Goal: Task Accomplishment & Management: Complete application form

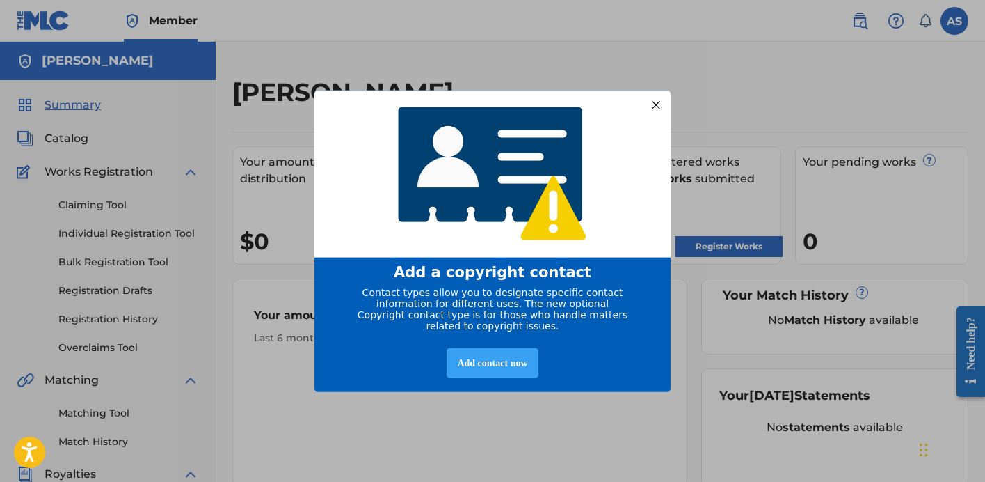
click at [486, 372] on div "Add contact now" at bounding box center [492, 362] width 91 height 30
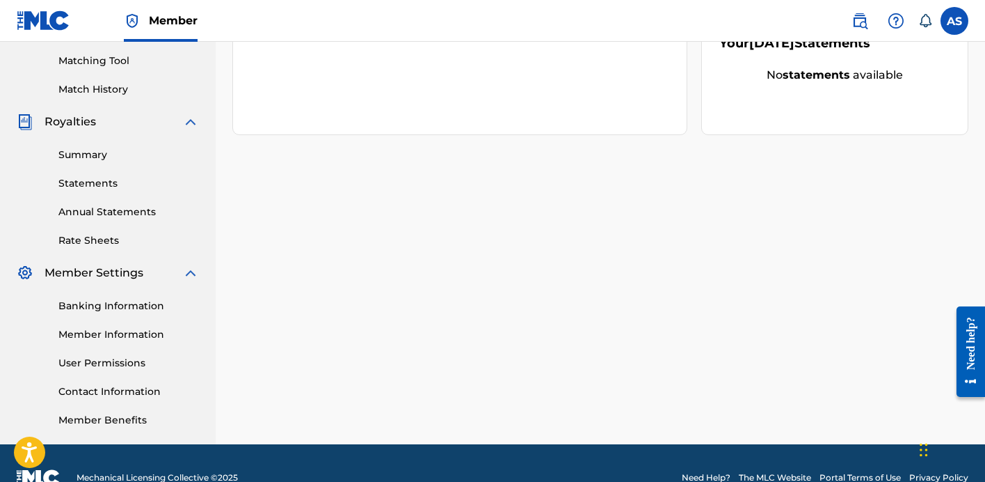
scroll to position [381, 0]
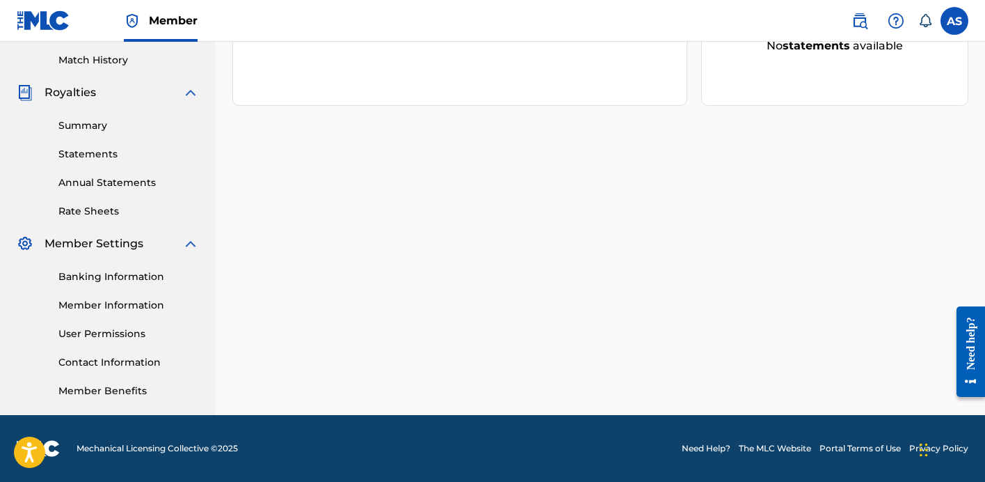
click at [122, 391] on link "Member Benefits" at bounding box center [128, 390] width 141 height 15
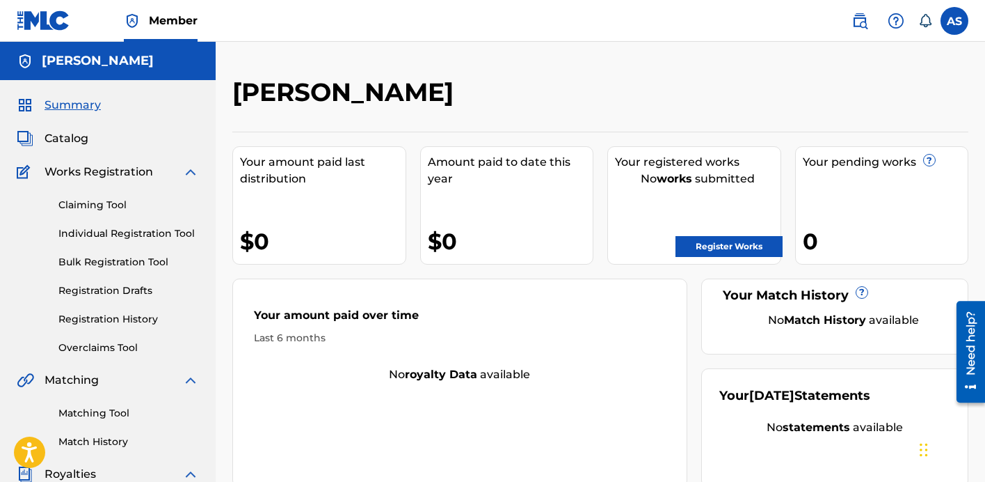
click at [951, 15] on label at bounding box center [955, 21] width 28 height 28
click at [955, 21] on input "AS ANTHONY Stanco stancomusic@gmail.com Notification Preferences Profile Log out" at bounding box center [955, 21] width 0 height 0
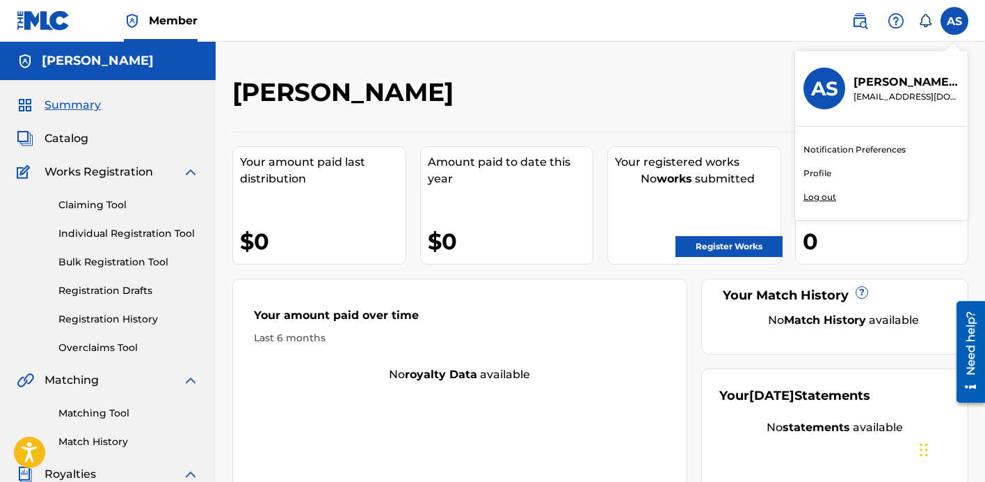
click at [573, 93] on div "[PERSON_NAME]" at bounding box center [515, 97] width 567 height 41
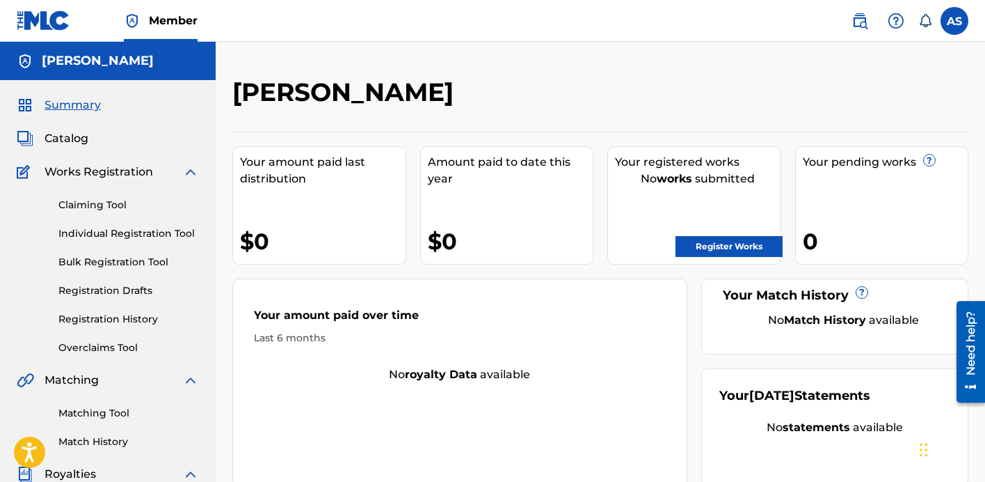
click at [42, 22] on img at bounding box center [44, 20] width 54 height 20
click at [154, 23] on span "Member" at bounding box center [173, 21] width 49 height 16
click at [45, 22] on img at bounding box center [44, 20] width 54 height 20
click at [60, 137] on span "Catalog" at bounding box center [67, 138] width 44 height 17
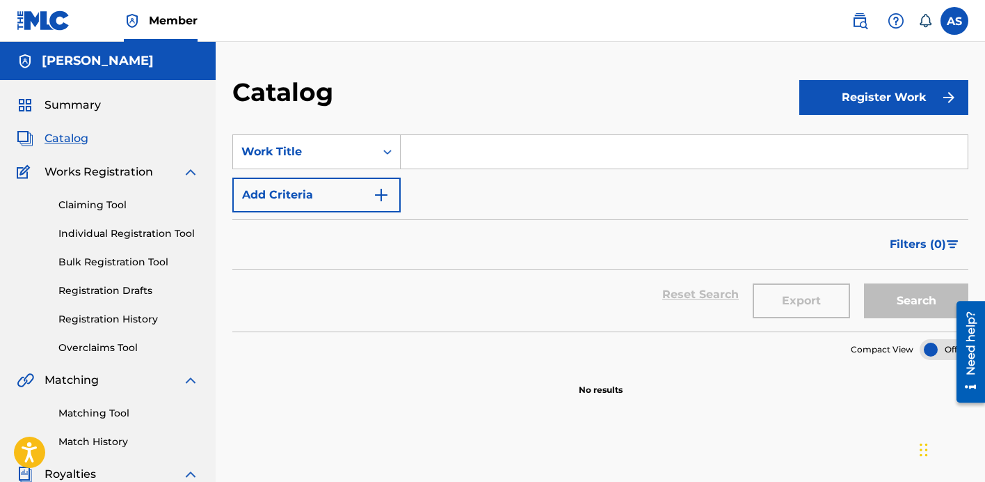
click at [82, 106] on span "Summary" at bounding box center [73, 105] width 56 height 17
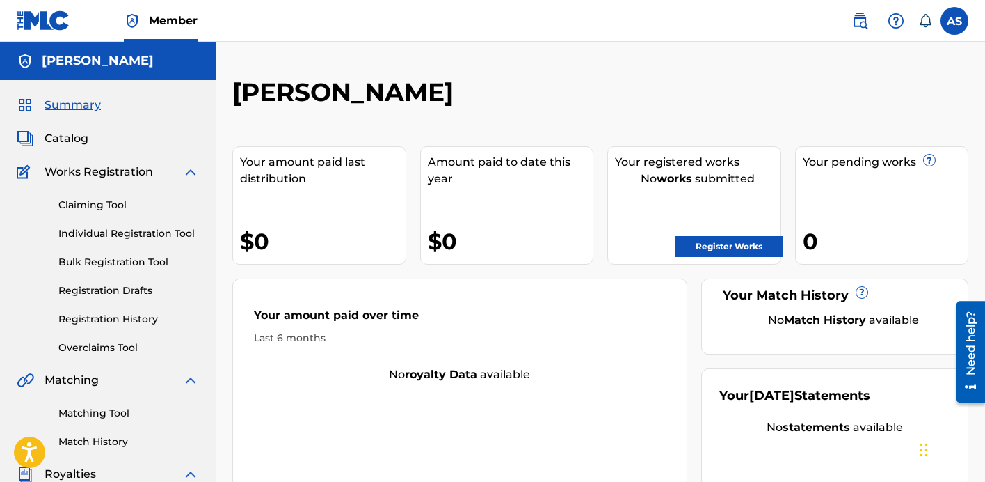
click at [134, 19] on img at bounding box center [132, 21] width 17 height 17
click at [82, 65] on h5 "Anthony Stanco" at bounding box center [98, 61] width 112 height 16
click at [20, 104] on img at bounding box center [25, 105] width 17 height 17
click at [29, 15] on img at bounding box center [44, 20] width 54 height 20
click at [63, 145] on span "Catalog" at bounding box center [67, 138] width 44 height 17
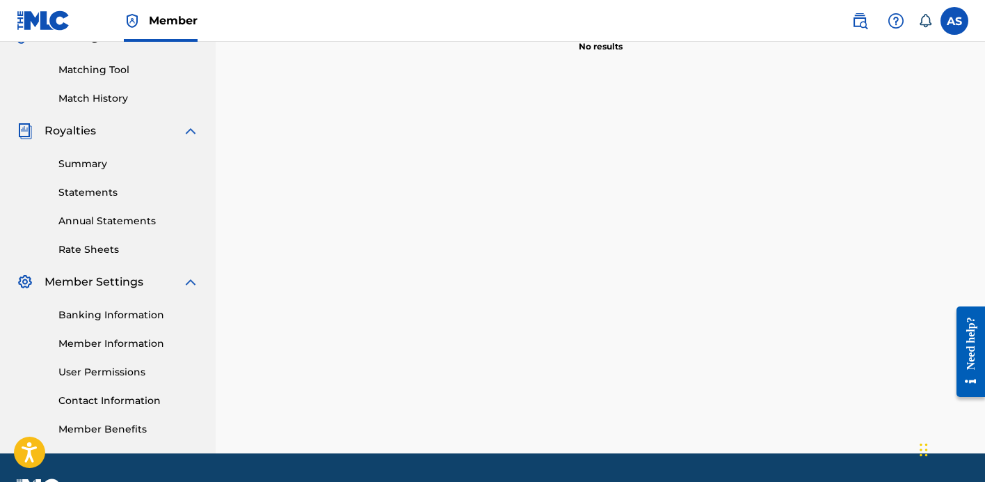
scroll to position [347, 0]
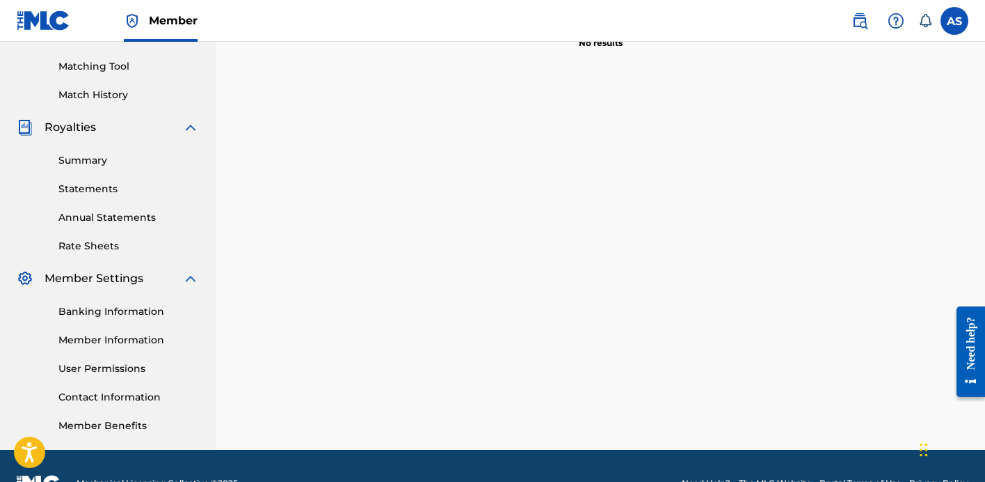
click at [102, 336] on link "Member Information" at bounding box center [128, 340] width 141 height 15
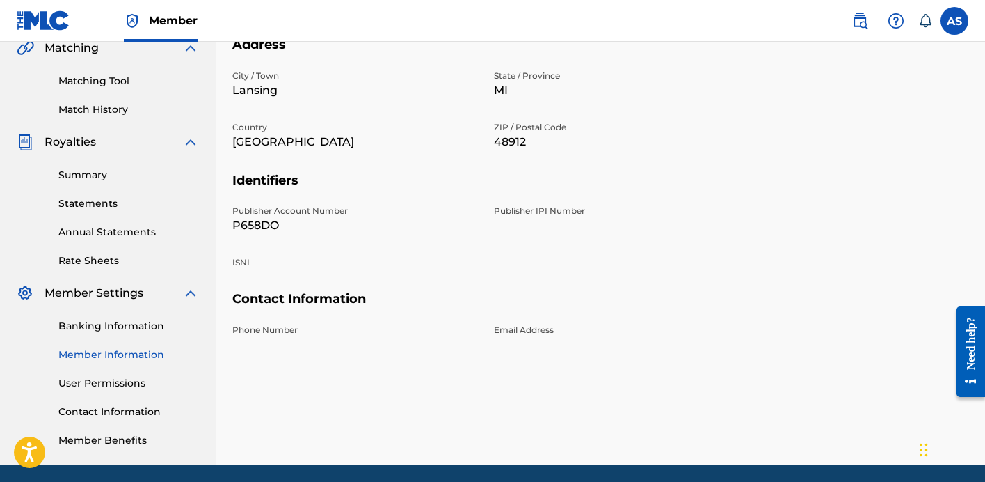
scroll to position [381, 0]
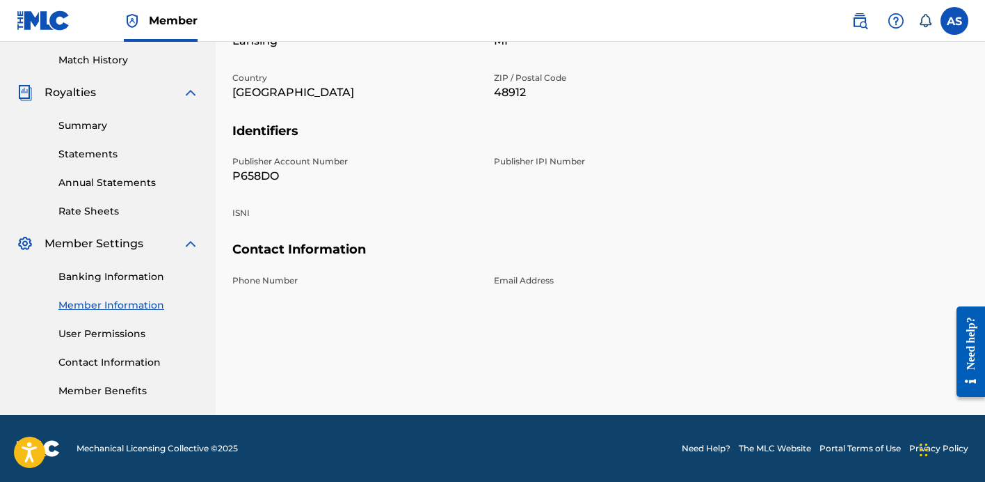
click at [140, 307] on link "Member Information" at bounding box center [128, 305] width 141 height 15
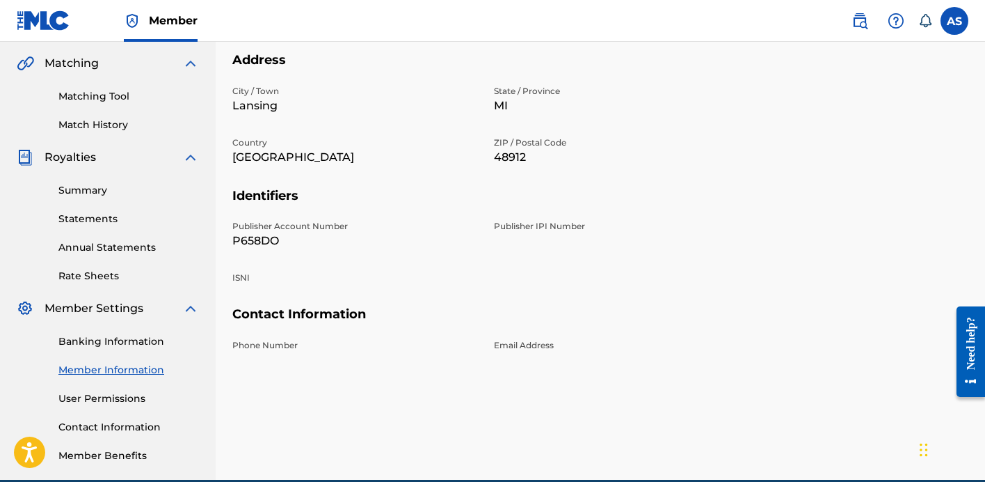
scroll to position [381, 0]
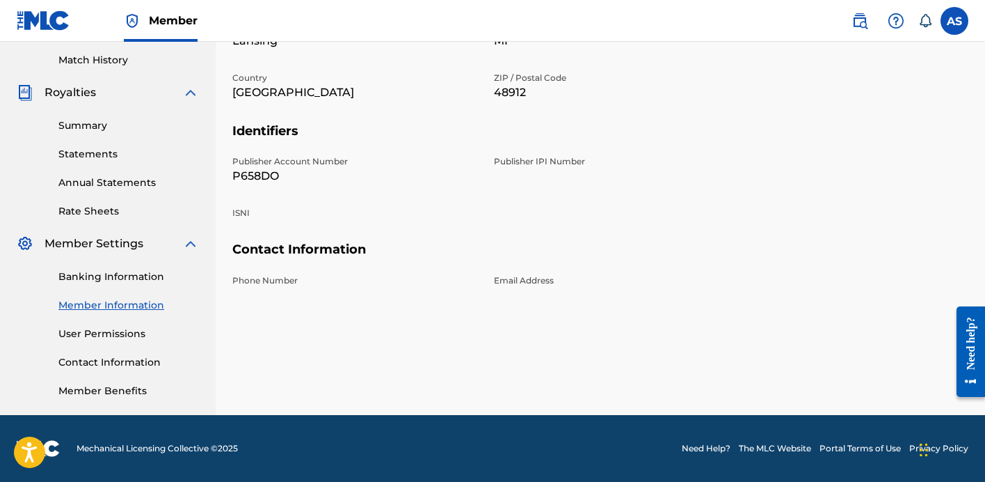
click at [129, 337] on link "User Permissions" at bounding box center [128, 333] width 141 height 15
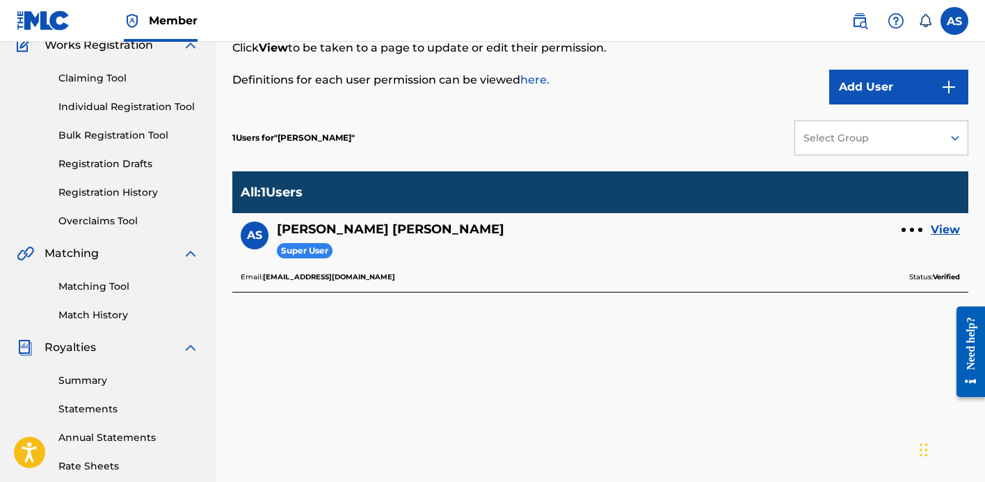
scroll to position [128, 0]
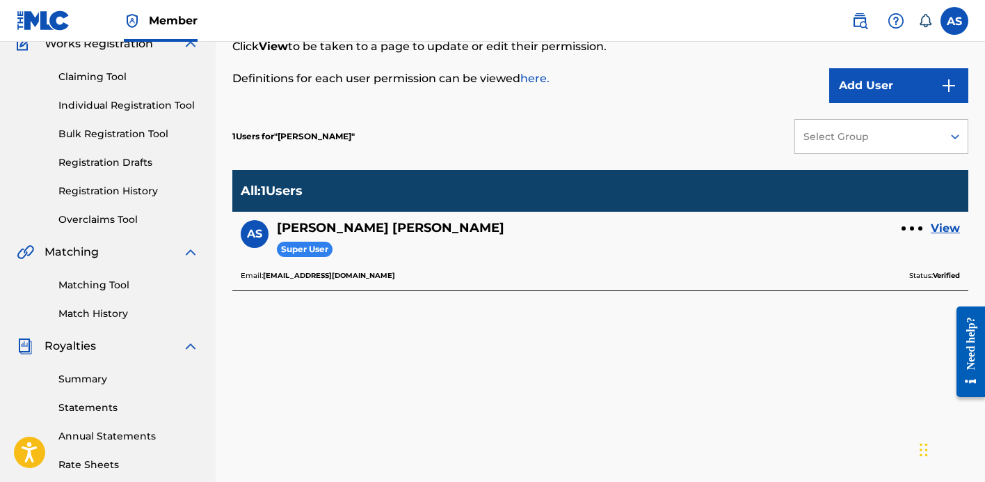
click at [105, 286] on link "Matching Tool" at bounding box center [128, 285] width 141 height 15
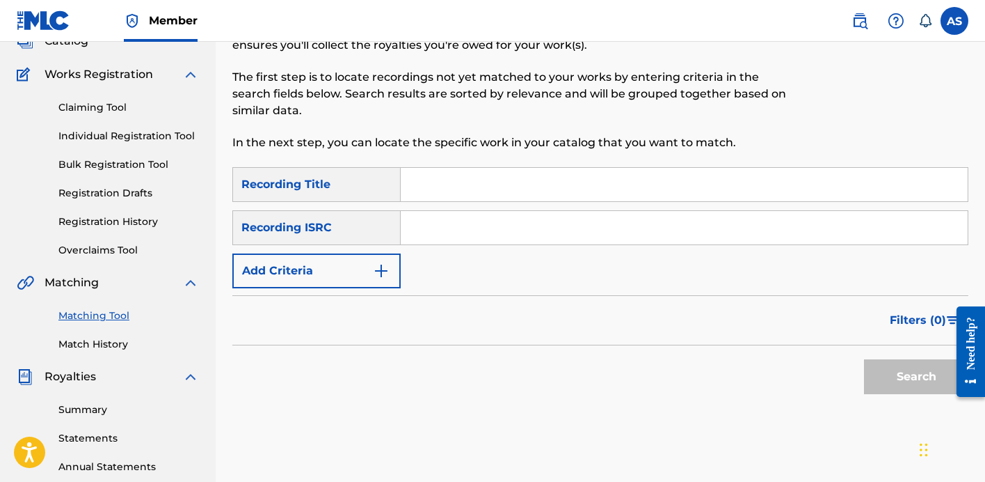
scroll to position [100, 0]
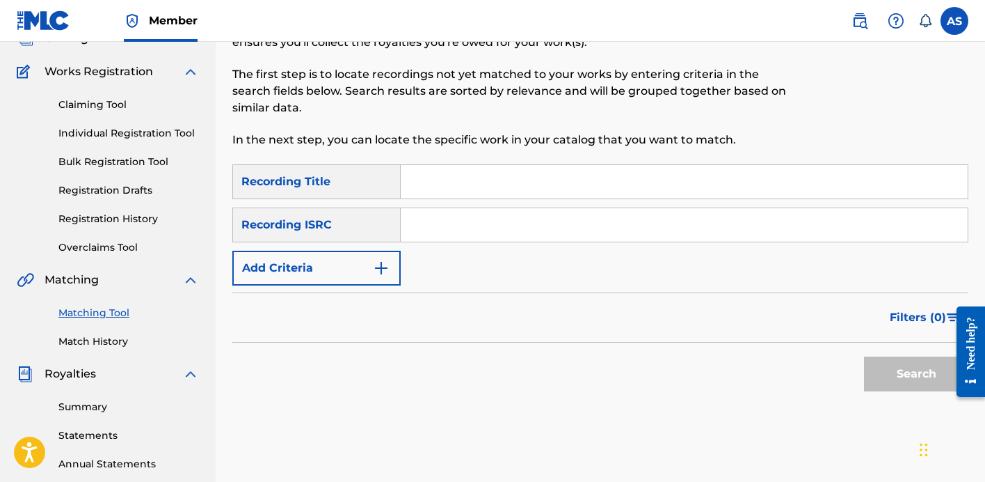
click at [122, 164] on link "Bulk Registration Tool" at bounding box center [128, 161] width 141 height 15
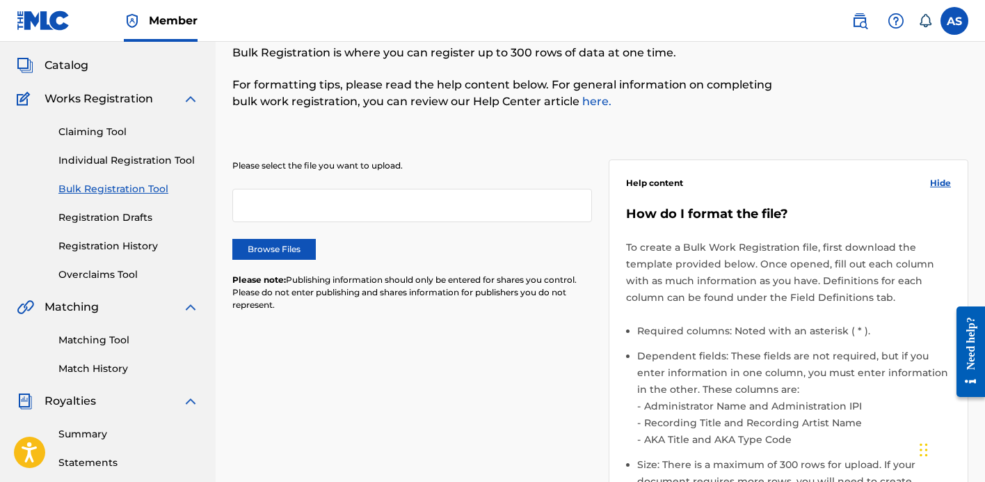
scroll to position [83, 0]
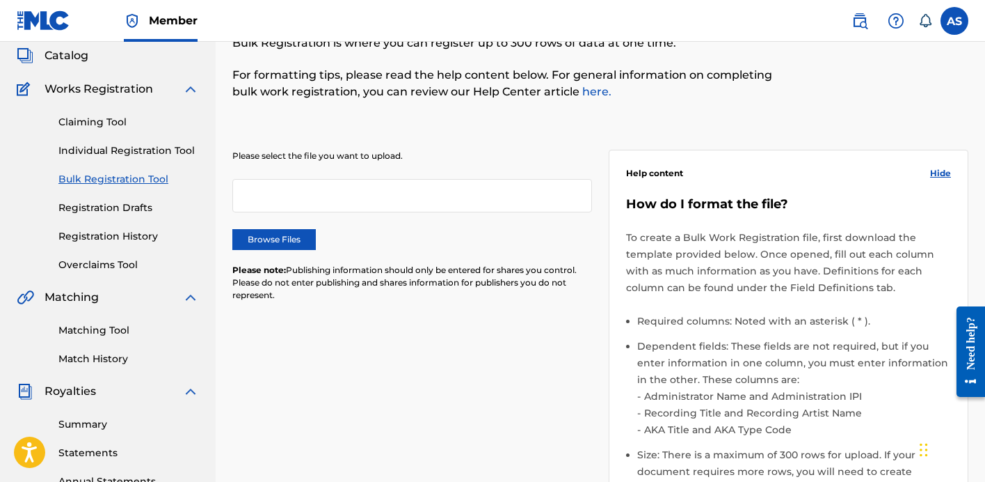
click at [122, 150] on link "Individual Registration Tool" at bounding box center [128, 150] width 141 height 15
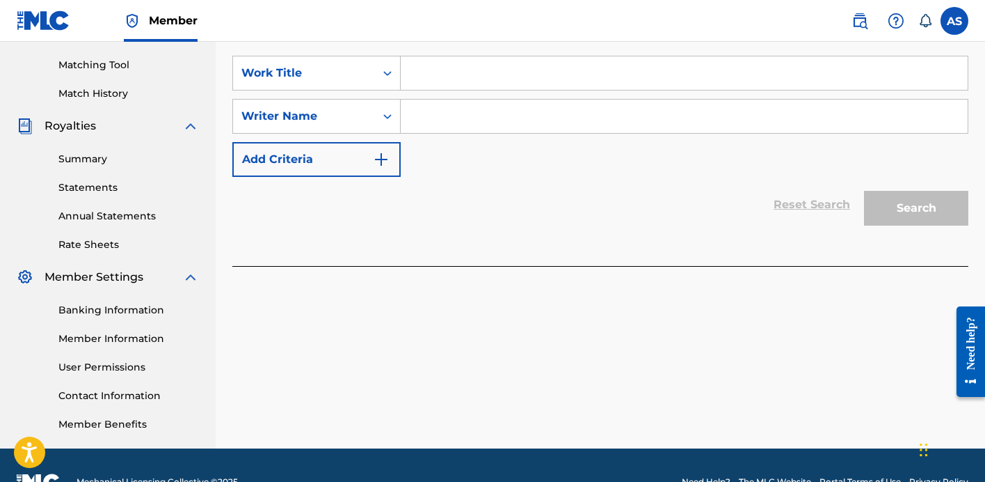
scroll to position [381, 0]
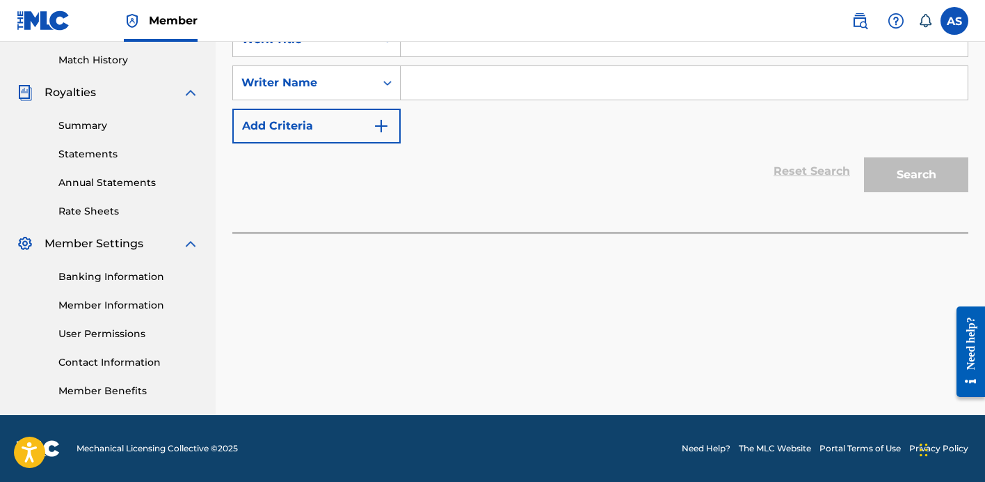
click at [95, 276] on link "Banking Information" at bounding box center [128, 276] width 141 height 15
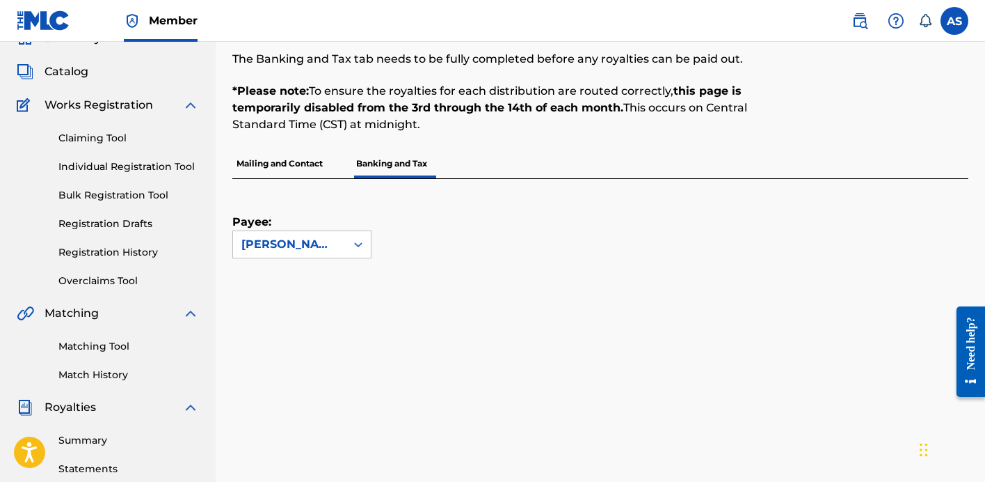
scroll to position [10, 0]
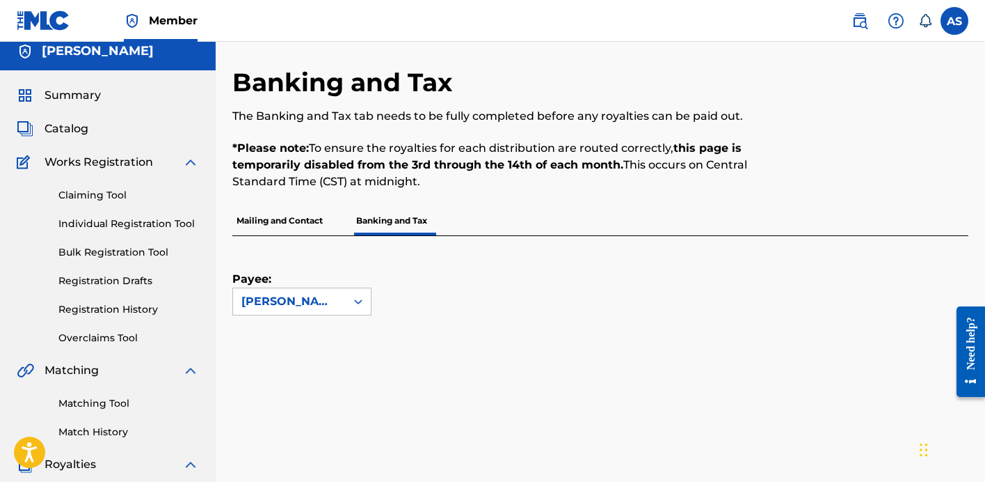
click at [118, 223] on link "Individual Registration Tool" at bounding box center [128, 223] width 141 height 15
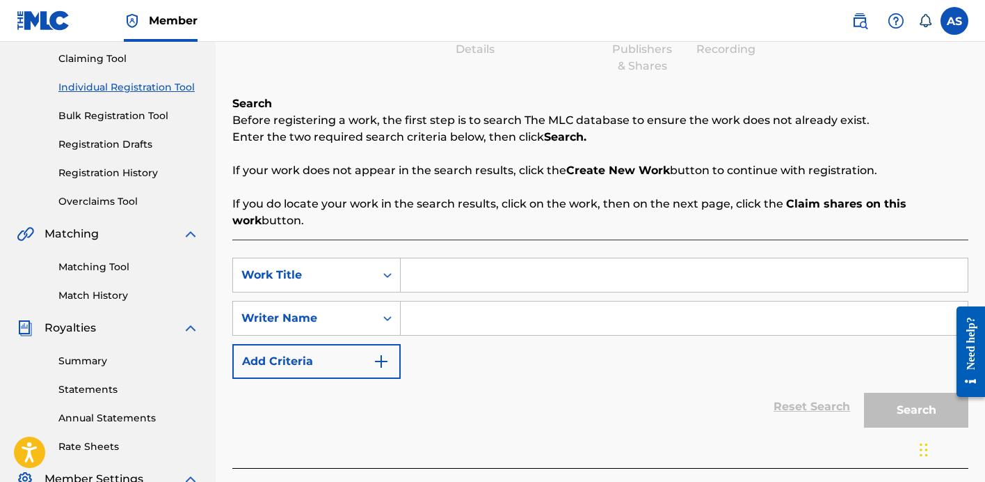
scroll to position [166, 0]
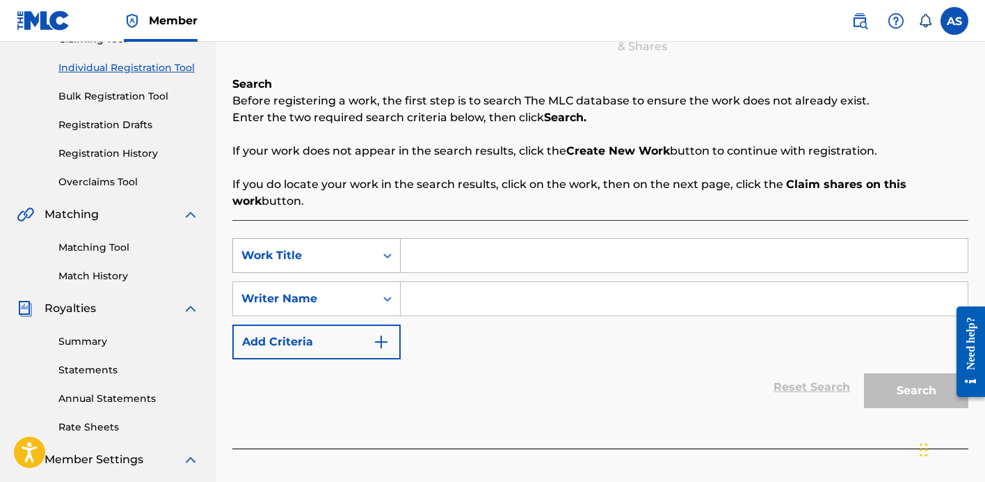
click at [388, 269] on div "Search Form" at bounding box center [387, 255] width 25 height 33
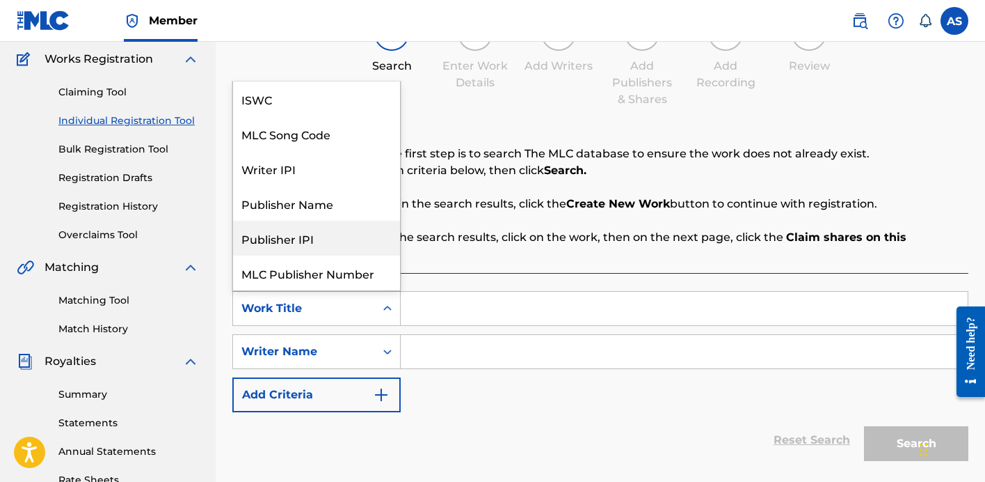
scroll to position [35, 0]
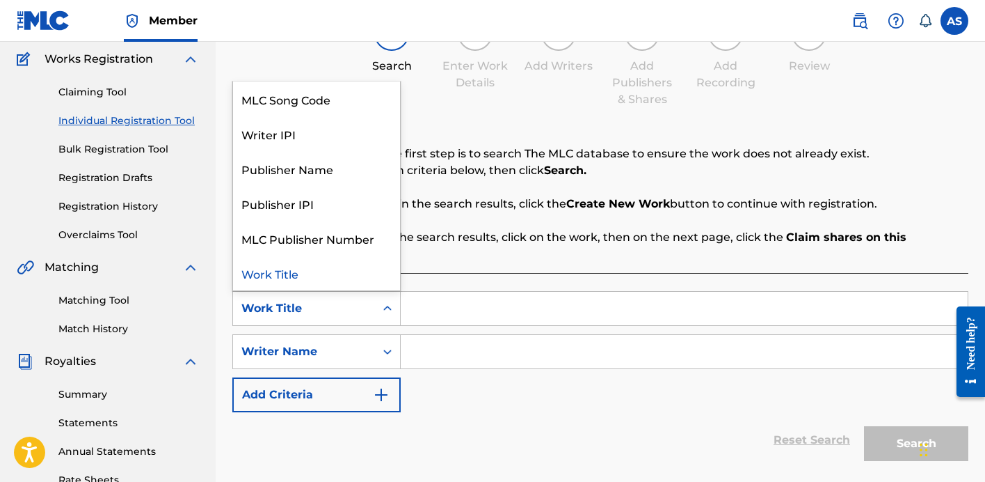
click at [317, 264] on div "Work Title" at bounding box center [316, 272] width 167 height 35
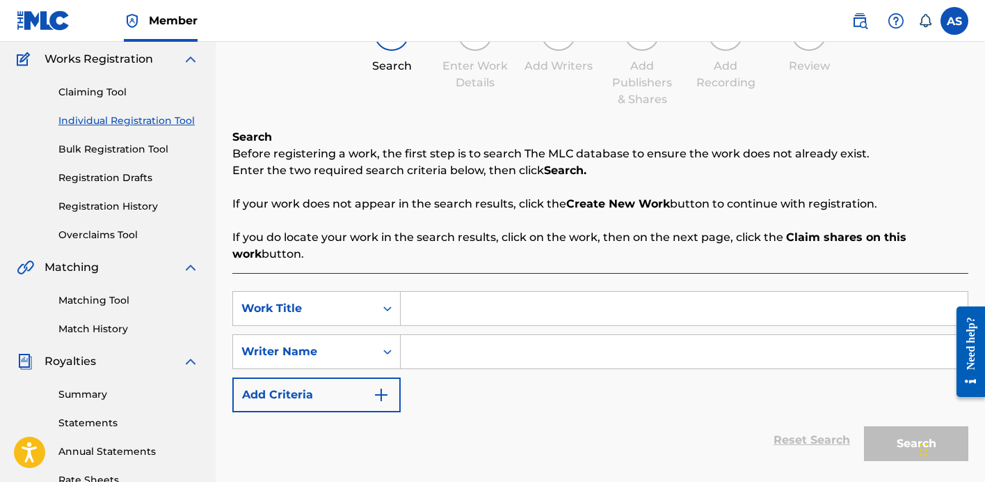
click at [424, 310] on input "Search Form" at bounding box center [684, 308] width 567 height 33
click at [384, 344] on icon "Search Form" at bounding box center [388, 351] width 14 height 14
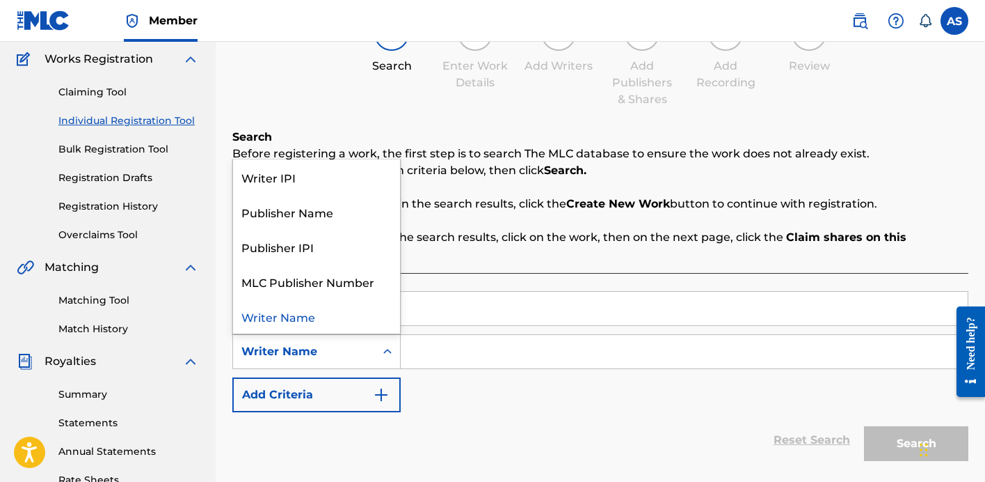
click at [441, 353] on input "Search Form" at bounding box center [684, 351] width 567 height 33
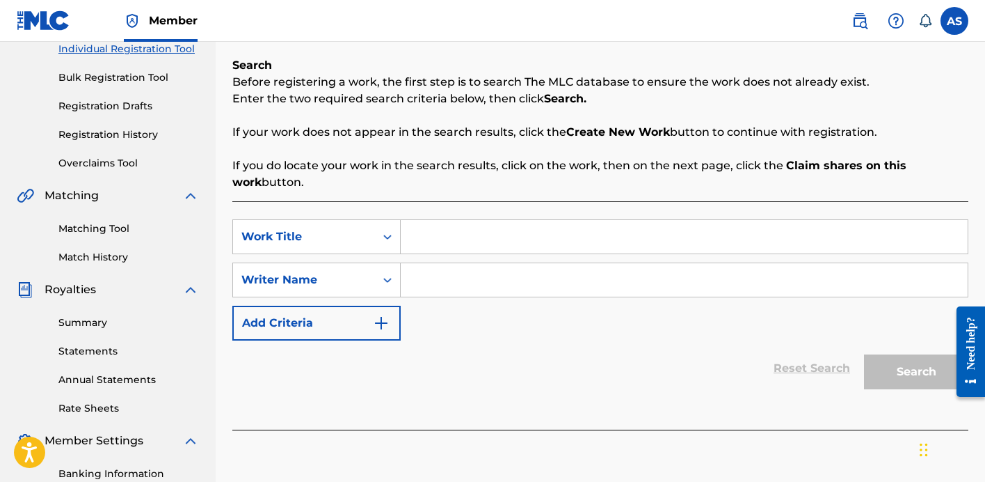
scroll to position [198, 0]
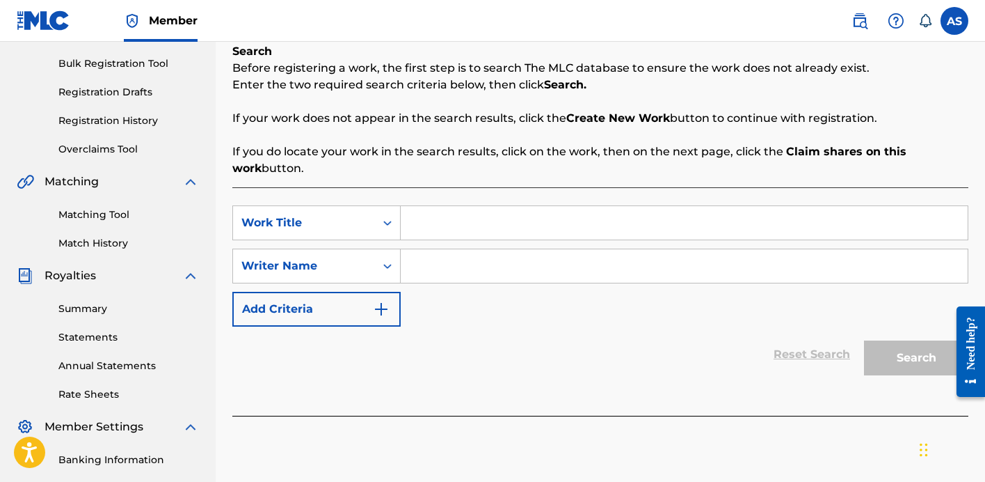
click at [374, 303] on img "Search Form" at bounding box center [381, 309] width 17 height 17
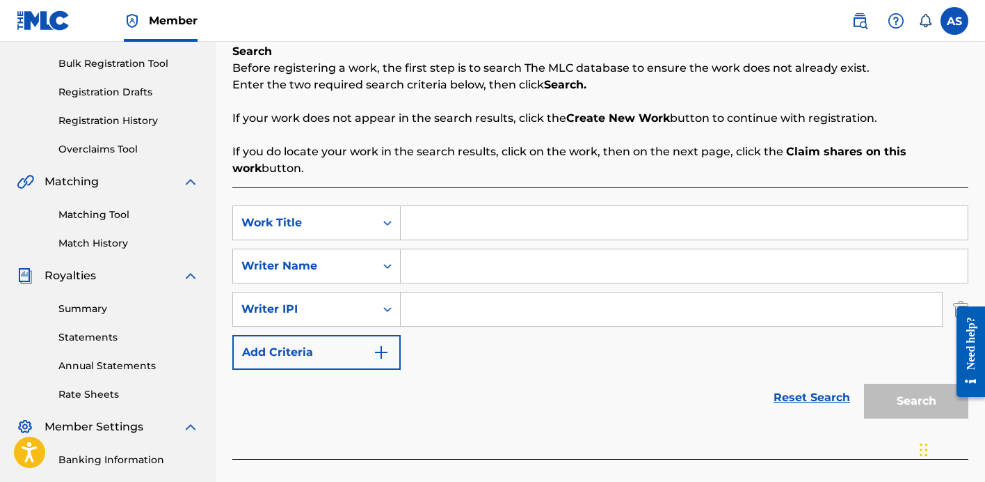
click at [351, 353] on button "Add Criteria" at bounding box center [316, 352] width 168 height 35
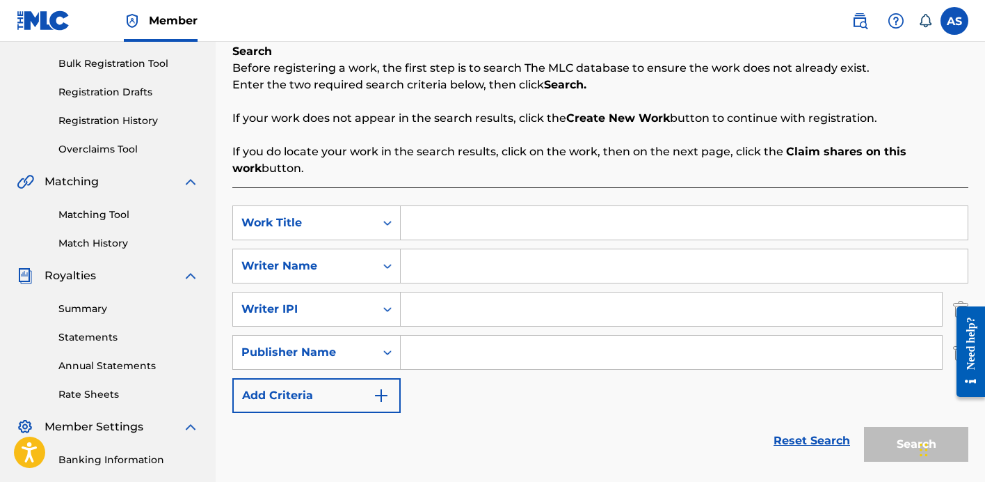
click at [353, 392] on button "Add Criteria" at bounding box center [316, 395] width 168 height 35
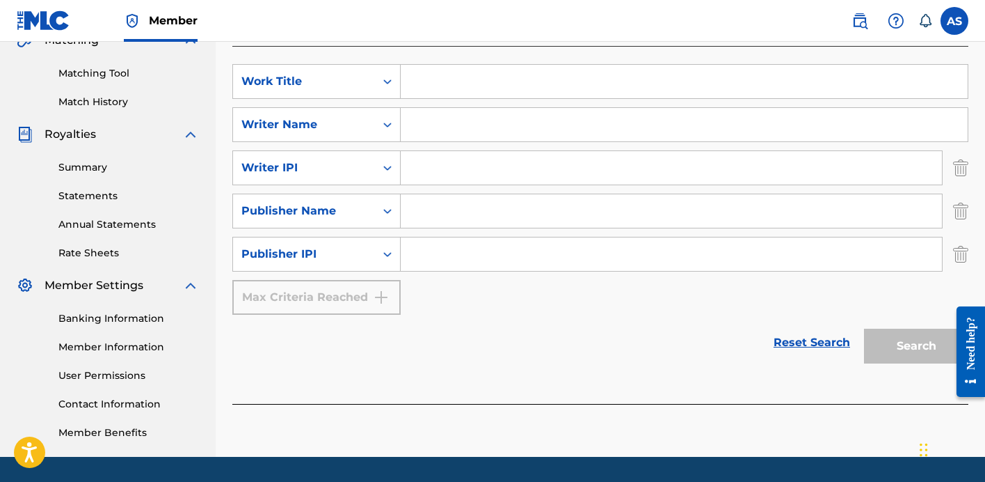
scroll to position [362, 0]
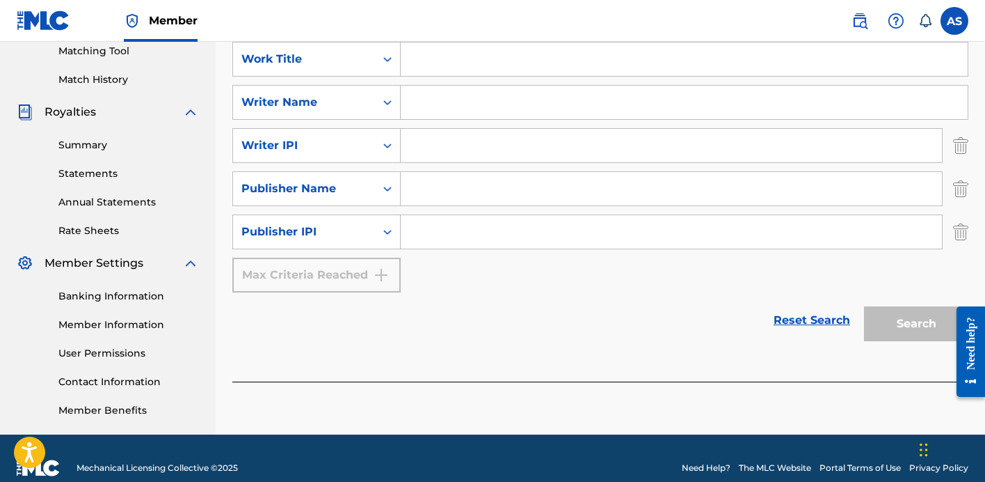
click at [787, 320] on link "Reset Search" at bounding box center [812, 320] width 90 height 31
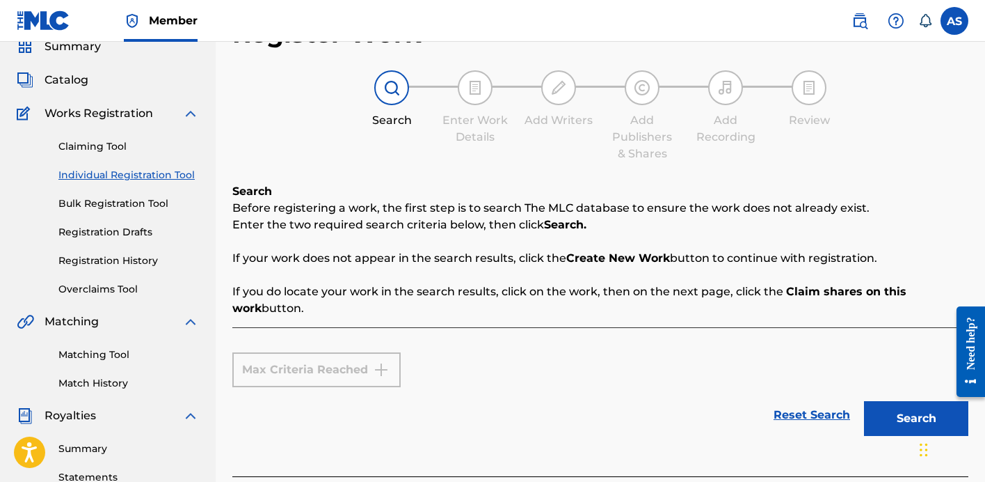
scroll to position [44, 0]
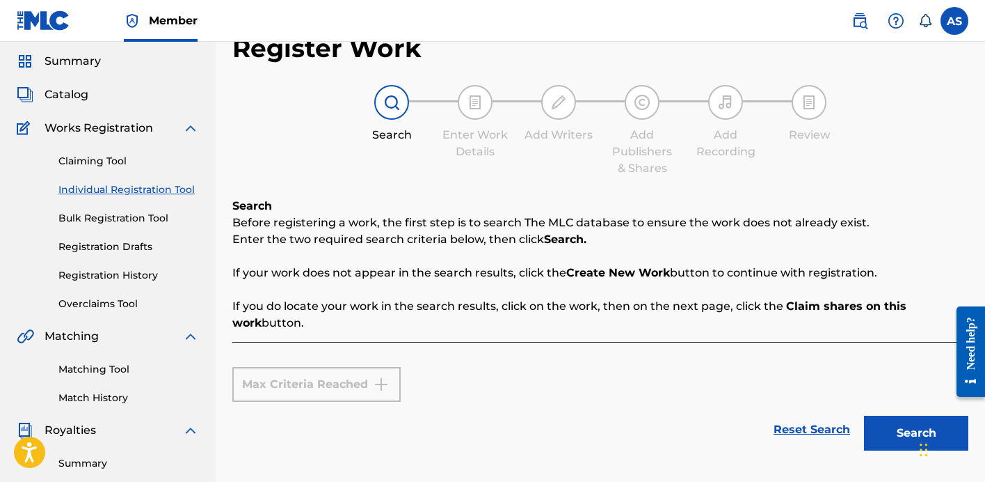
click at [148, 189] on link "Individual Registration Tool" at bounding box center [128, 189] width 141 height 15
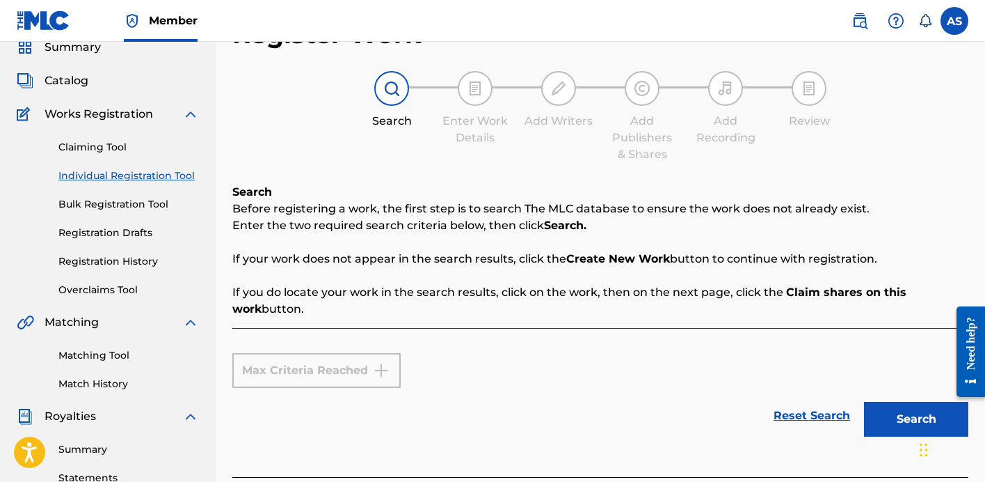
scroll to position [73, 0]
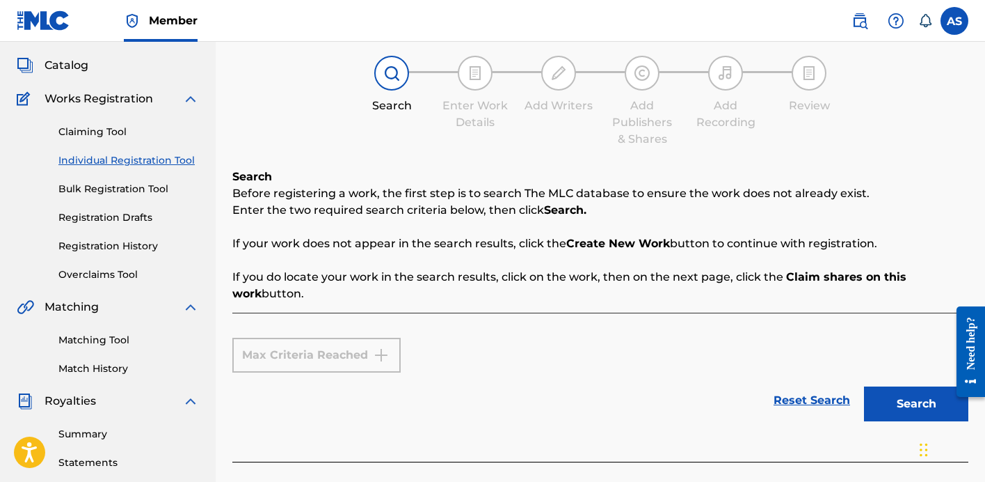
click at [364, 361] on div "Max Criteria Reached" at bounding box center [316, 354] width 168 height 35
click at [808, 400] on link "Reset Search" at bounding box center [812, 400] width 90 height 31
click at [489, 82] on div at bounding box center [475, 73] width 35 height 35
click at [101, 136] on link "Claiming Tool" at bounding box center [128, 132] width 141 height 15
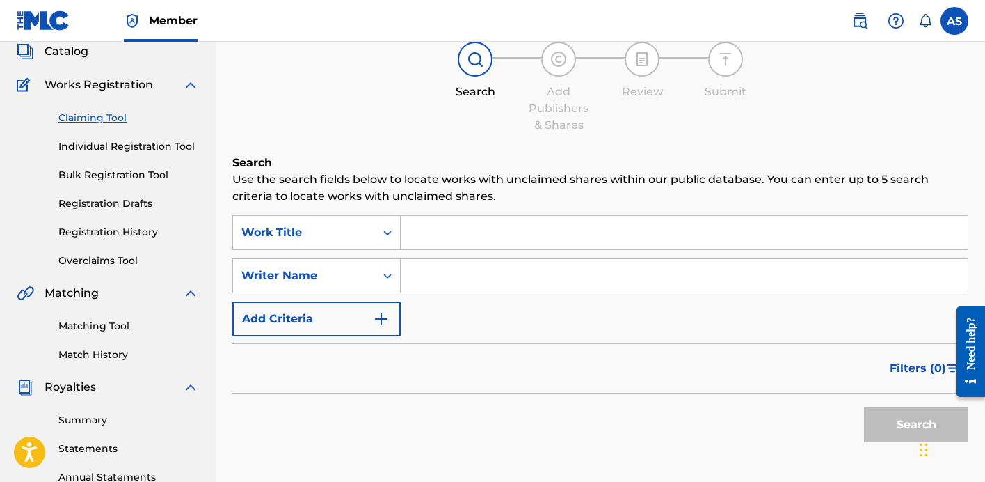
scroll to position [89, 0]
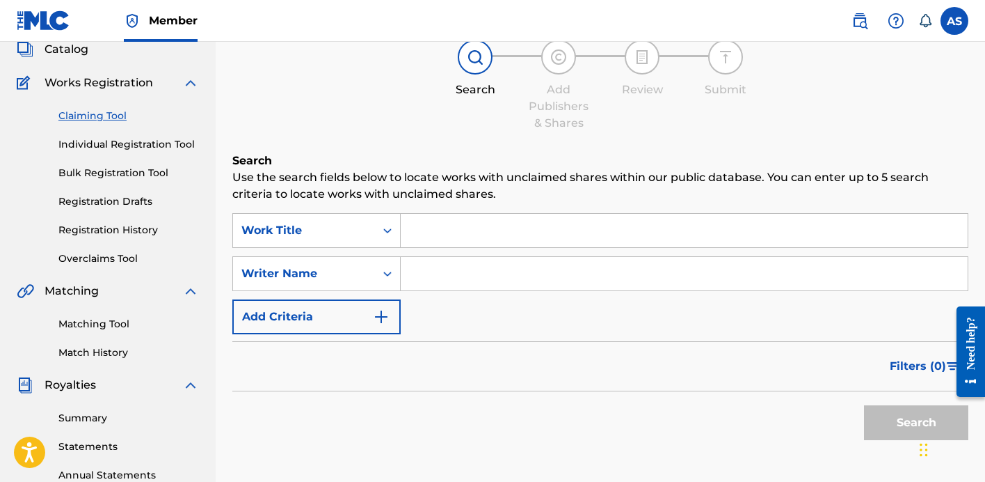
click at [477, 232] on input "Search Form" at bounding box center [684, 230] width 567 height 33
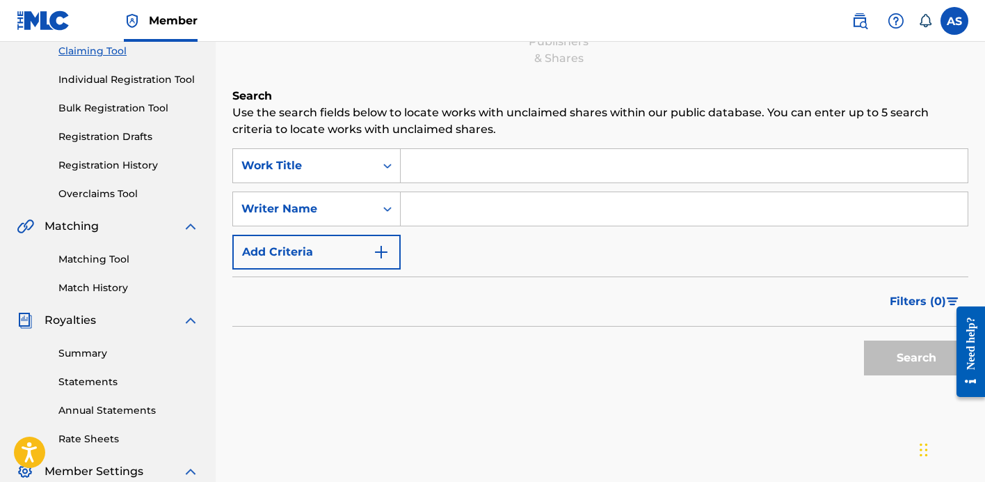
scroll to position [163, 0]
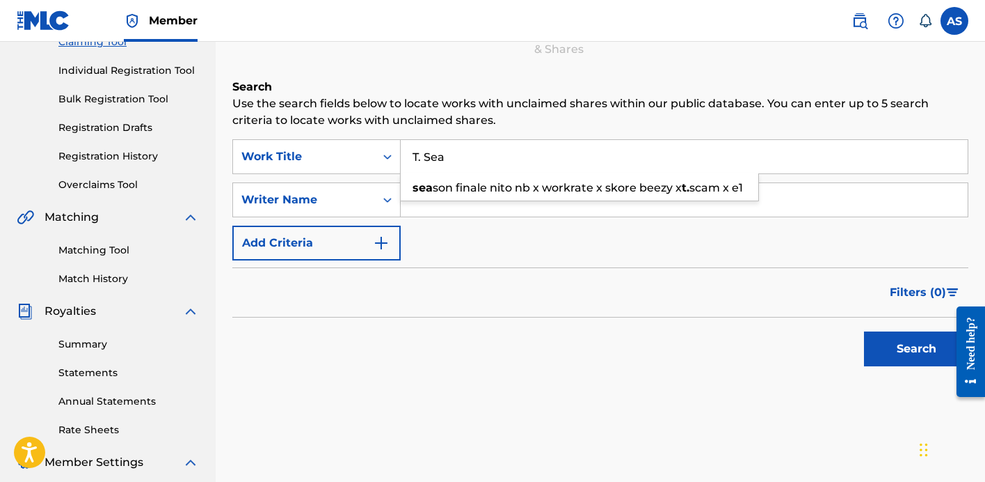
type input "T. Sea"
click at [490, 269] on div "Filters ( 0 )" at bounding box center [600, 292] width 736 height 50
click at [449, 198] on input "Search Form" at bounding box center [684, 199] width 567 height 33
type input "Anthony"
click at [456, 157] on input "T. Sea" at bounding box center [684, 156] width 567 height 33
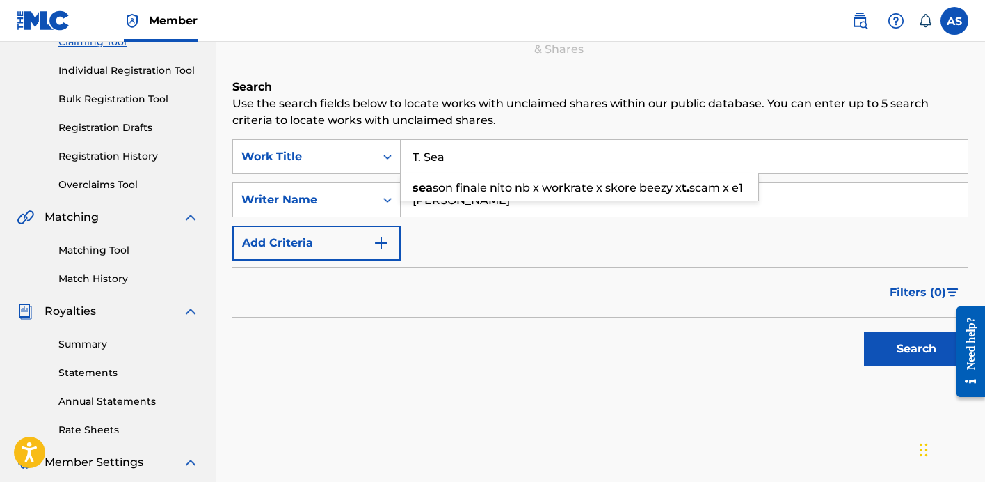
click at [456, 157] on input "T. Sea" at bounding box center [684, 156] width 567 height 33
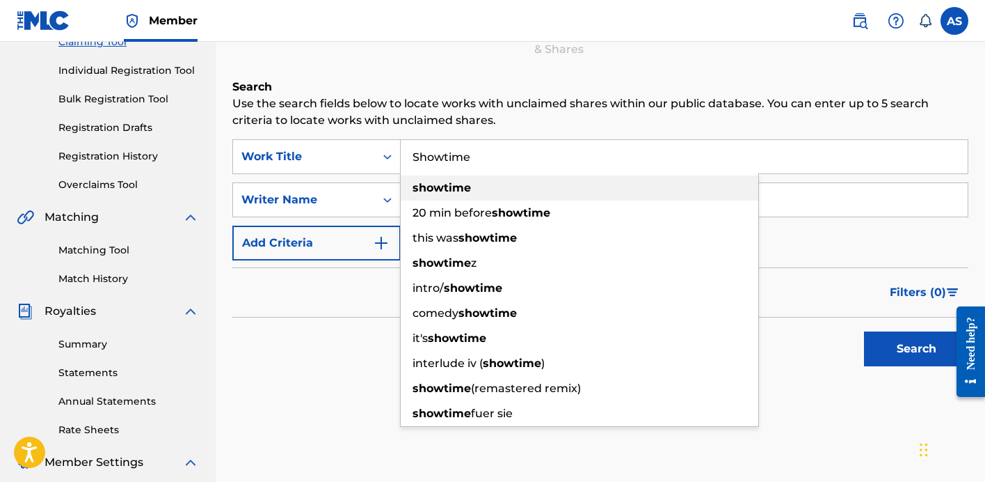
click at [467, 187] on strong "showtime" at bounding box center [442, 187] width 58 height 13
type input "showtime"
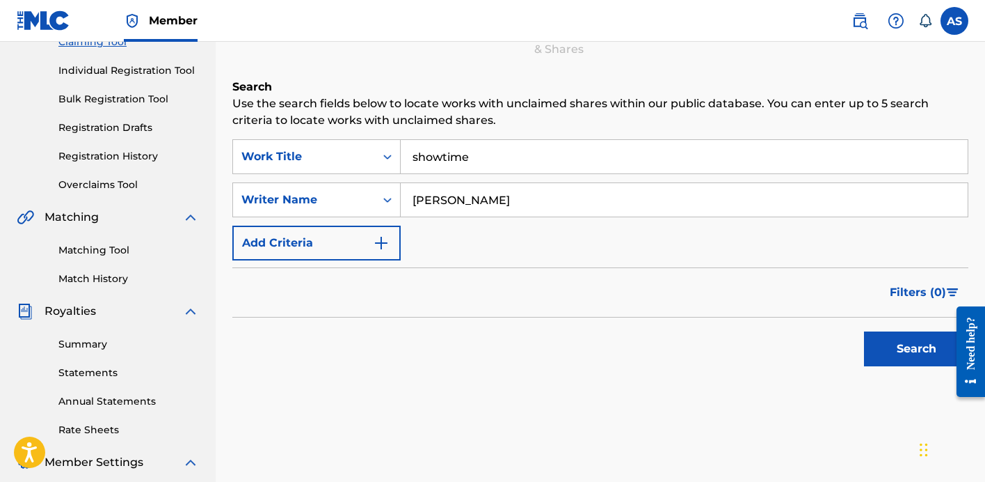
click at [486, 201] on input "Anthony" at bounding box center [684, 199] width 567 height 33
type input "Anthony Stanco"
click at [894, 338] on button "Search" at bounding box center [916, 348] width 104 height 35
click at [351, 233] on button "Add Criteria" at bounding box center [316, 242] width 168 height 35
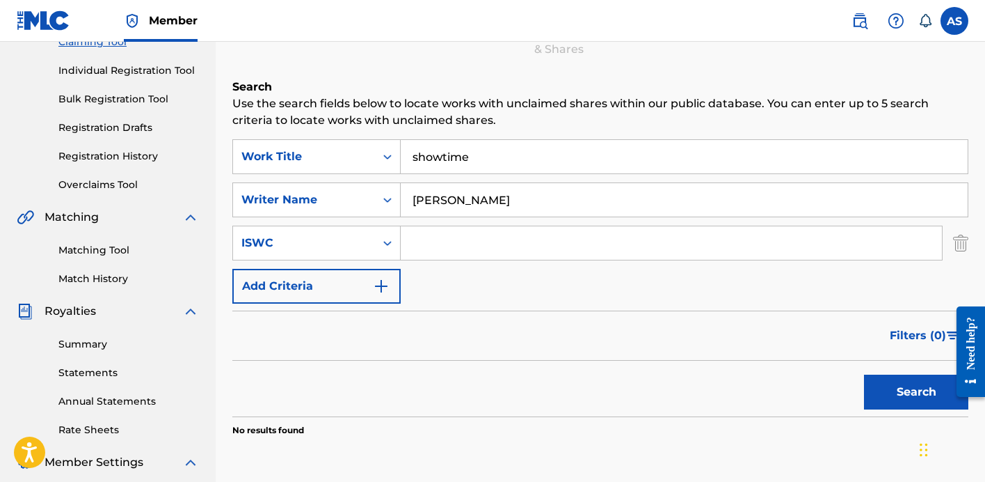
click at [351, 293] on button "Add Criteria" at bounding box center [316, 286] width 168 height 35
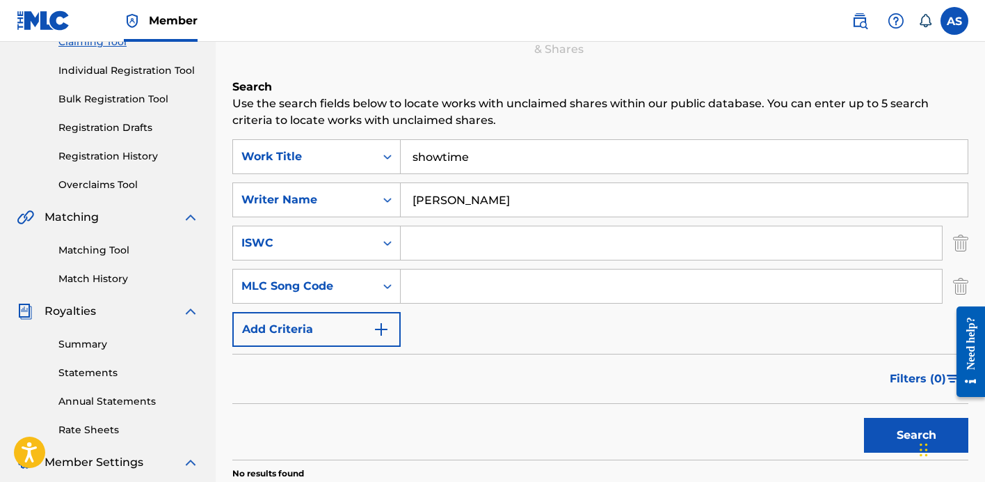
click at [351, 329] on button "Add Criteria" at bounding box center [316, 329] width 168 height 35
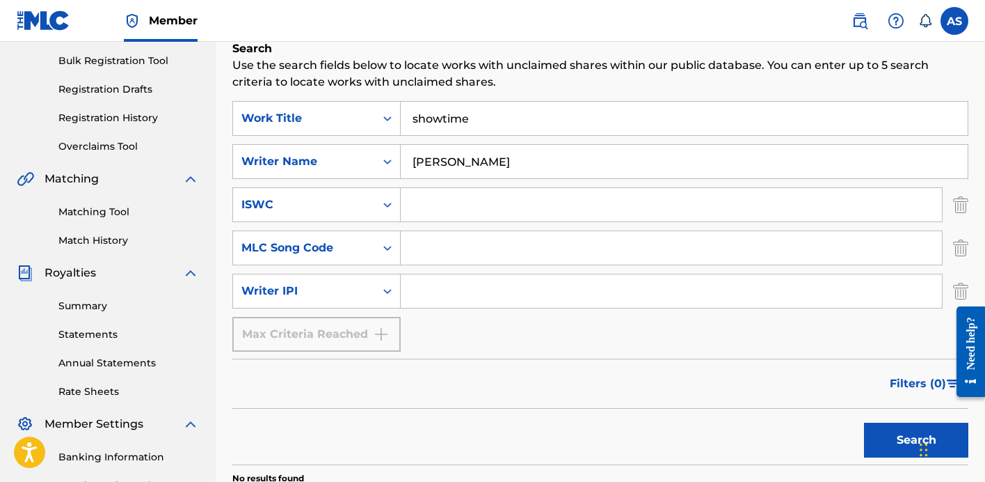
scroll to position [0, 0]
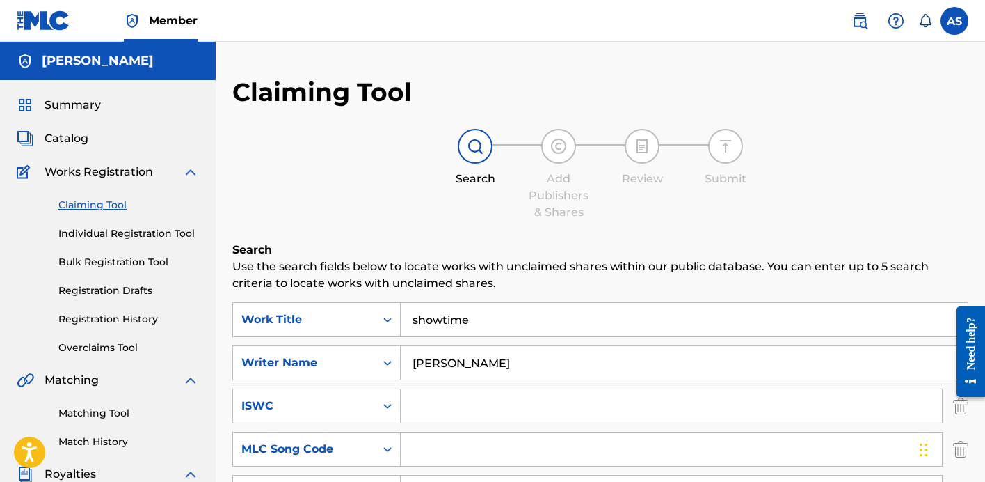
click at [479, 141] on img at bounding box center [475, 146] width 17 height 17
click at [475, 147] on img at bounding box center [475, 146] width 17 height 17
click at [87, 200] on link "Claiming Tool" at bounding box center [128, 205] width 141 height 15
click at [63, 111] on span "Summary" at bounding box center [73, 105] width 56 height 17
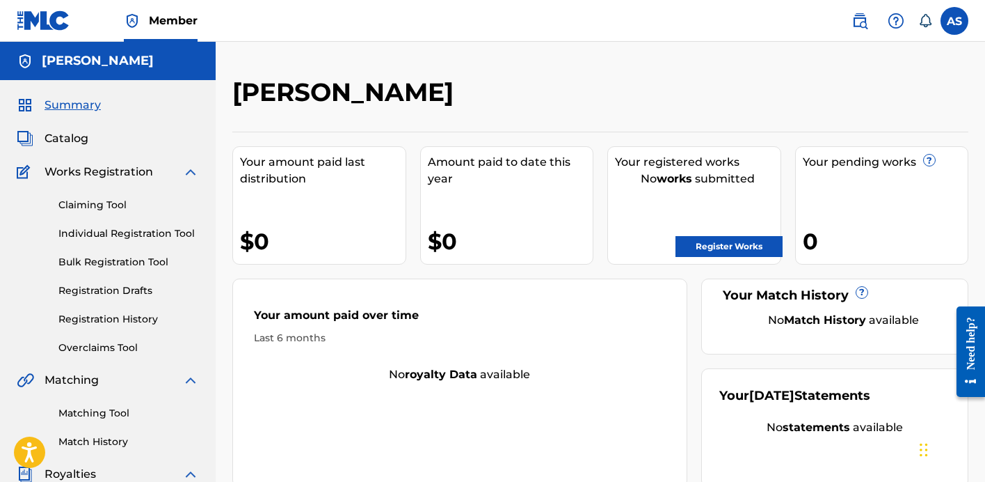
click at [121, 232] on link "Individual Registration Tool" at bounding box center [128, 233] width 141 height 15
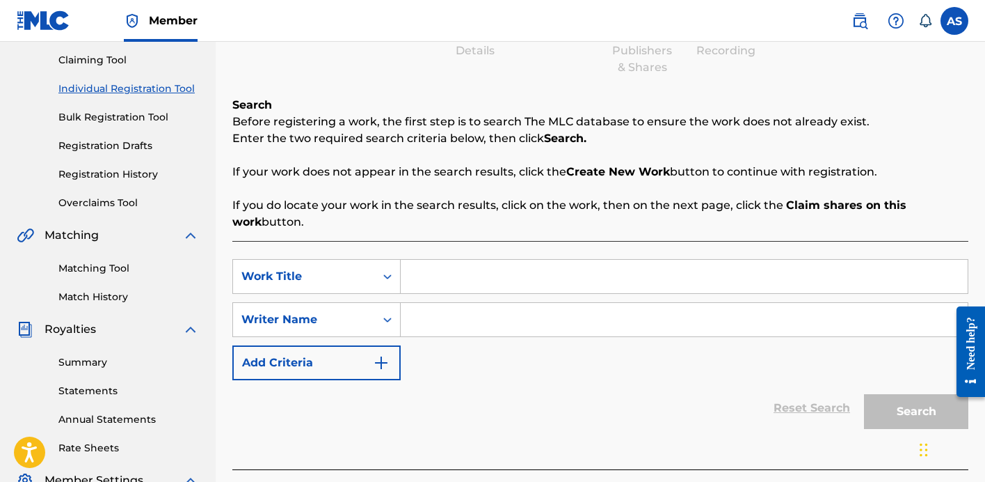
scroll to position [215, 0]
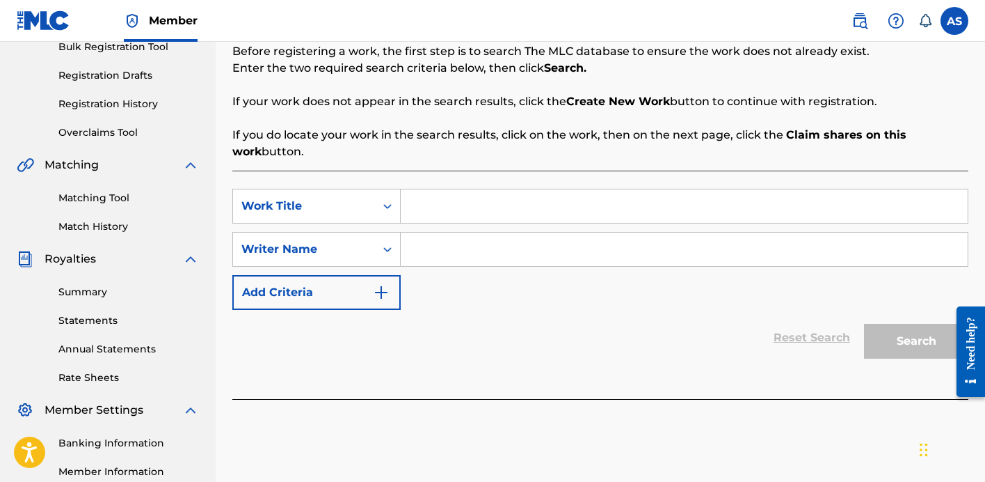
click at [461, 201] on input "Search Form" at bounding box center [684, 205] width 567 height 33
type input "Showtime"
click at [458, 248] on input "Search Form" at bounding box center [684, 248] width 567 height 33
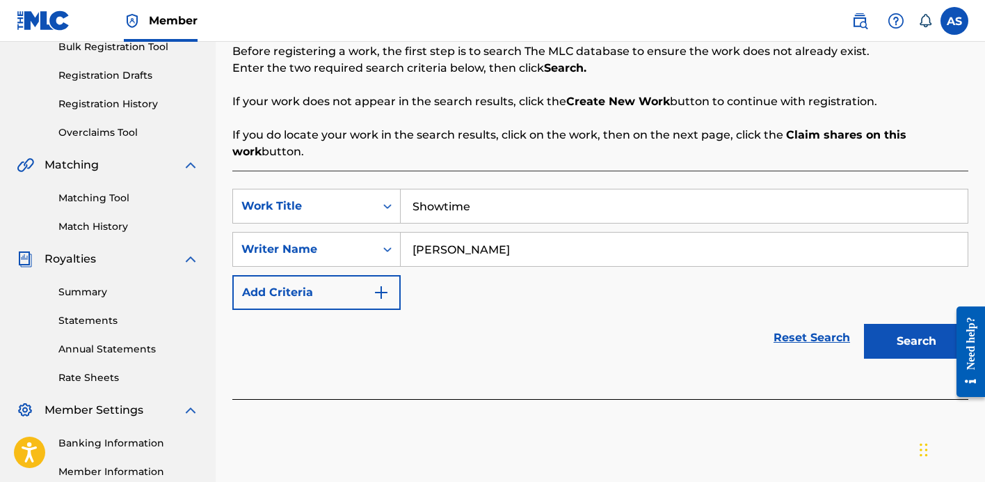
type input "Anthony Stanco"
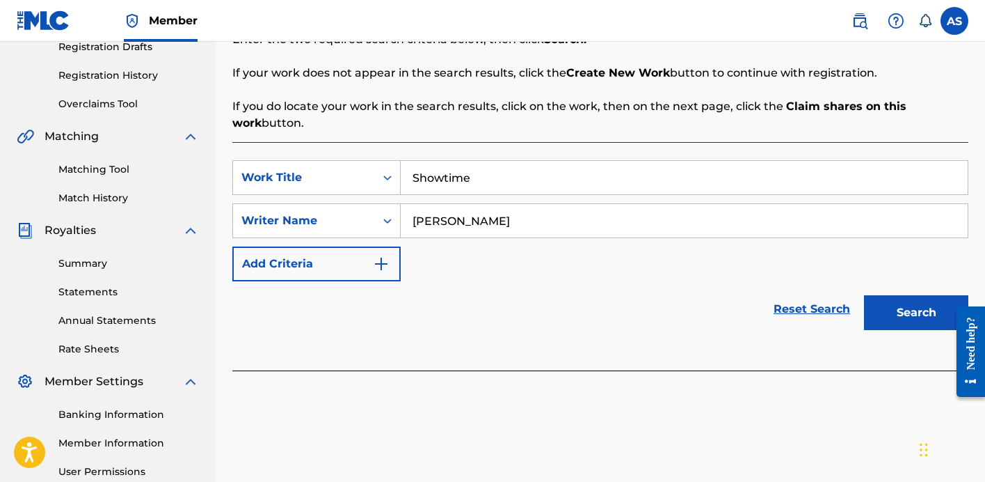
scroll to position [246, 0]
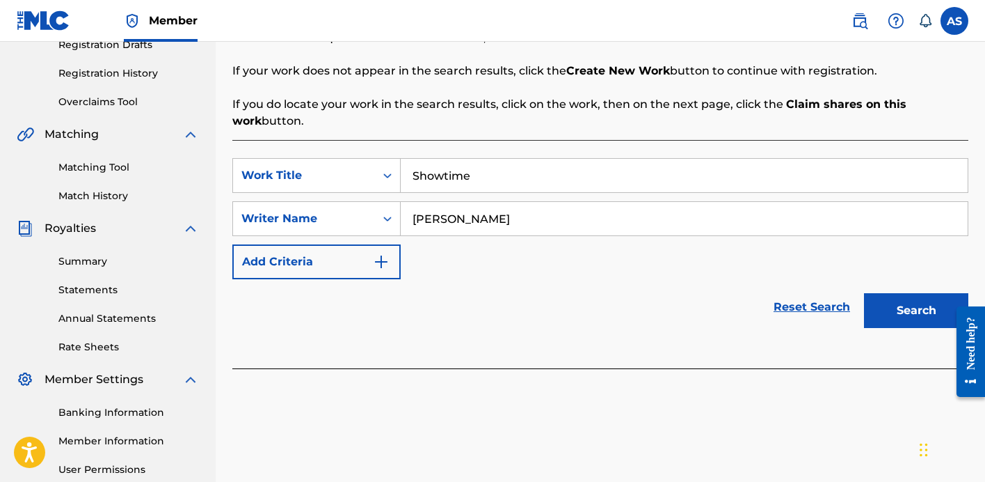
click at [912, 313] on button "Search" at bounding box center [916, 310] width 104 height 35
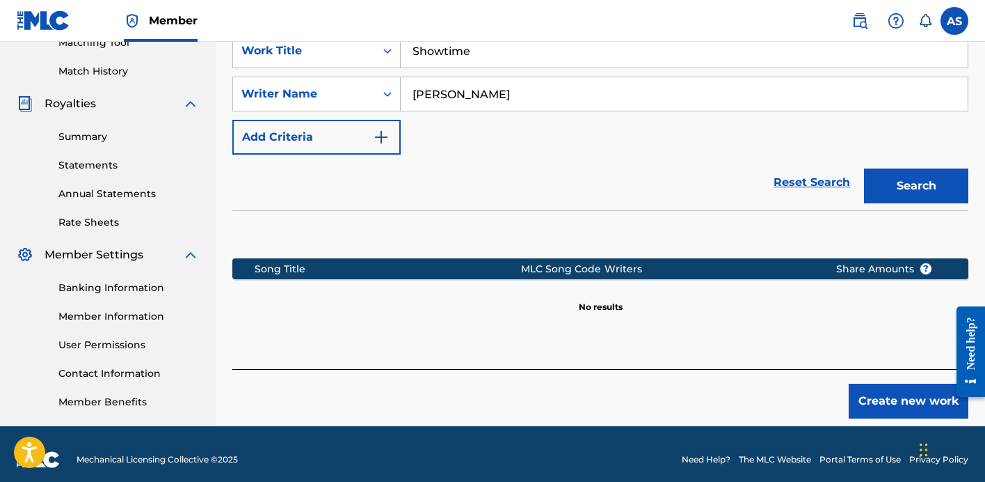
scroll to position [381, 0]
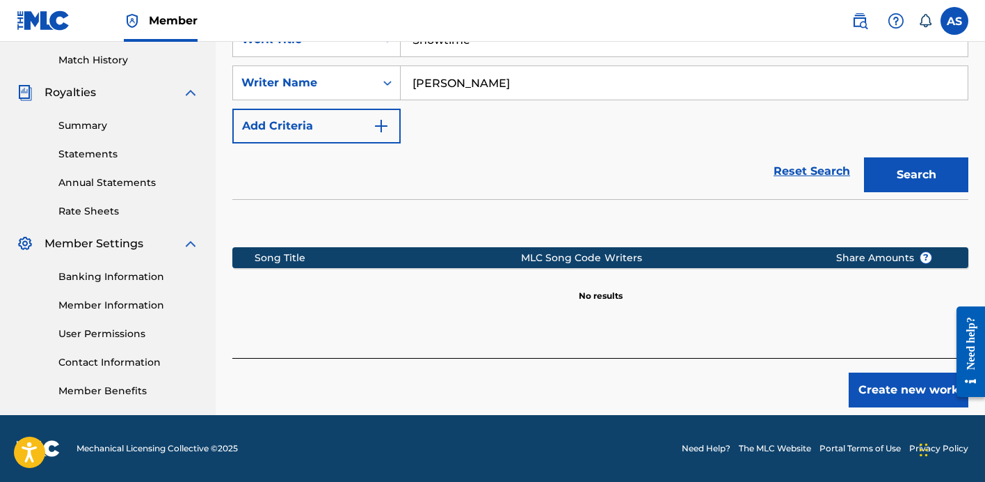
click at [882, 400] on button "Create new work" at bounding box center [909, 389] width 120 height 35
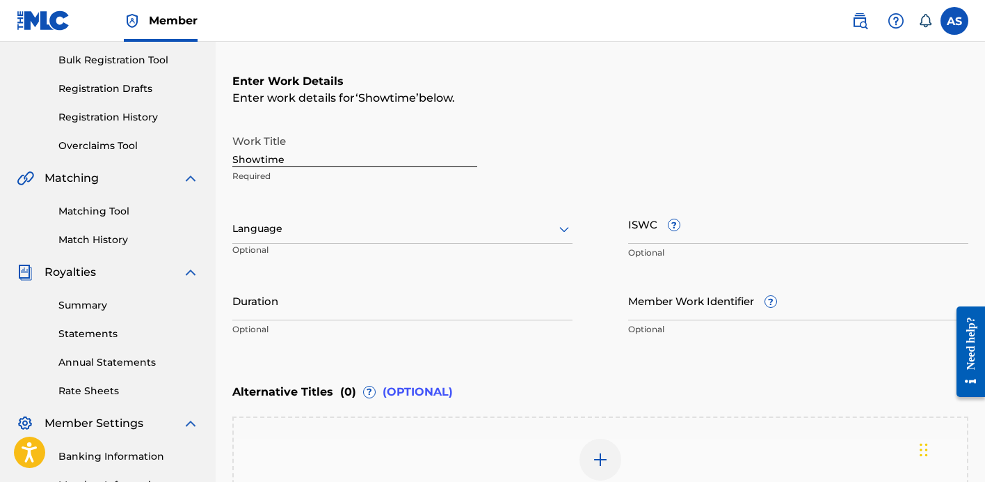
scroll to position [204, 0]
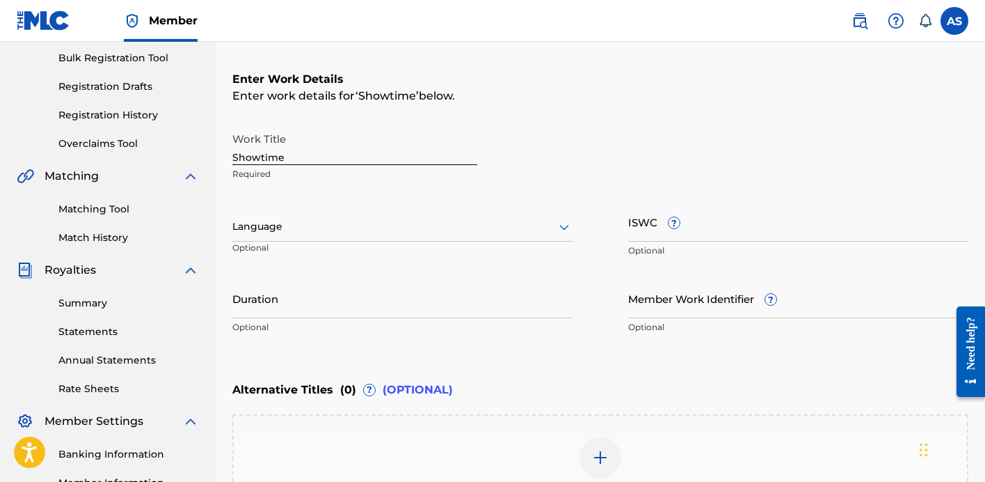
click at [345, 294] on input "Duration" at bounding box center [402, 298] width 340 height 40
click at [431, 336] on div "Duration 5:21 Enter the duration in the format 00:00" at bounding box center [402, 309] width 340 height 63
click at [233, 310] on input "5:21" at bounding box center [402, 298] width 340 height 40
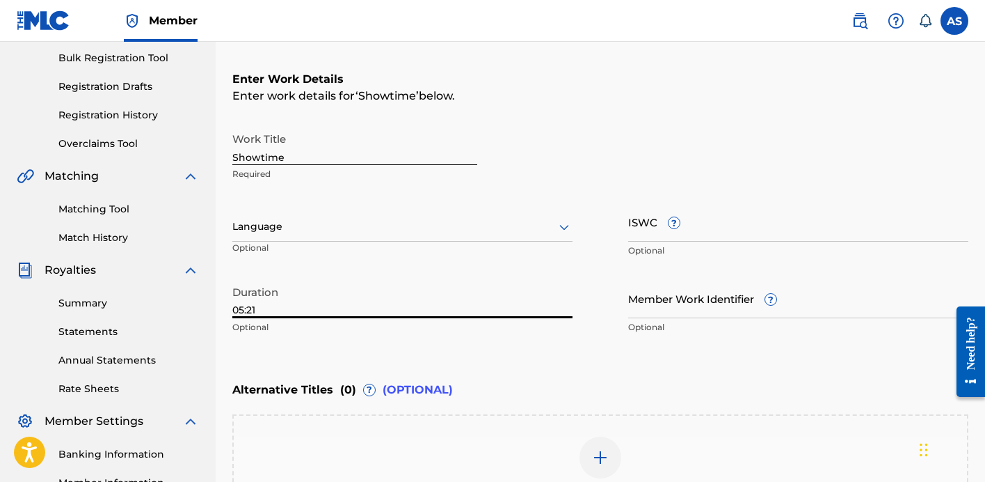
click at [300, 313] on input "05:21" at bounding box center [402, 298] width 340 height 40
type input "05:21"
click at [346, 330] on p "Optional" at bounding box center [402, 327] width 340 height 13
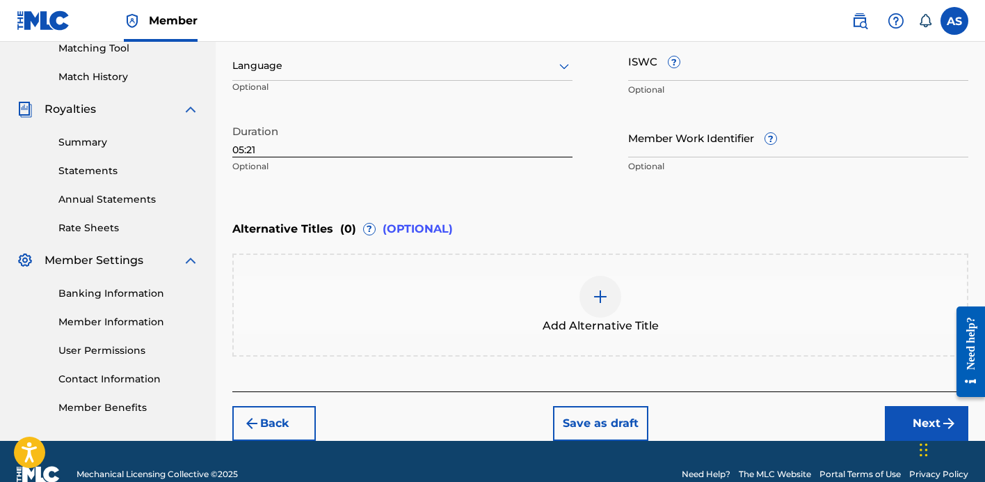
scroll to position [390, 0]
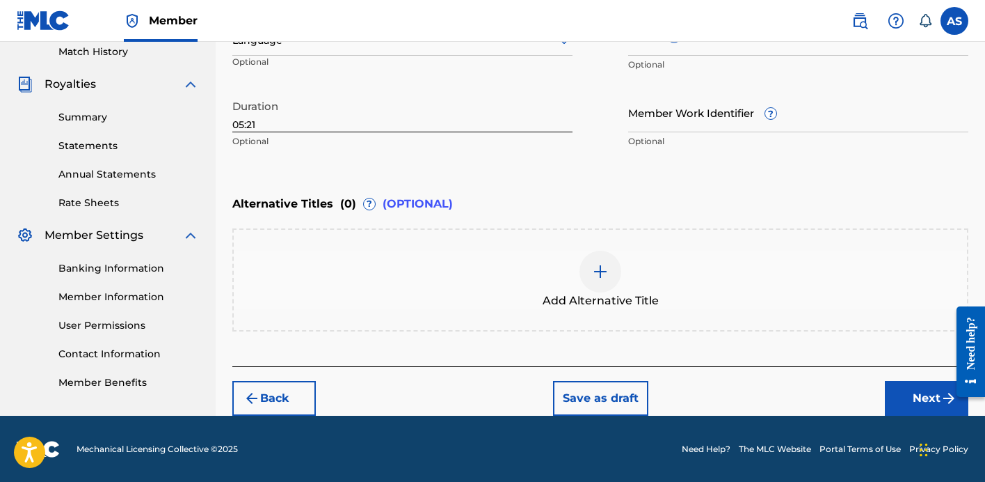
click at [916, 385] on button "Next" at bounding box center [927, 398] width 84 height 35
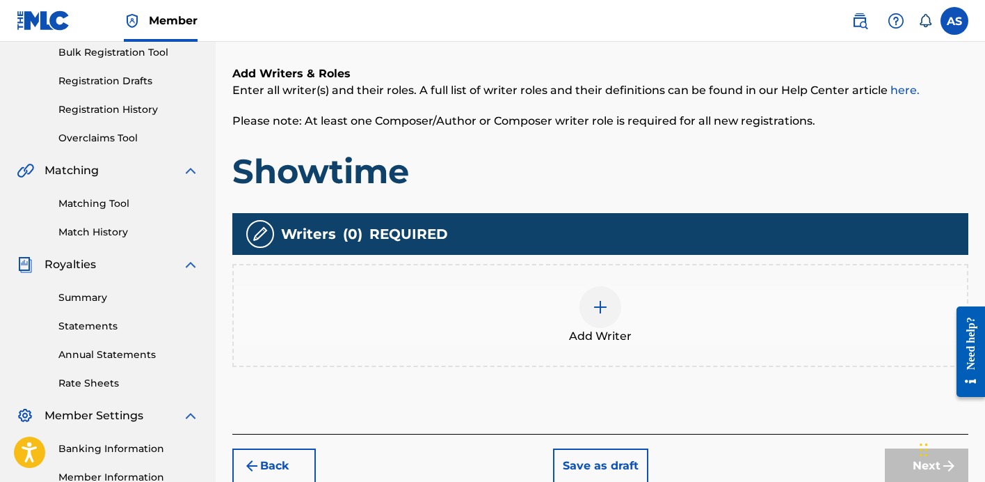
scroll to position [211, 0]
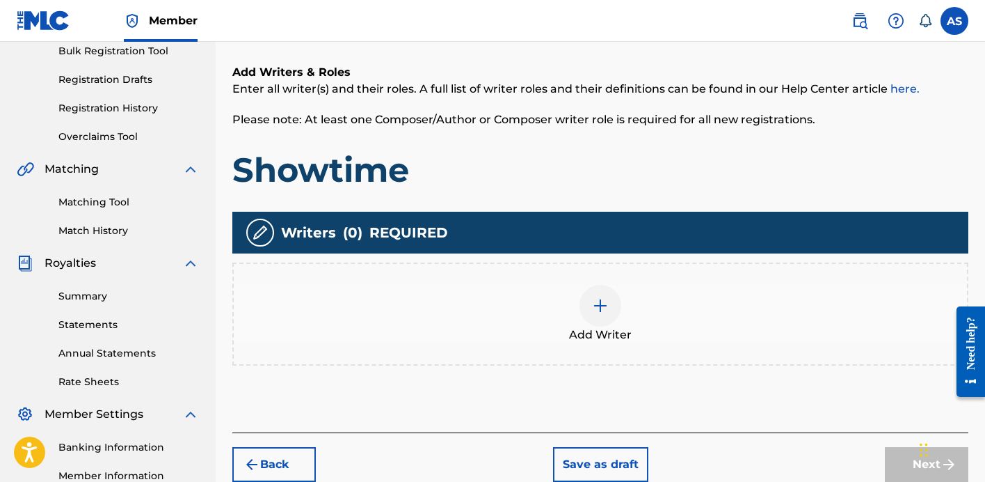
click at [598, 308] on img at bounding box center [600, 305] width 17 height 17
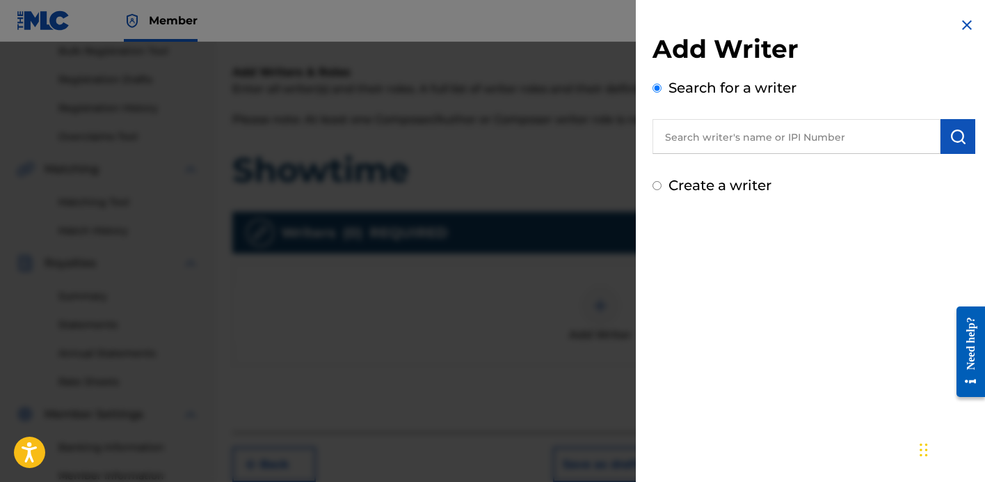
click at [774, 138] on input "text" at bounding box center [797, 136] width 288 height 35
type input "anthony stanco"
click at [950, 133] on img "submit" at bounding box center [958, 136] width 17 height 17
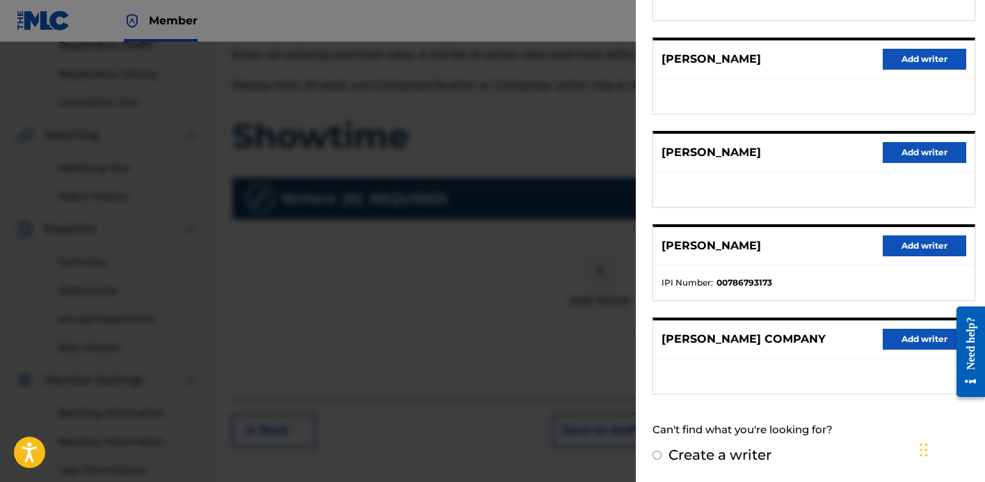
scroll to position [268, 0]
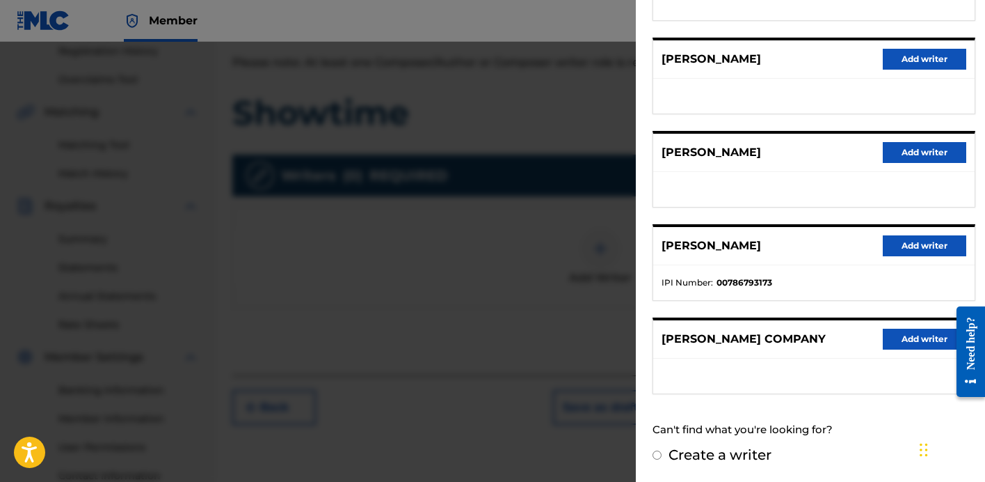
click at [660, 455] on input "Create a writer" at bounding box center [657, 454] width 9 height 9
radio input "false"
radio input "true"
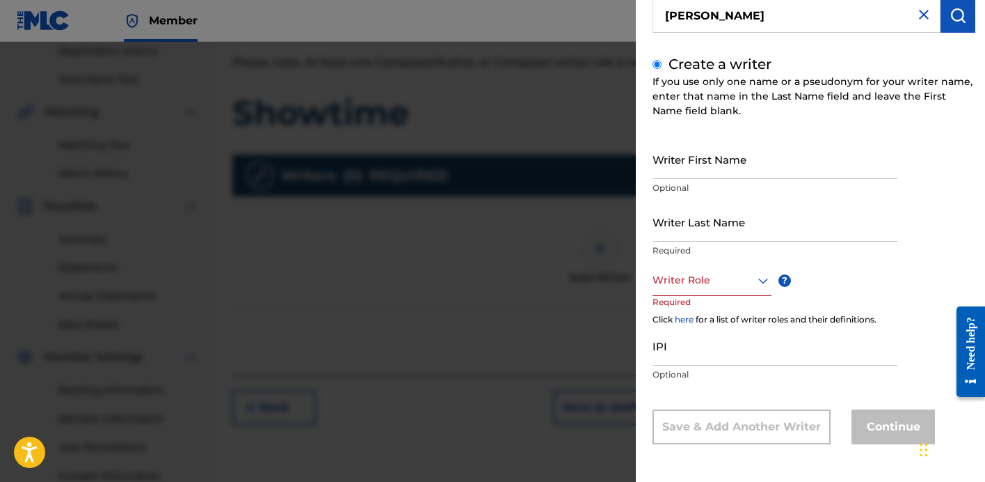
scroll to position [121, 0]
click at [777, 165] on input "Writer First Name" at bounding box center [775, 159] width 245 height 40
type input "[PERSON_NAME]"
click at [747, 223] on input "Writer Last Name" at bounding box center [775, 222] width 245 height 40
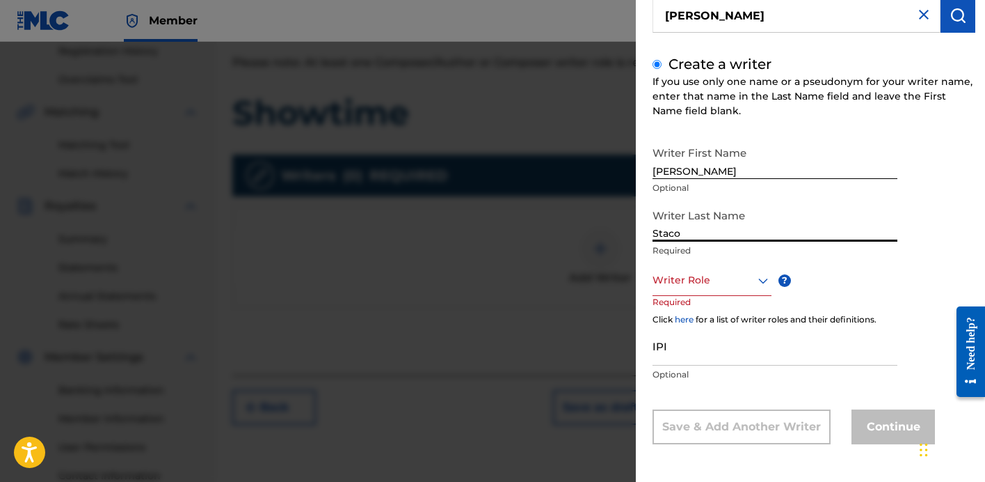
type input "Staco"
click at [704, 176] on input "[PERSON_NAME]" at bounding box center [775, 159] width 245 height 40
type input "Anthony"
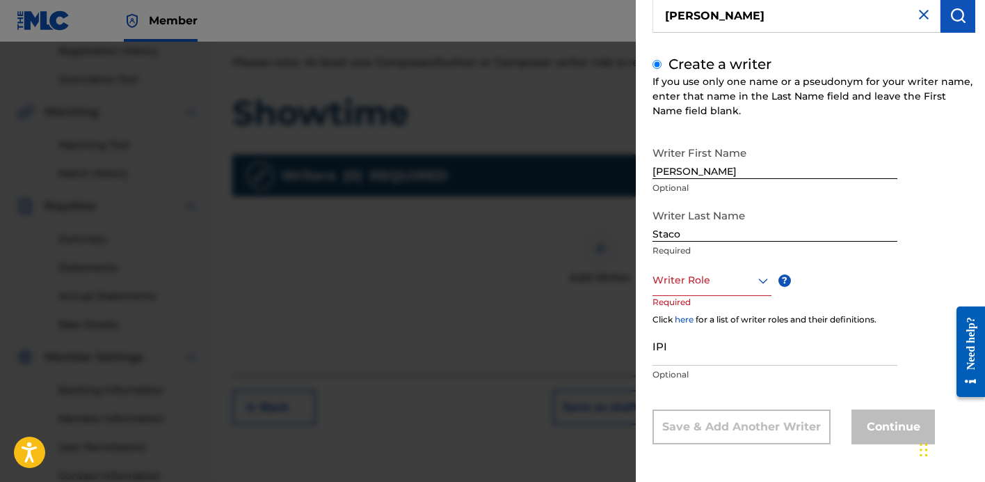
click at [697, 196] on div "Writer First Name Anthony Optional" at bounding box center [775, 170] width 245 height 63
click at [701, 230] on input "Staco" at bounding box center [775, 222] width 245 height 40
type input "[PERSON_NAME]"
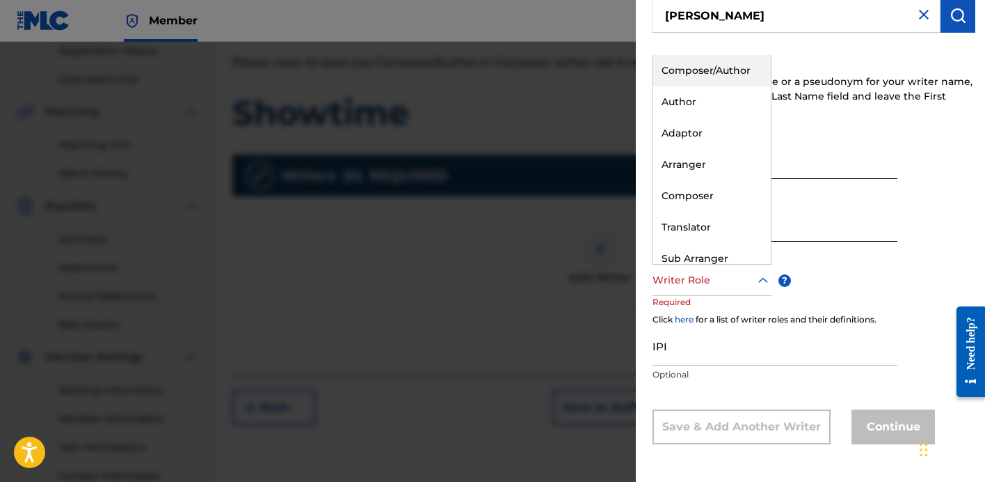
click at [742, 283] on div at bounding box center [712, 279] width 119 height 17
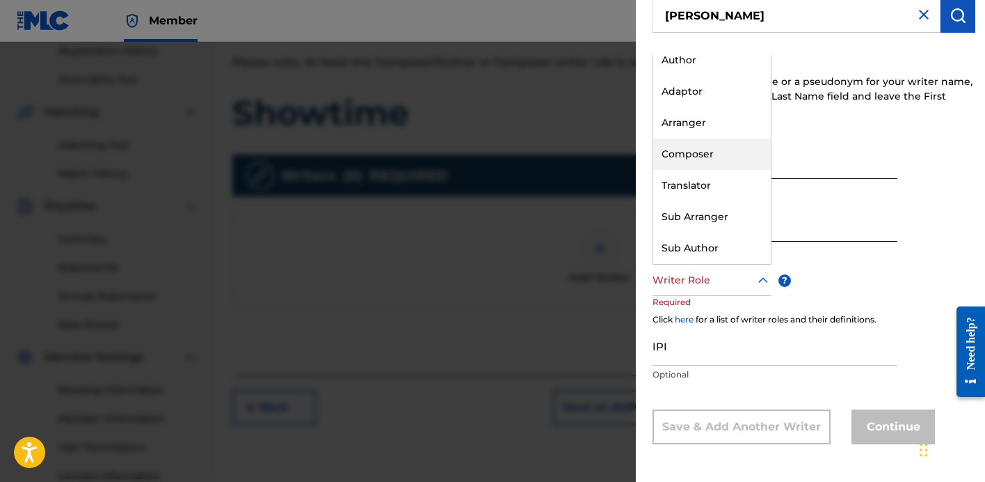
click at [724, 149] on div "Composer" at bounding box center [712, 153] width 118 height 31
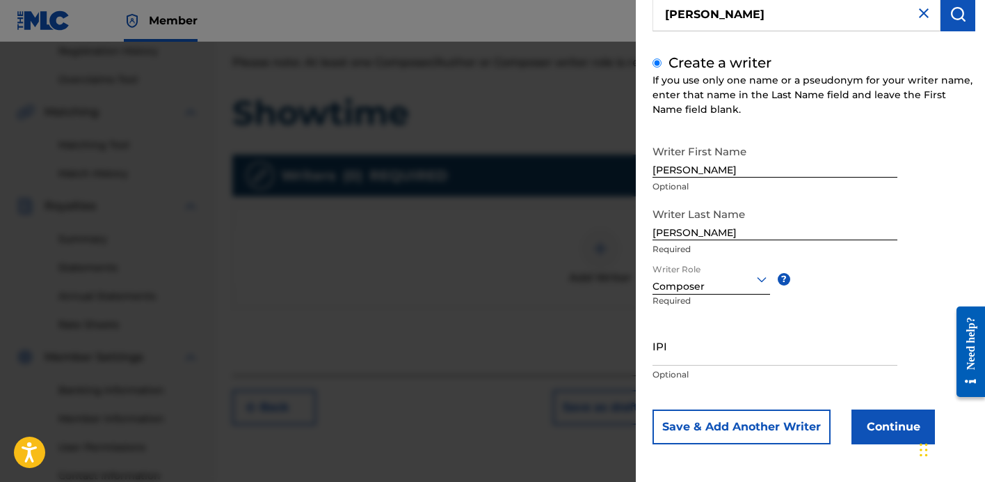
scroll to position [121, 0]
click at [857, 430] on button "Continue" at bounding box center [894, 428] width 84 height 35
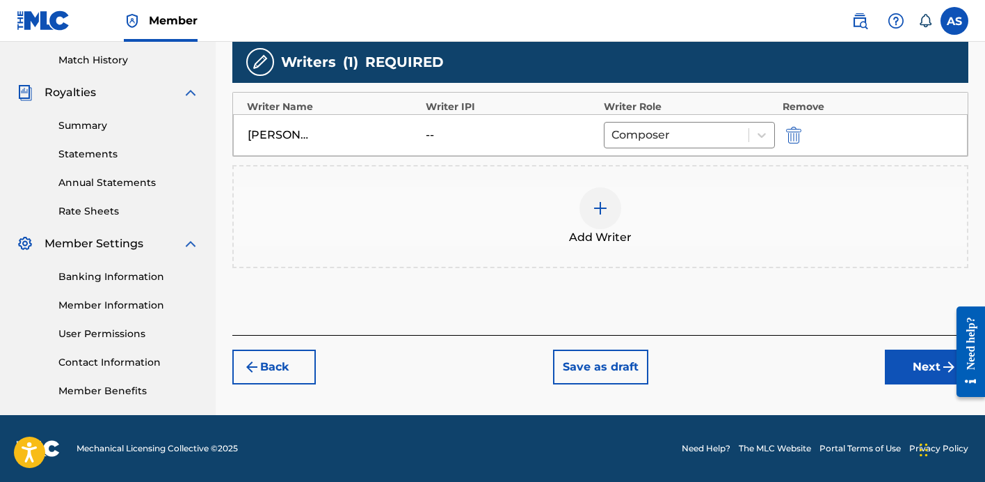
scroll to position [381, 0]
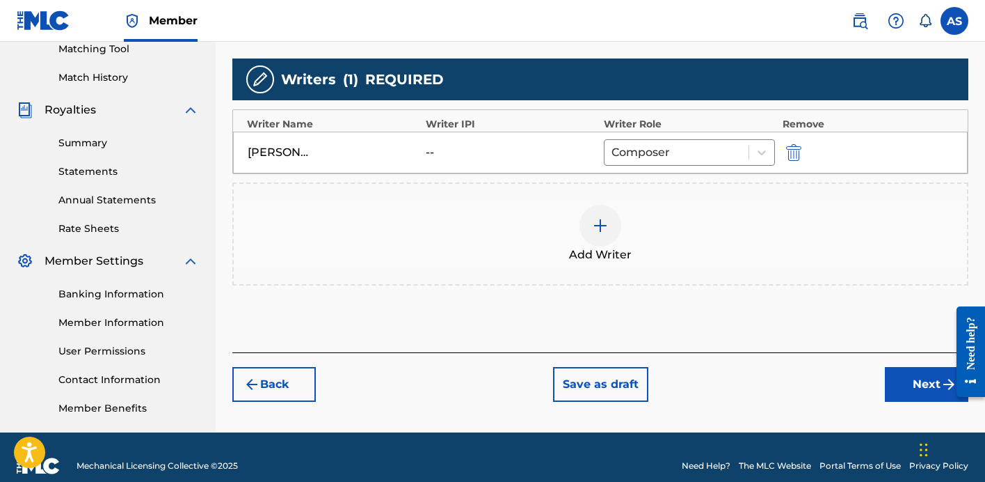
click at [909, 383] on button "Next" at bounding box center [927, 384] width 84 height 35
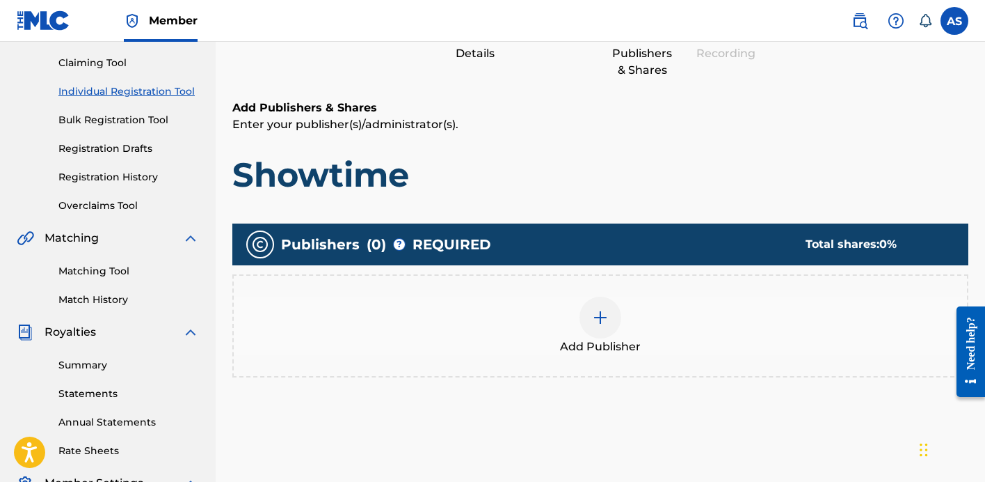
scroll to position [144, 0]
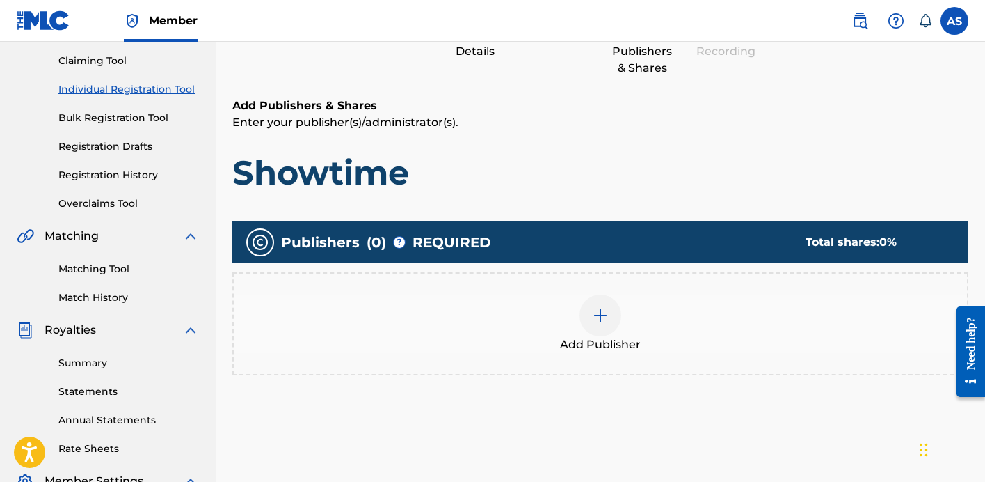
click at [591, 328] on div at bounding box center [601, 315] width 42 height 42
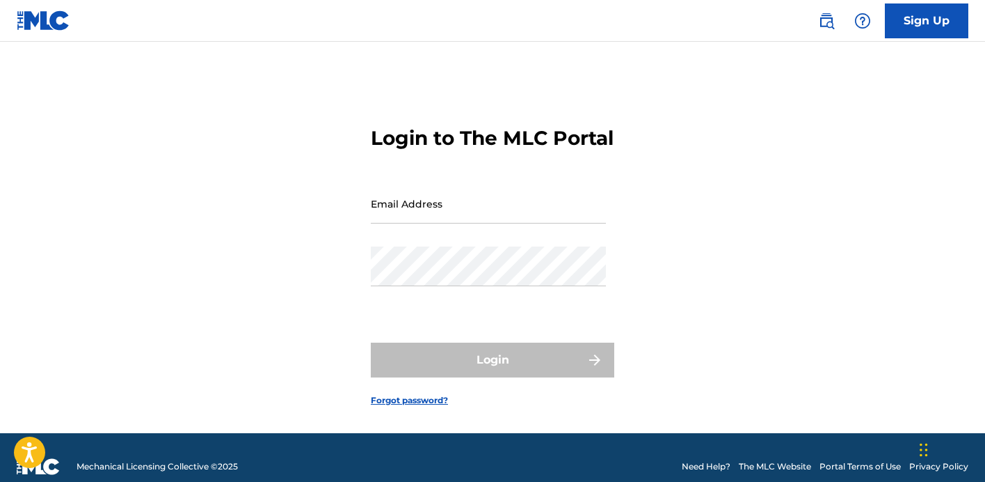
click at [427, 218] on input "Email Address" at bounding box center [488, 204] width 235 height 40
type input "[EMAIL_ADDRESS][DOMAIN_NAME]"
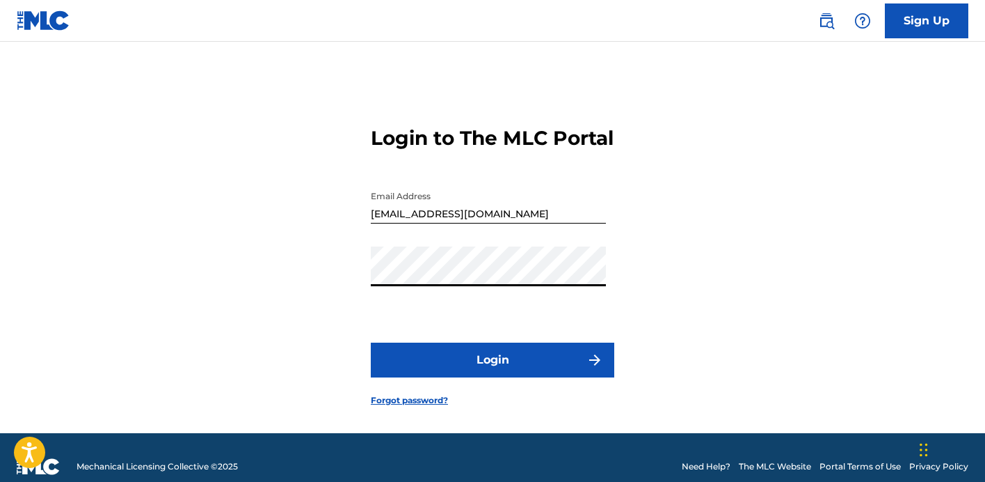
click at [502, 367] on button "Login" at bounding box center [493, 359] width 244 height 35
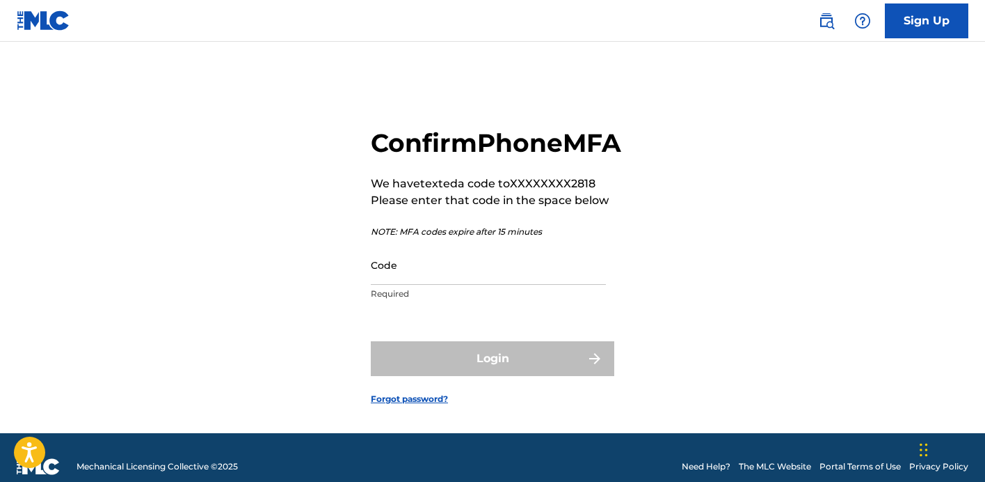
click at [490, 285] on input "Code" at bounding box center [488, 265] width 235 height 40
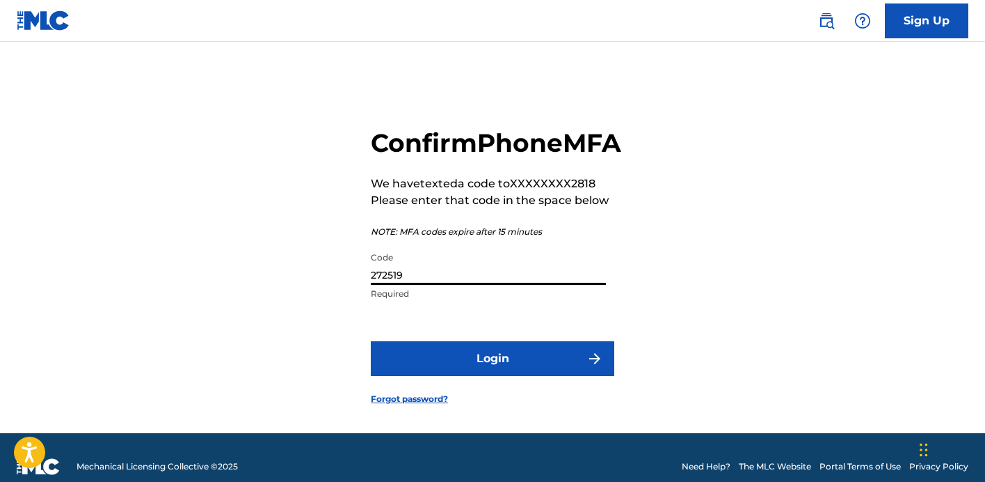
type input "272519"
click at [507, 372] on button "Login" at bounding box center [493, 358] width 244 height 35
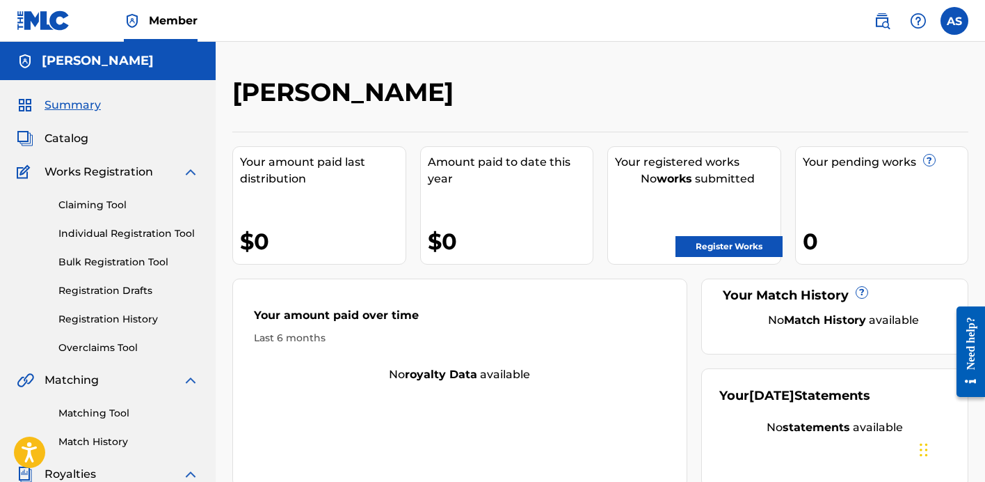
click at [92, 180] on div "Claiming Tool Individual Registration Tool Bulk Registration Tool Registration …" at bounding box center [108, 267] width 182 height 175
click at [93, 206] on link "Claiming Tool" at bounding box center [128, 205] width 141 height 15
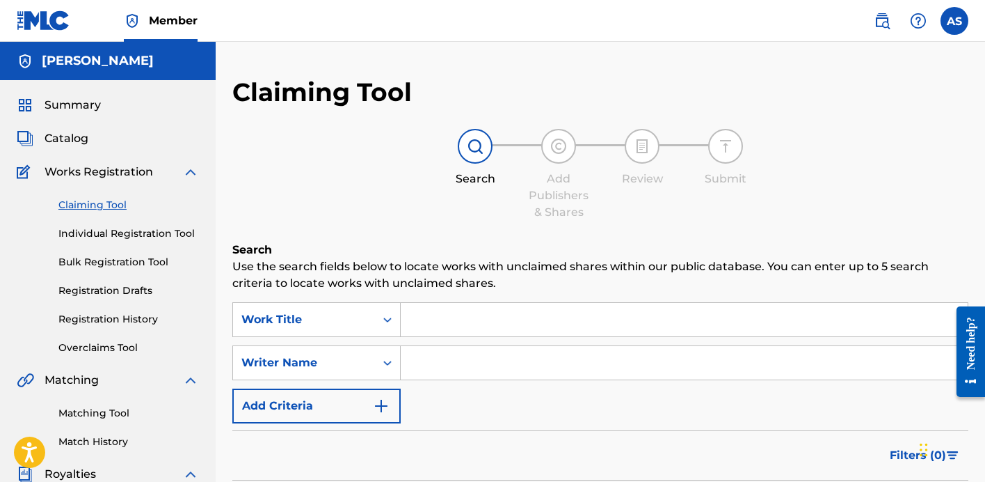
scroll to position [125, 0]
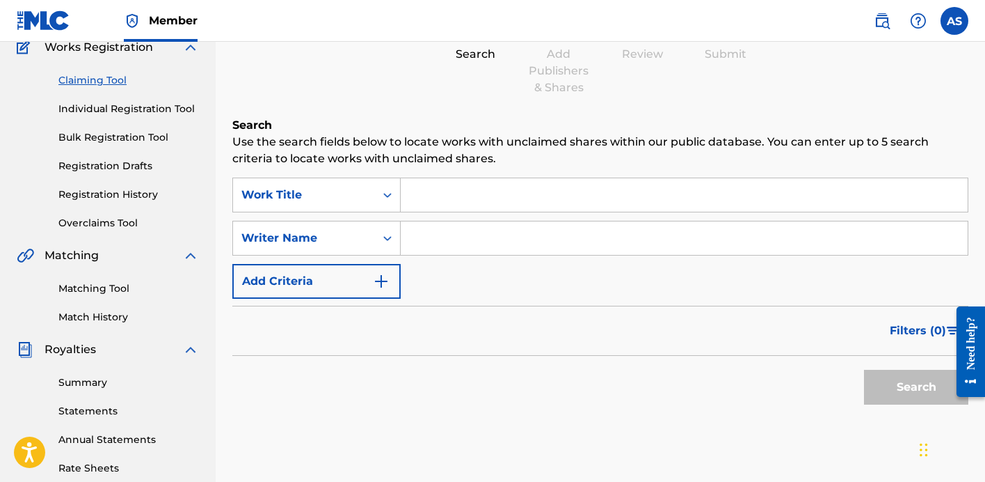
click at [499, 192] on input "Search Form" at bounding box center [684, 194] width 567 height 33
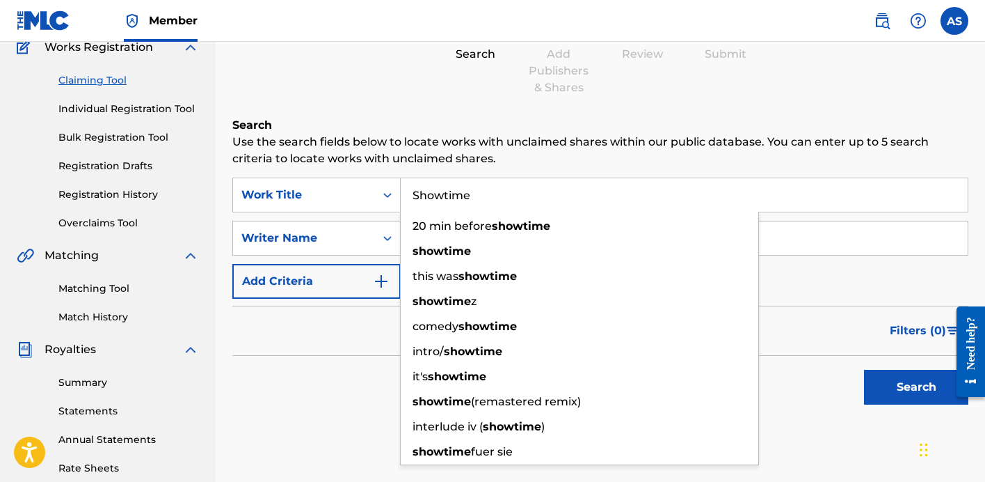
type input "Showtime"
click at [560, 164] on p "Use the search fields below to locate works with unclaimed shares within our pu…" at bounding box center [600, 150] width 736 height 33
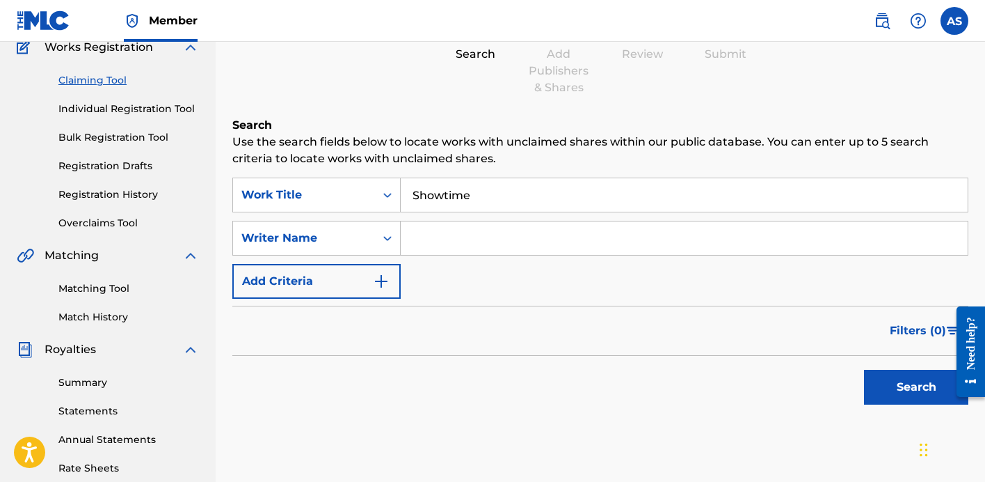
click at [475, 231] on input "Search Form" at bounding box center [684, 237] width 567 height 33
type input "Anthony Stanco"
click at [594, 291] on div "SearchWithCriteriabb5ded1f-7337-4054-bd03-c46426497dfe Work Title Showtime Sear…" at bounding box center [600, 237] width 736 height 121
click at [909, 377] on button "Search" at bounding box center [916, 387] width 104 height 35
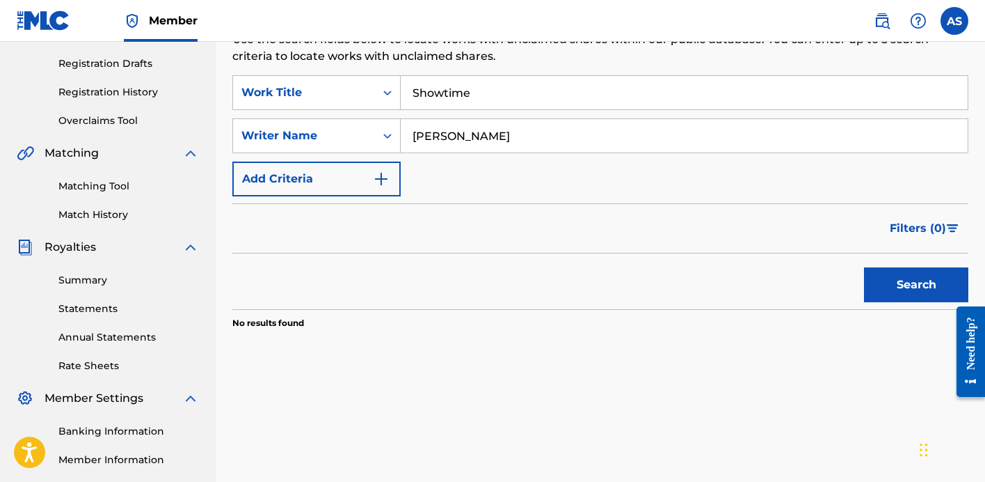
scroll to position [198, 0]
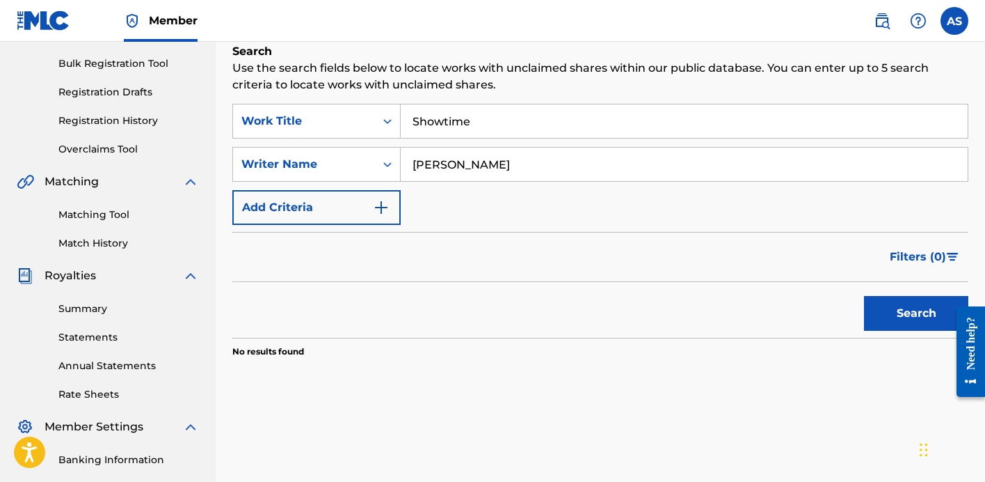
click at [869, 308] on button "Search" at bounding box center [916, 313] width 104 height 35
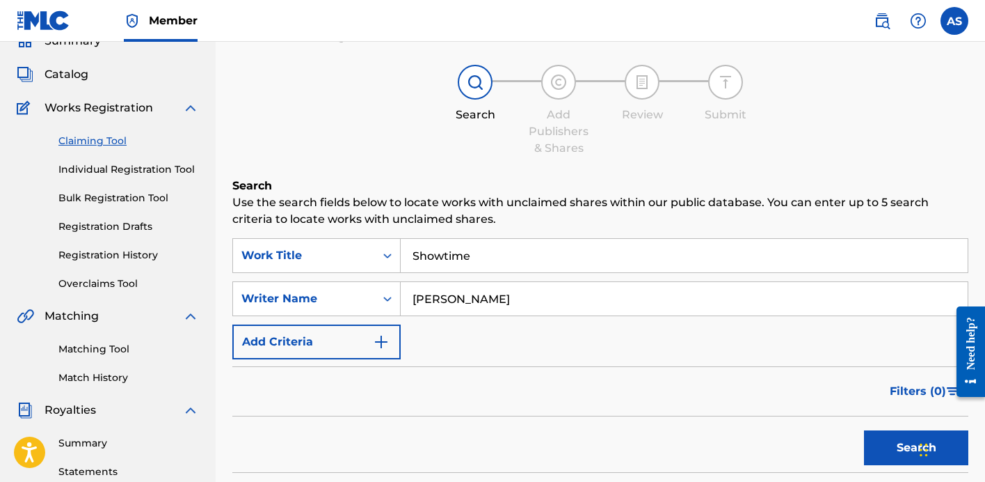
scroll to position [56, 0]
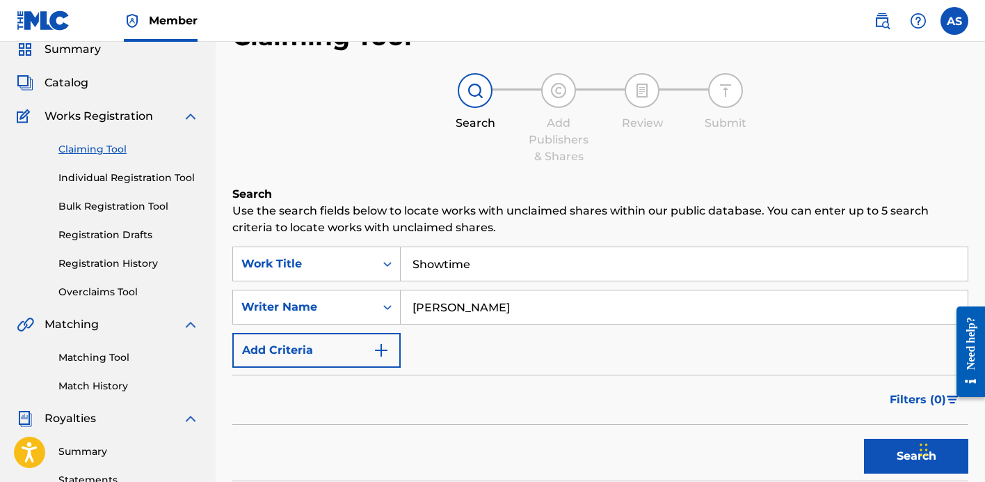
click at [477, 95] on img at bounding box center [475, 90] width 17 height 17
click at [554, 93] on img at bounding box center [558, 90] width 17 height 17
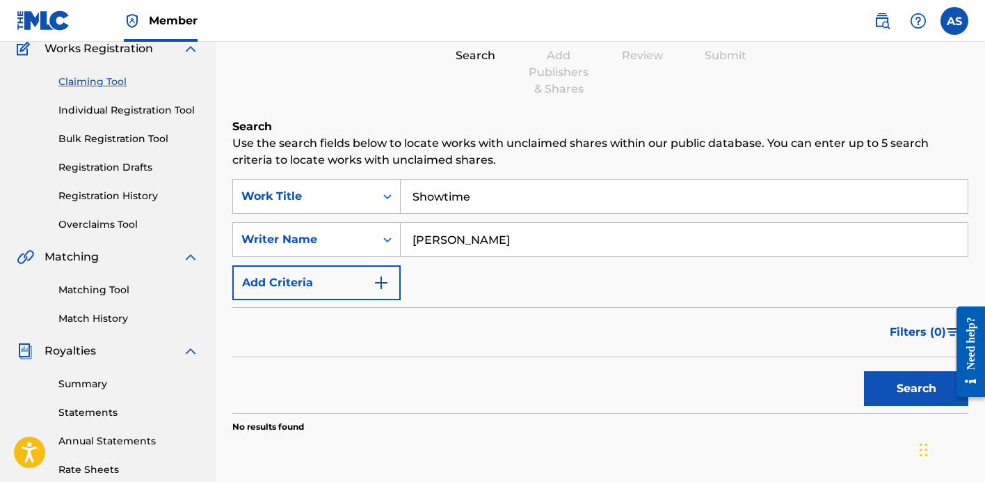
scroll to position [122, 0]
click at [373, 287] on img "Search Form" at bounding box center [381, 283] width 17 height 17
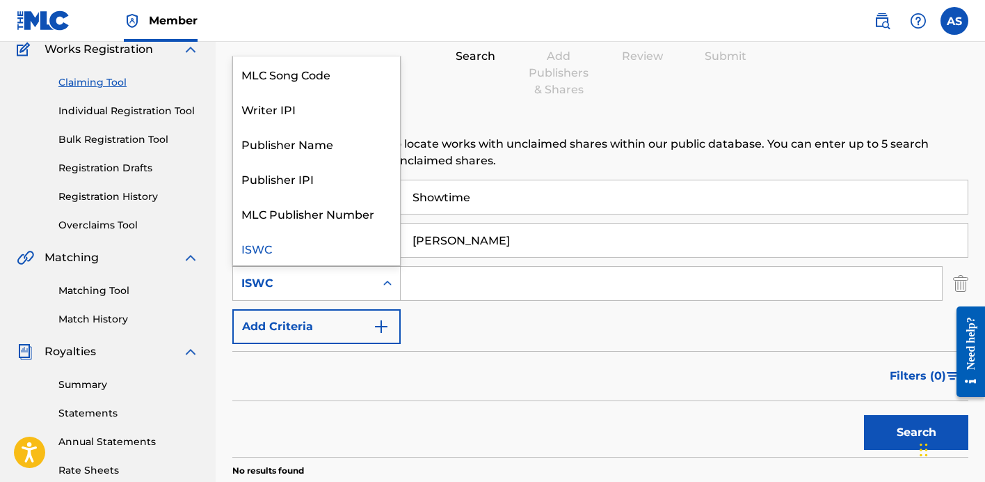
click at [377, 284] on div "Search Form" at bounding box center [387, 283] width 25 height 25
click at [343, 150] on div "Publisher Name" at bounding box center [316, 143] width 167 height 35
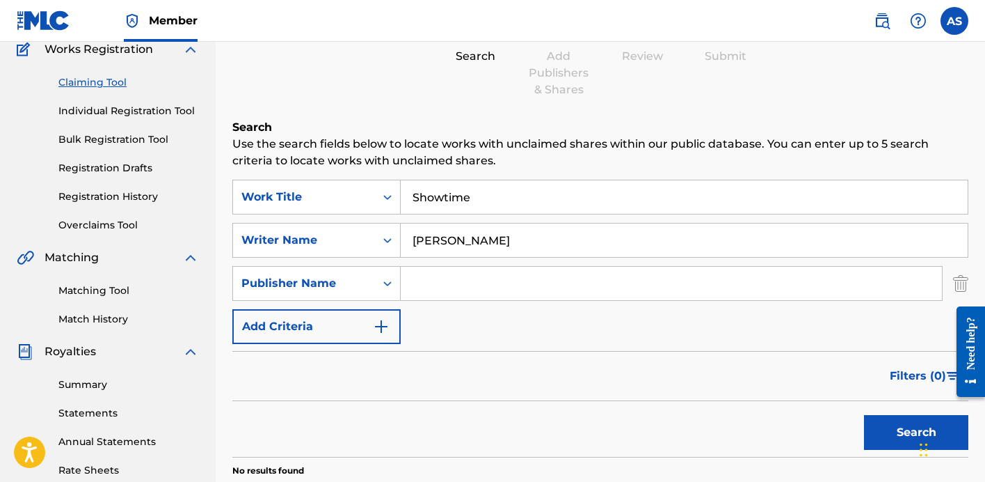
click at [470, 288] on input "Search Form" at bounding box center [671, 283] width 541 height 33
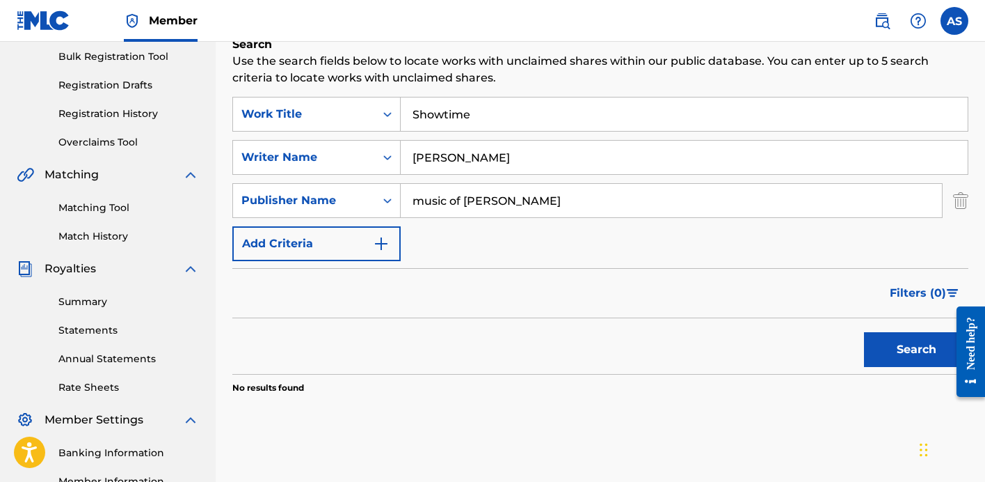
type input "music of aj stanco"
click at [864, 358] on button "Search" at bounding box center [916, 349] width 104 height 35
click at [901, 342] on button "Search" at bounding box center [916, 349] width 104 height 35
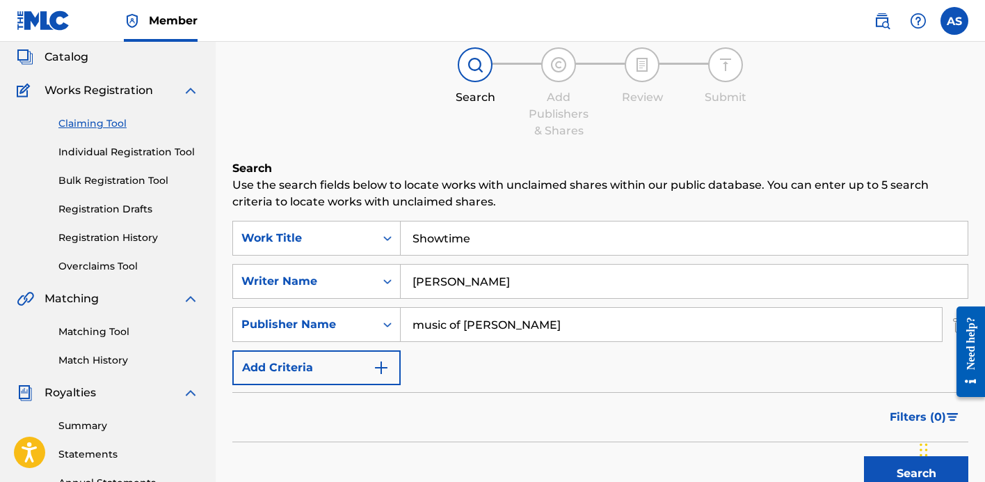
scroll to position [93, 0]
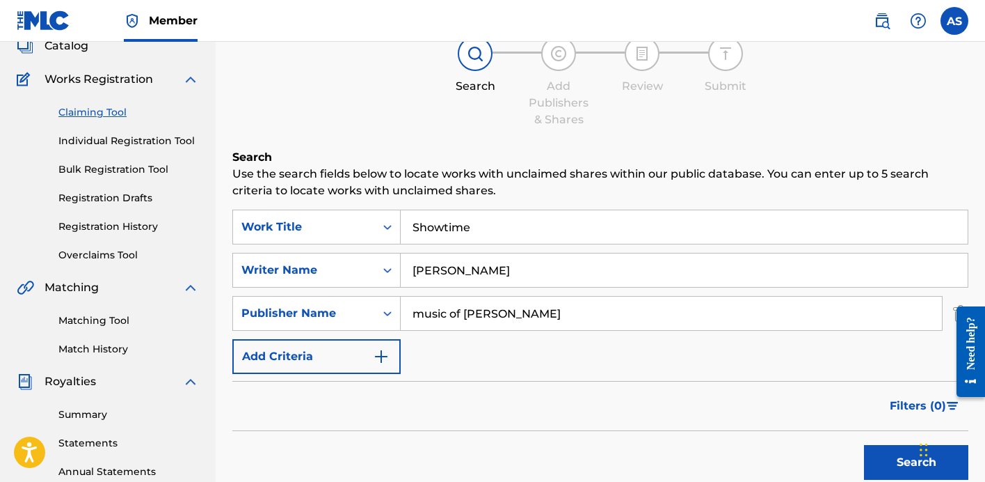
click at [142, 139] on link "Individual Registration Tool" at bounding box center [128, 141] width 141 height 15
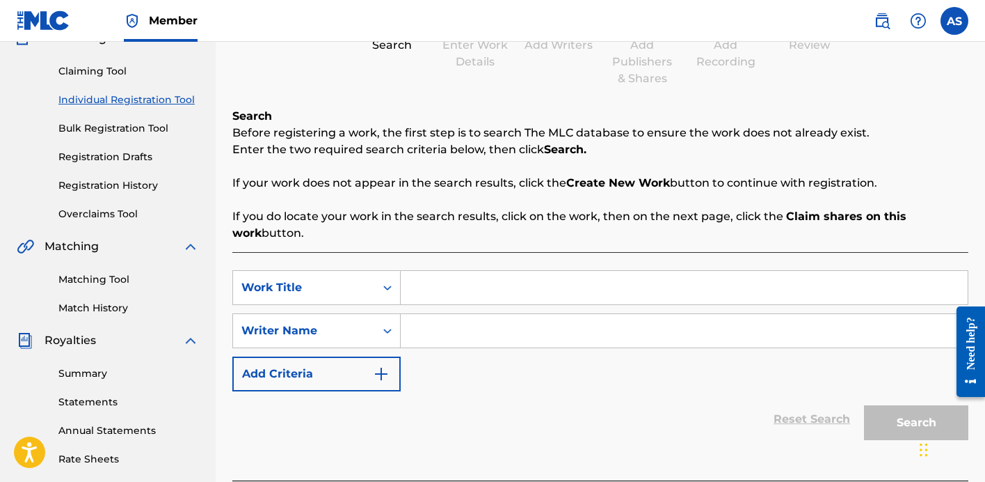
scroll to position [136, 0]
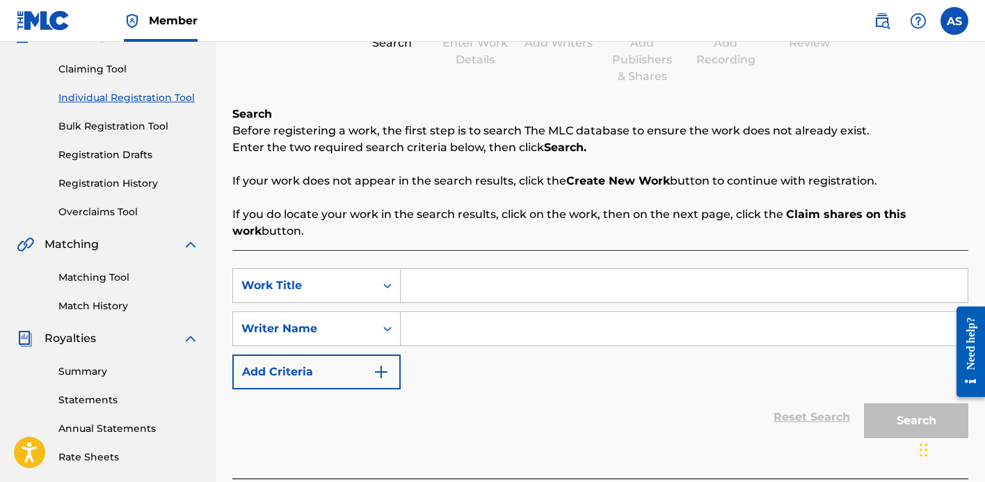
click at [440, 289] on input "Search Form" at bounding box center [684, 285] width 567 height 33
type input "Showtime"
click at [445, 326] on input "Search Form" at bounding box center [684, 328] width 567 height 33
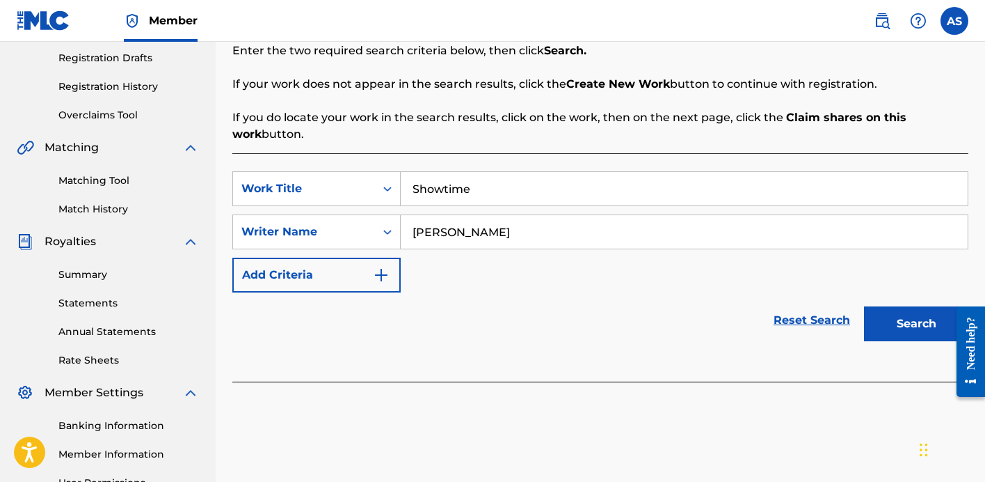
scroll to position [246, 0]
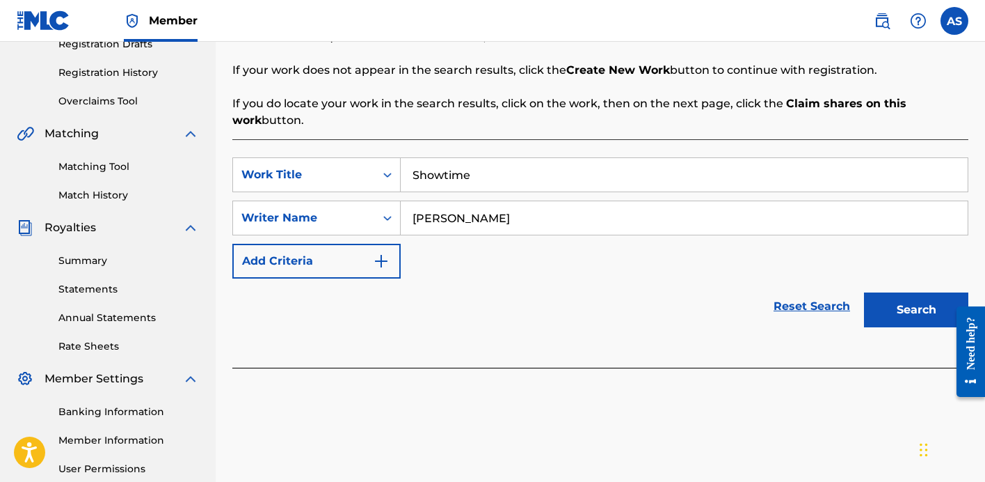
type input "Anthony Stanco"
click at [897, 311] on button "Search" at bounding box center [916, 309] width 104 height 35
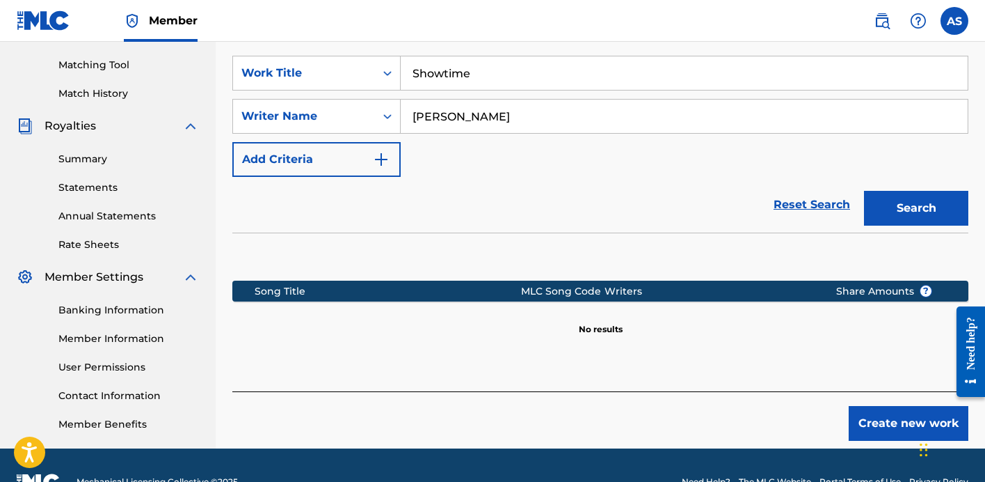
scroll to position [381, 0]
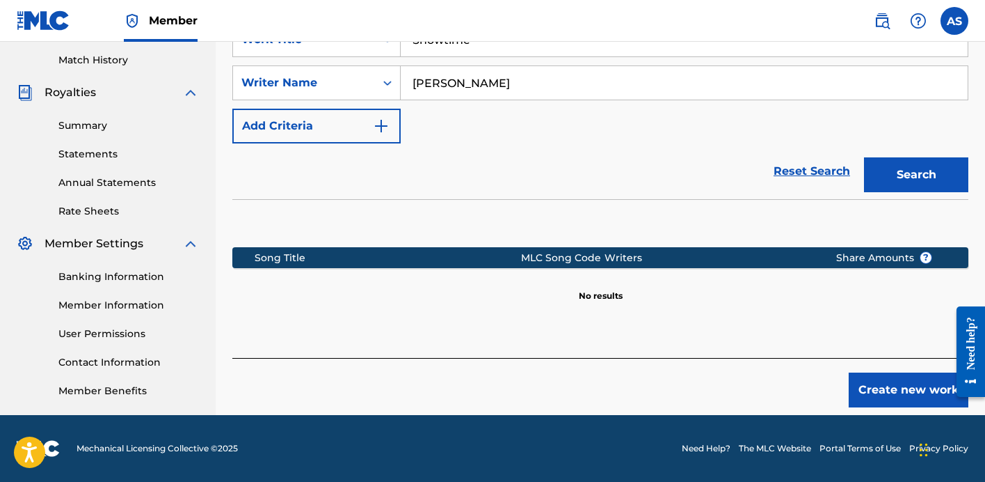
click at [887, 379] on button "Create new work" at bounding box center [909, 389] width 120 height 35
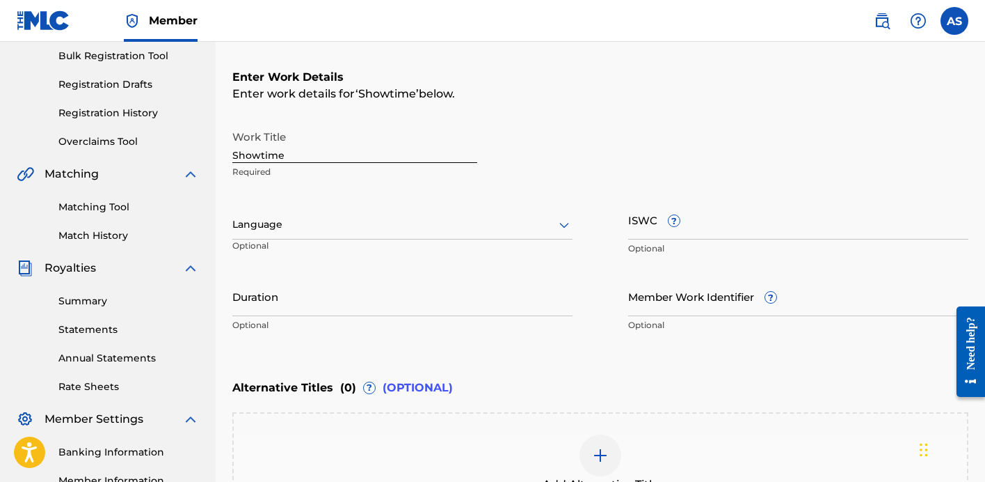
scroll to position [195, 0]
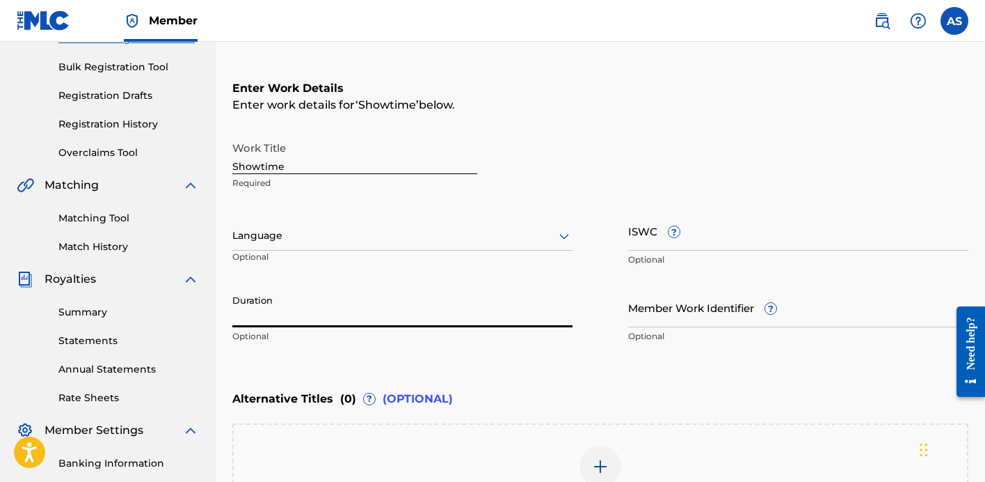
click at [299, 312] on input "Duration" at bounding box center [402, 307] width 340 height 40
type input "05:21"
click at [338, 341] on p "Optional" at bounding box center [402, 336] width 340 height 13
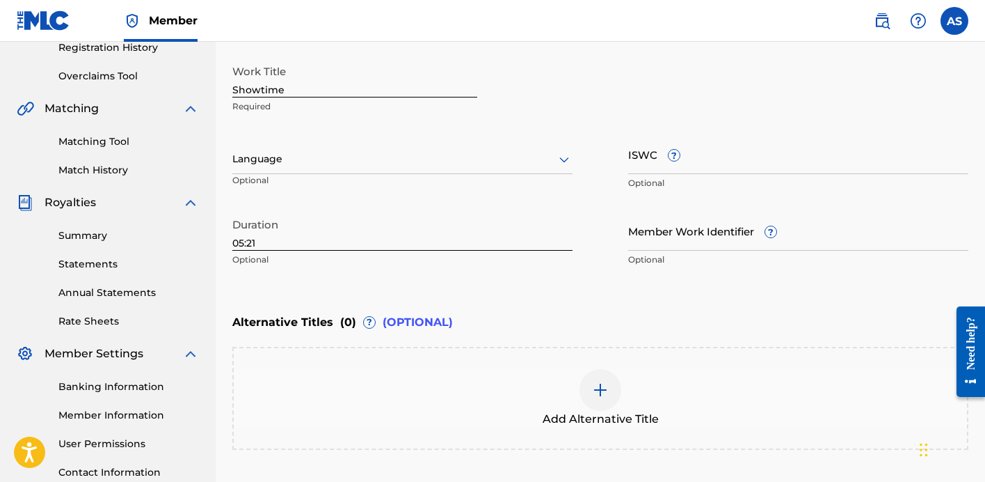
scroll to position [390, 0]
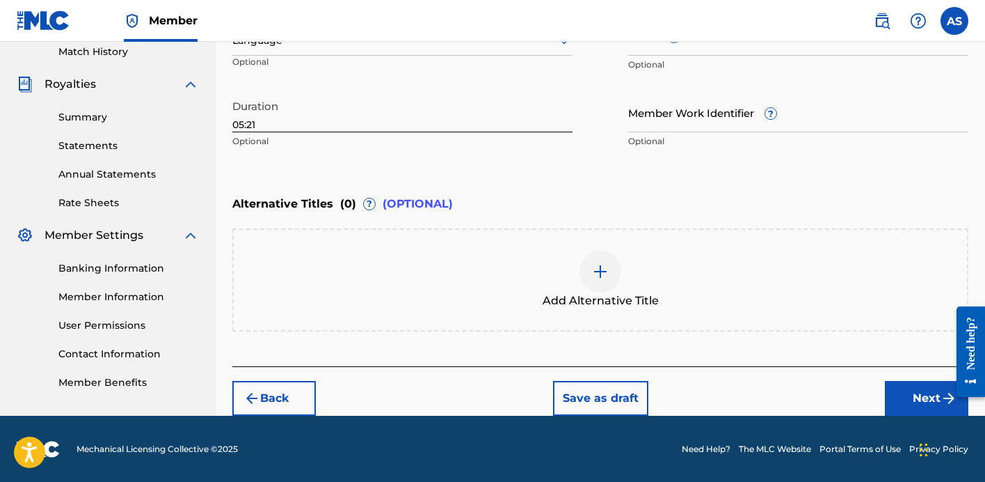
click at [907, 395] on button "Next" at bounding box center [927, 398] width 84 height 35
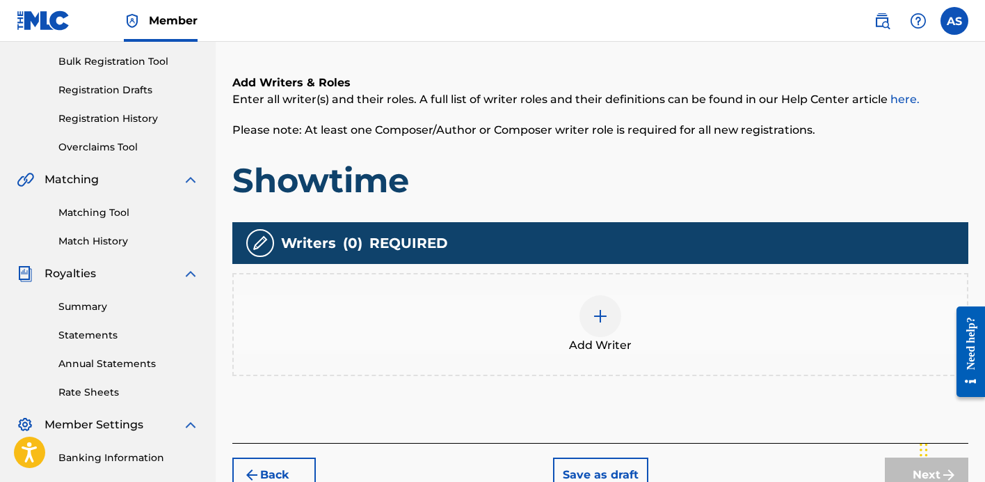
scroll to position [204, 0]
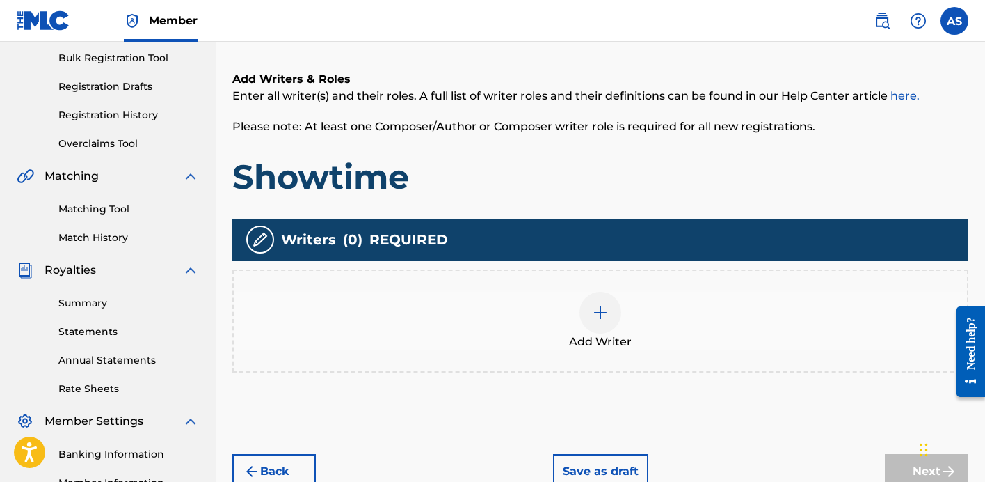
click at [601, 326] on div at bounding box center [601, 313] width 42 height 42
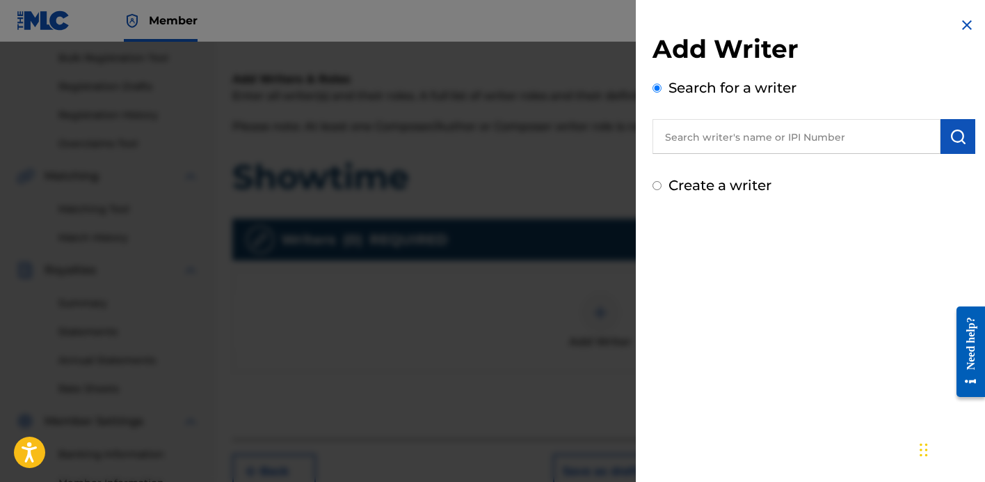
click at [793, 141] on input "text" at bounding box center [797, 136] width 288 height 35
type input "anthony stanco"
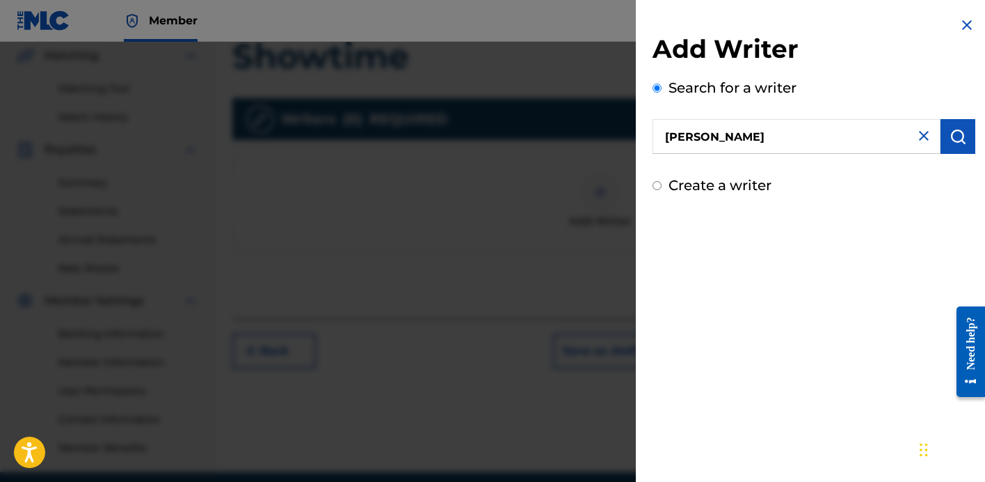
scroll to position [381, 0]
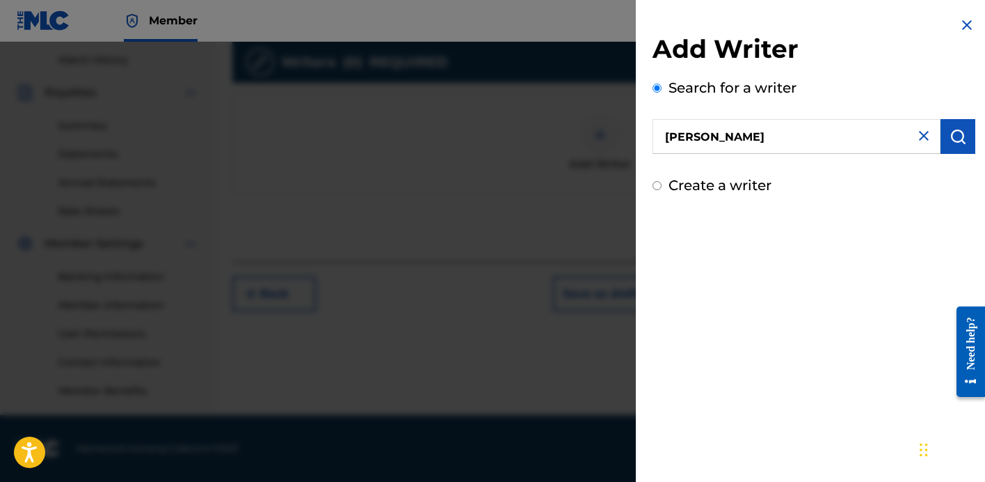
click at [950, 141] on img "submit" at bounding box center [958, 136] width 17 height 17
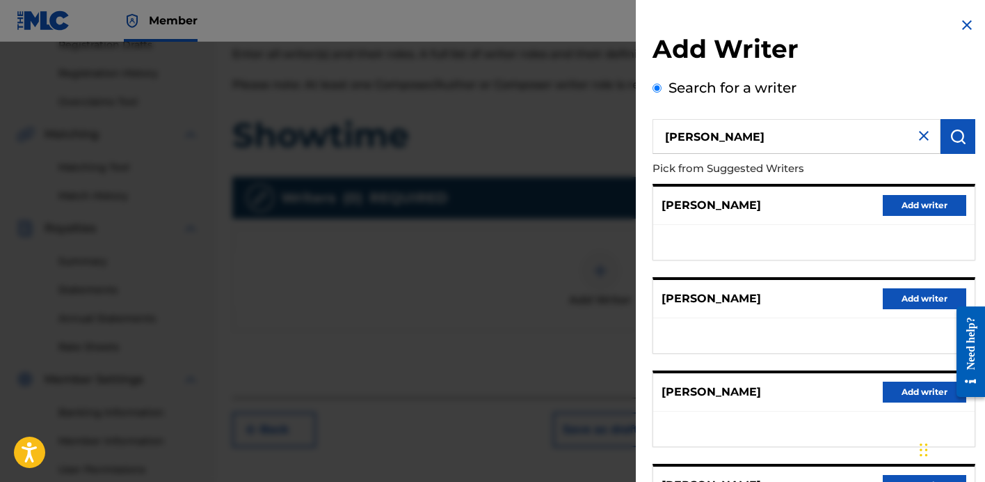
scroll to position [239, 0]
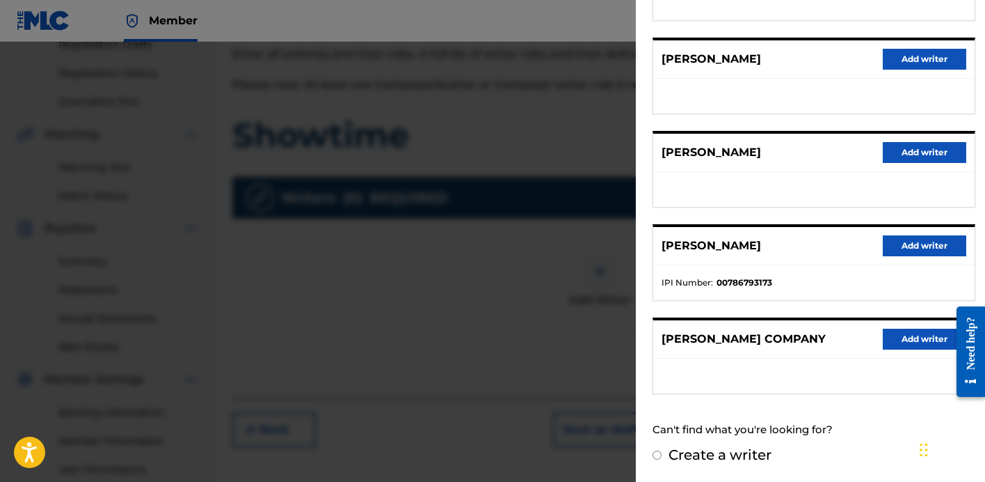
click at [654, 454] on input "Create a writer" at bounding box center [657, 454] width 9 height 9
radio input "false"
radio input "true"
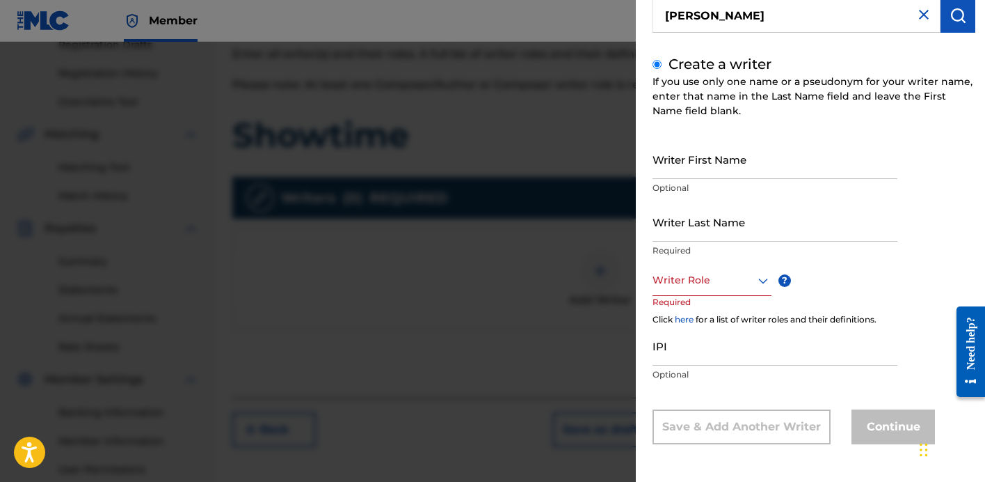
click at [756, 167] on input "Writer First Name" at bounding box center [775, 159] width 245 height 40
type input "Anthony"
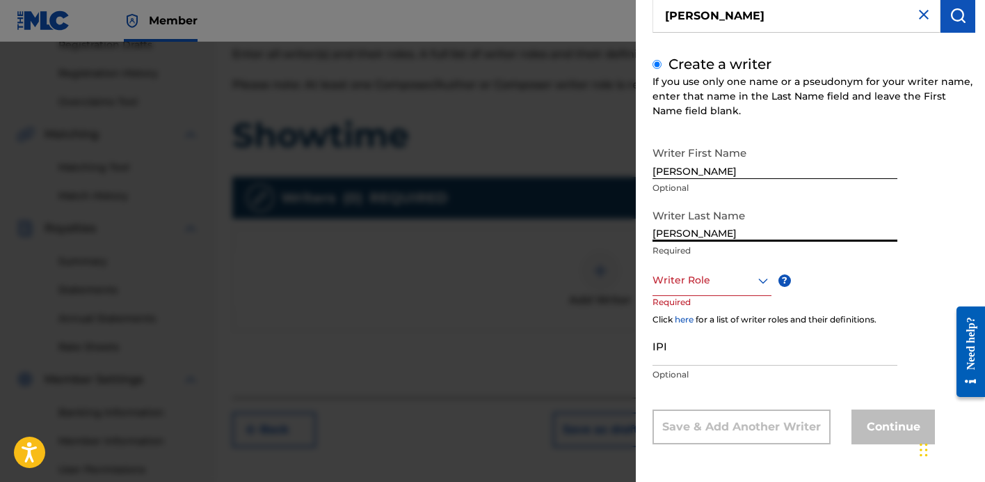
type input "[PERSON_NAME]"
click at [747, 287] on div at bounding box center [712, 279] width 119 height 17
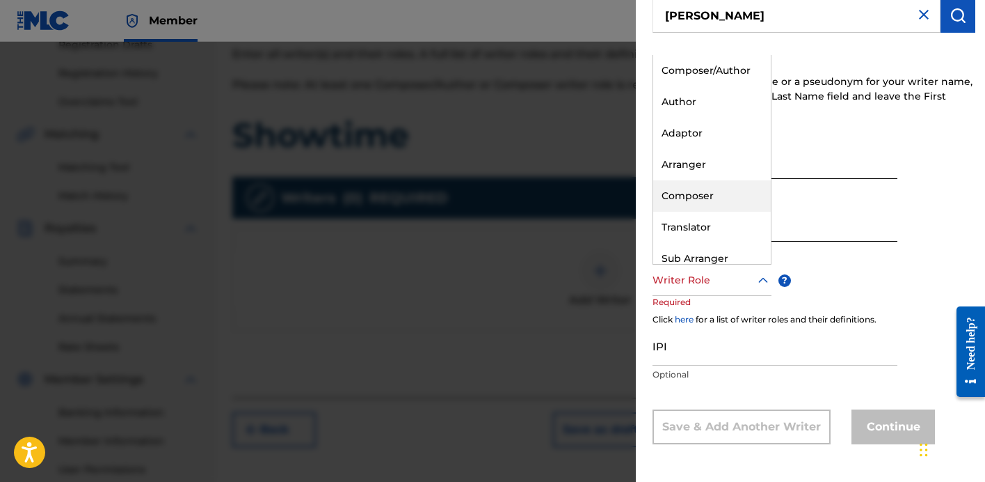
click at [725, 195] on div "Composer" at bounding box center [712, 195] width 118 height 31
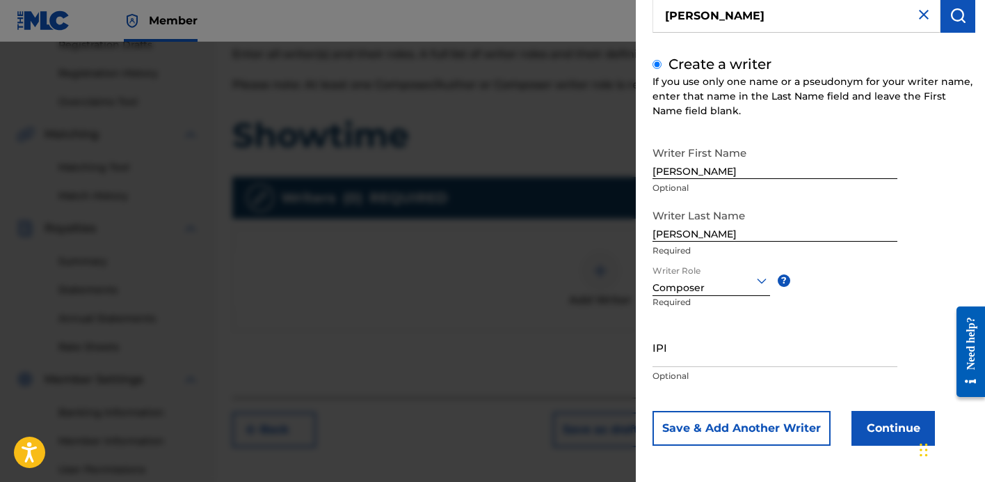
scroll to position [122, 0]
click at [873, 417] on button "Continue" at bounding box center [894, 426] width 84 height 35
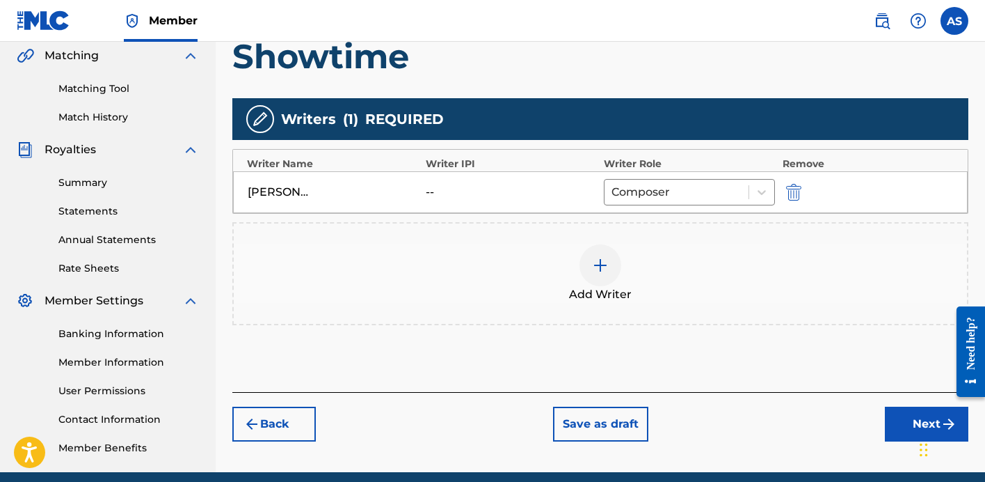
scroll to position [381, 0]
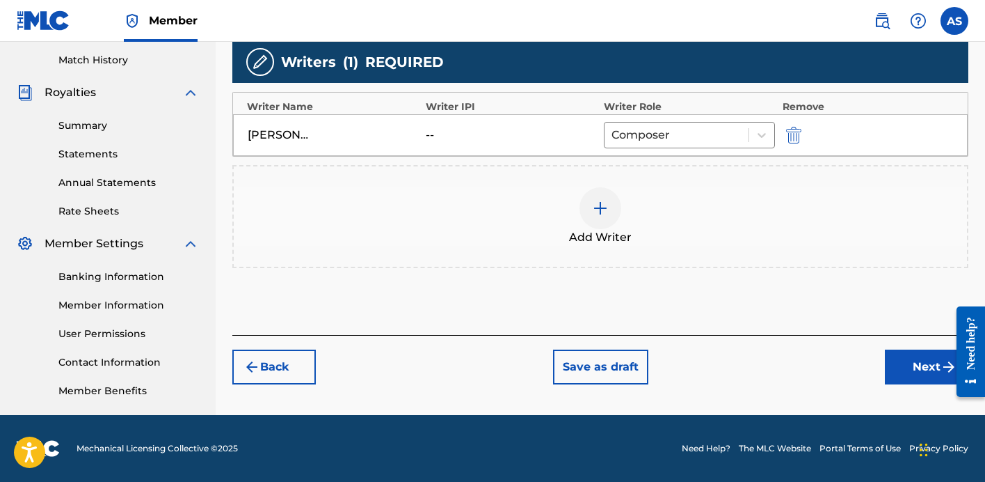
click at [938, 368] on button "Next" at bounding box center [927, 366] width 84 height 35
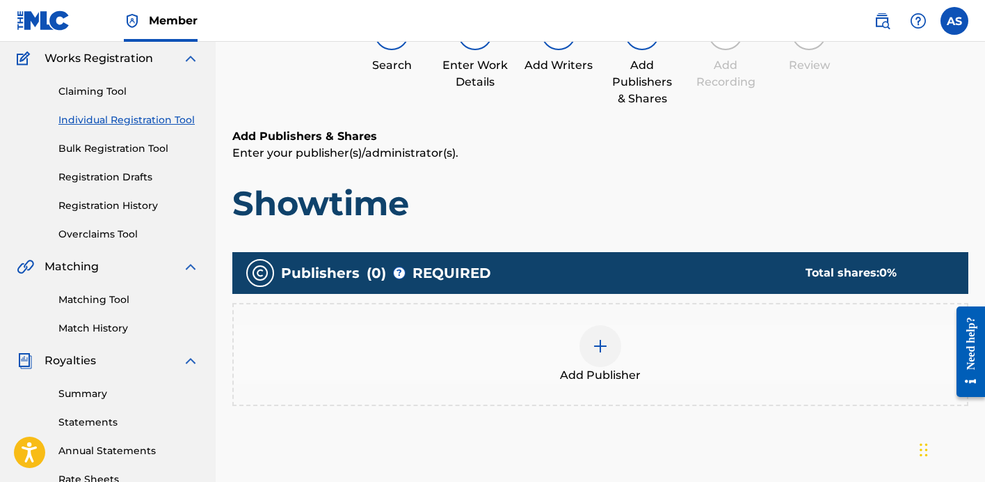
scroll to position [141, 0]
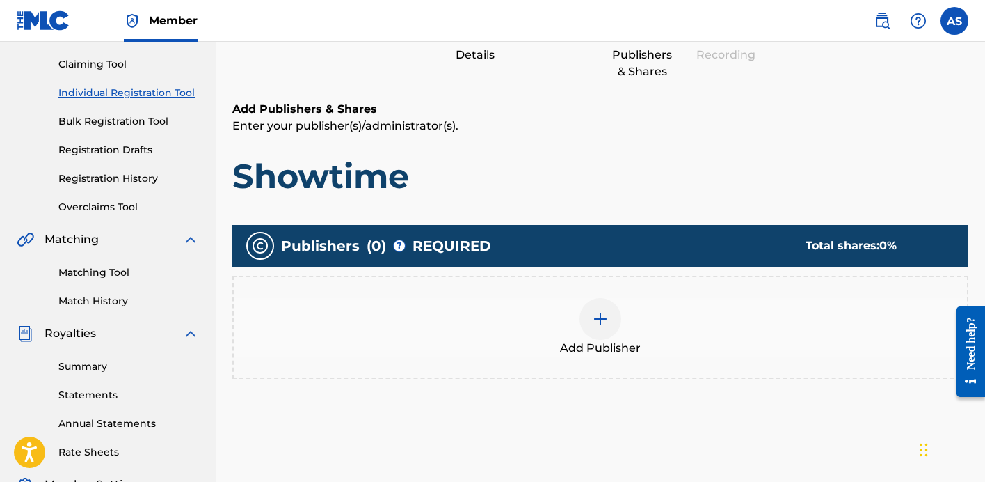
click at [591, 331] on div at bounding box center [601, 319] width 42 height 42
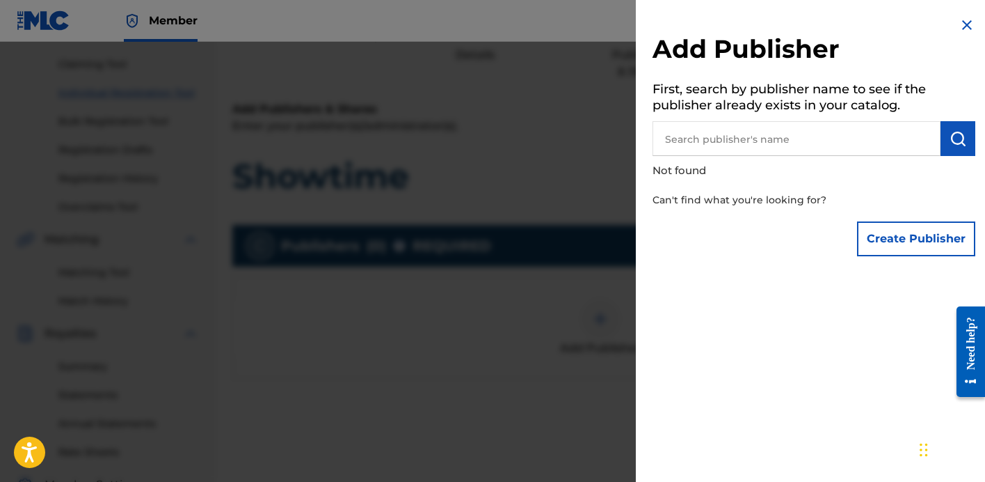
click at [779, 138] on input "text" at bounding box center [797, 138] width 288 height 35
click at [958, 138] on img "submit" at bounding box center [958, 138] width 17 height 17
click at [784, 143] on input "music of aj stanco" at bounding box center [797, 138] width 288 height 35
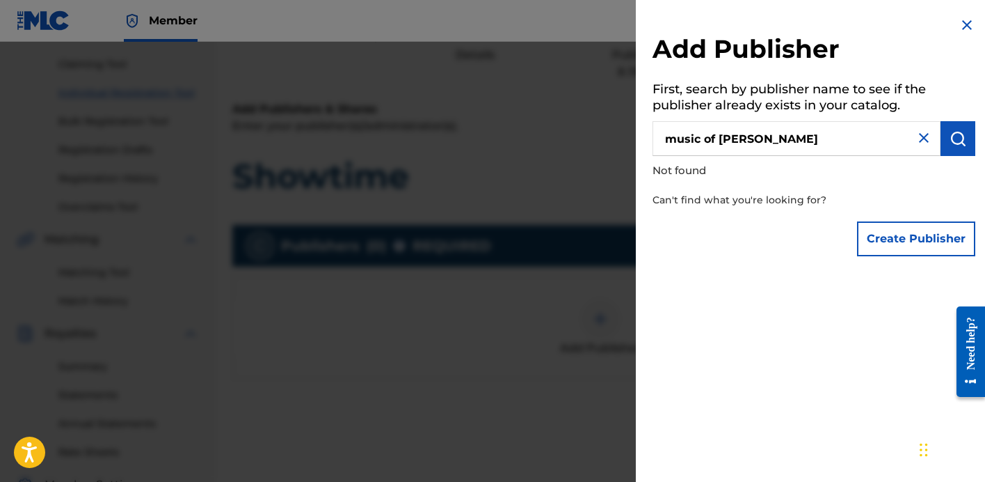
click at [821, 142] on input "music of aj stanco" at bounding box center [797, 138] width 288 height 35
type input "MUSIC OF AJ STANCO"
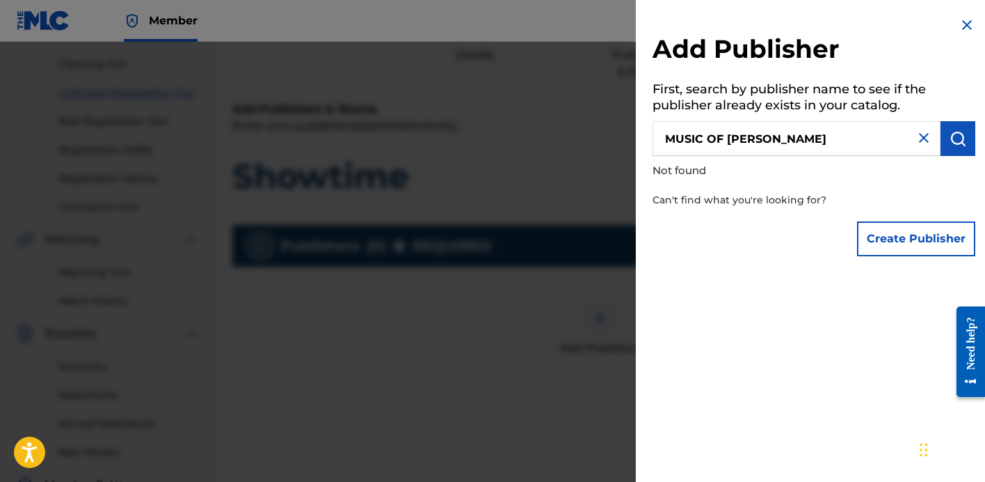
click at [916, 136] on img at bounding box center [924, 137] width 17 height 17
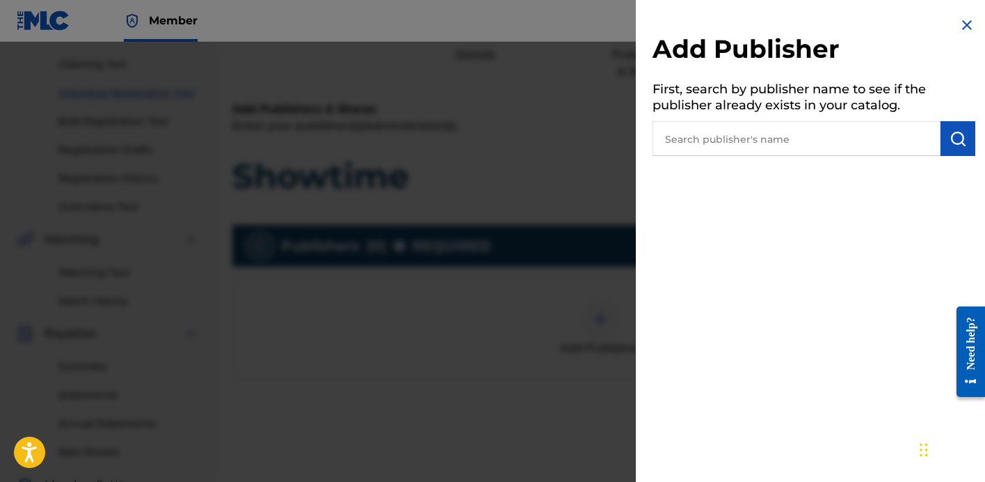
click at [730, 141] on input "text" at bounding box center [797, 138] width 288 height 35
type input "STANCO ANTHONY JOSEPH"
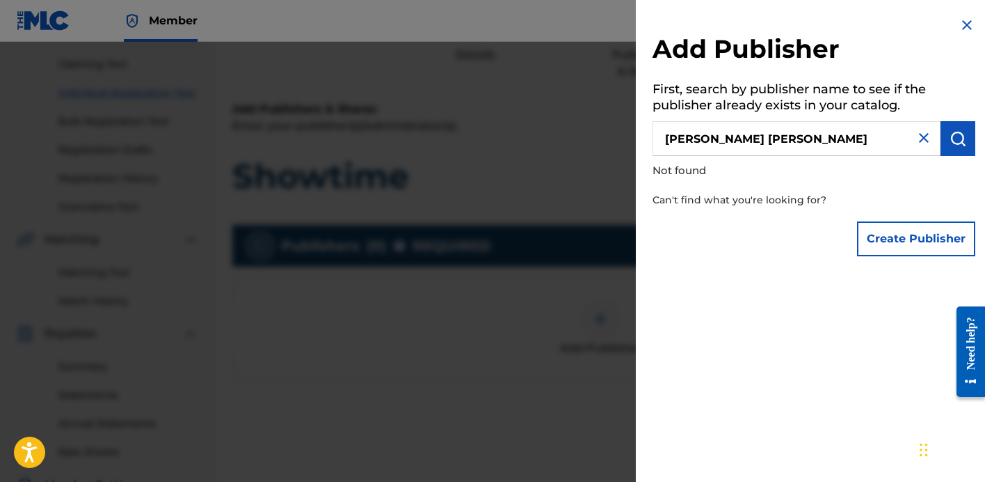
click at [919, 138] on img at bounding box center [924, 137] width 17 height 17
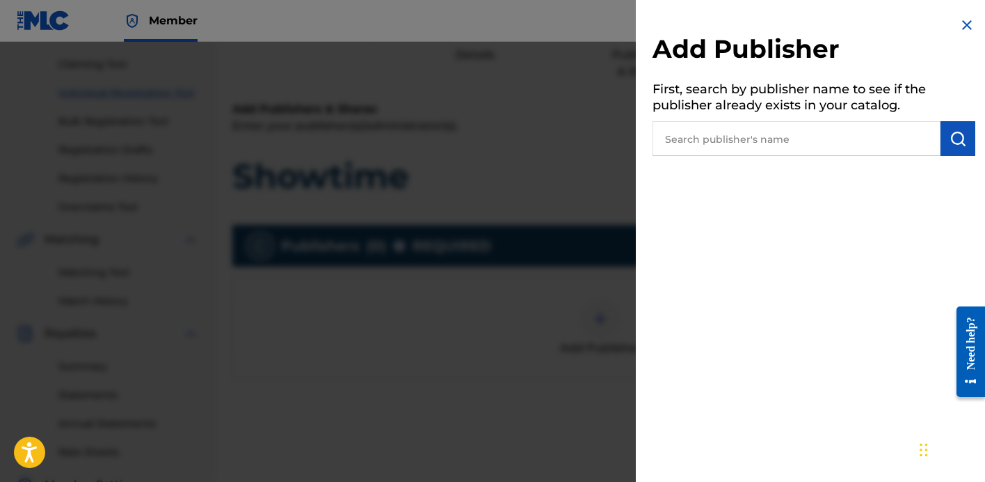
click at [802, 142] on input "text" at bounding box center [797, 138] width 288 height 35
type input "anthony stanco"
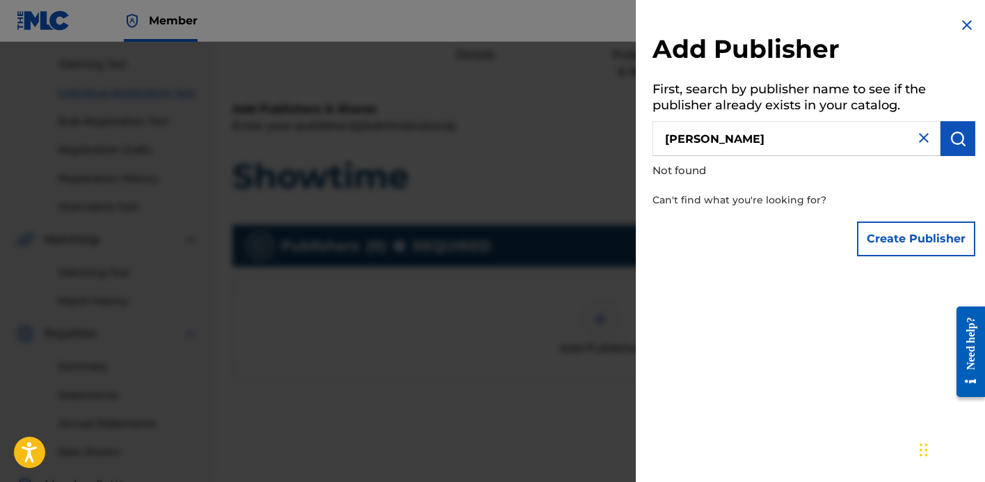
click at [880, 246] on button "Create Publisher" at bounding box center [916, 238] width 118 height 35
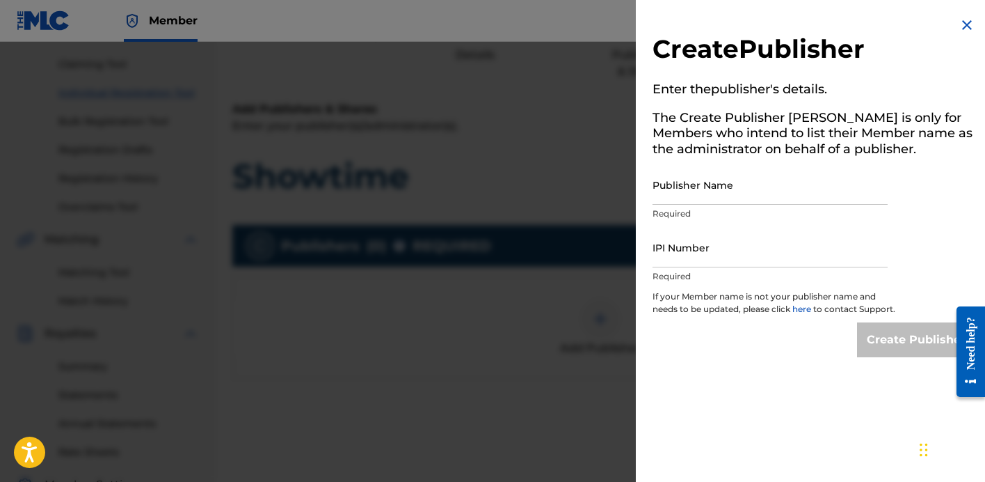
click at [747, 190] on input "Publisher Name" at bounding box center [770, 185] width 235 height 40
type input "A"
type input "music of aj stanco"
click at [674, 259] on input "IPI Number" at bounding box center [770, 248] width 235 height 40
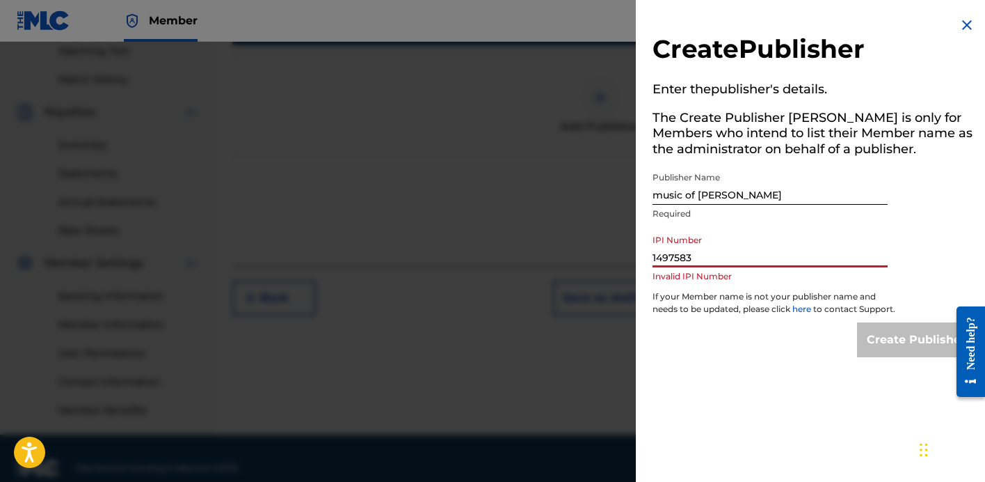
scroll to position [381, 0]
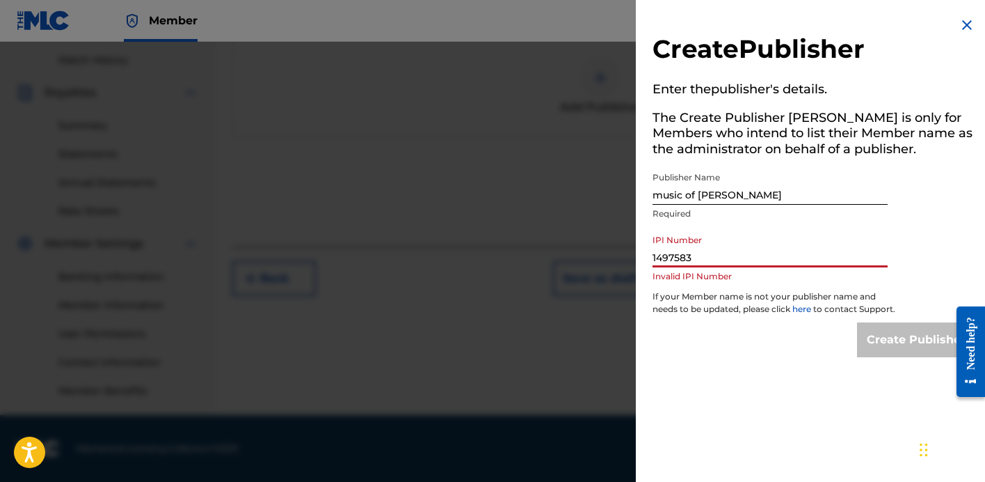
click at [800, 239] on input "1497583" at bounding box center [770, 248] width 235 height 40
type input "1497583"
click at [752, 303] on p "If your Member name is not your publisher name and needs to be updated, please …" at bounding box center [775, 306] width 244 height 32
click at [740, 356] on div "Create Publisher" at bounding box center [814, 339] width 323 height 35
click at [722, 258] on input "1497583" at bounding box center [770, 248] width 235 height 40
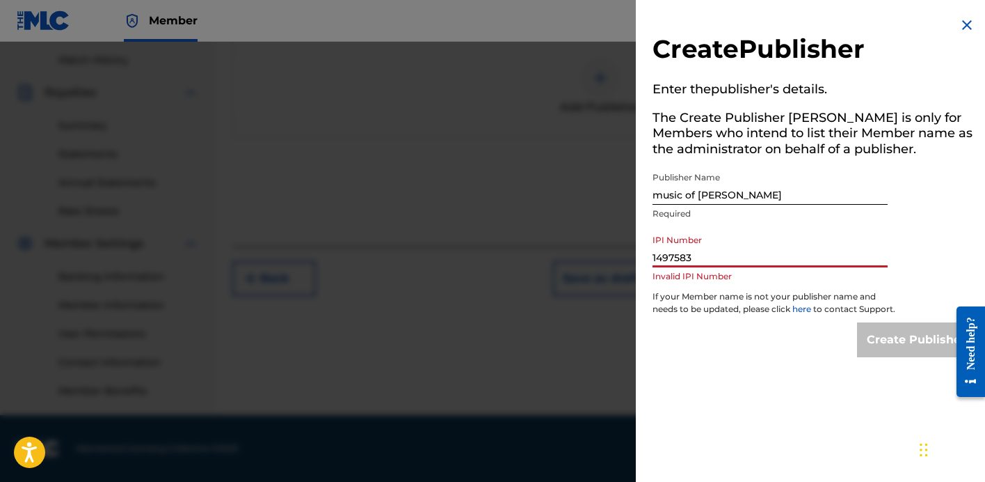
click at [722, 258] on input "1497583" at bounding box center [770, 248] width 235 height 40
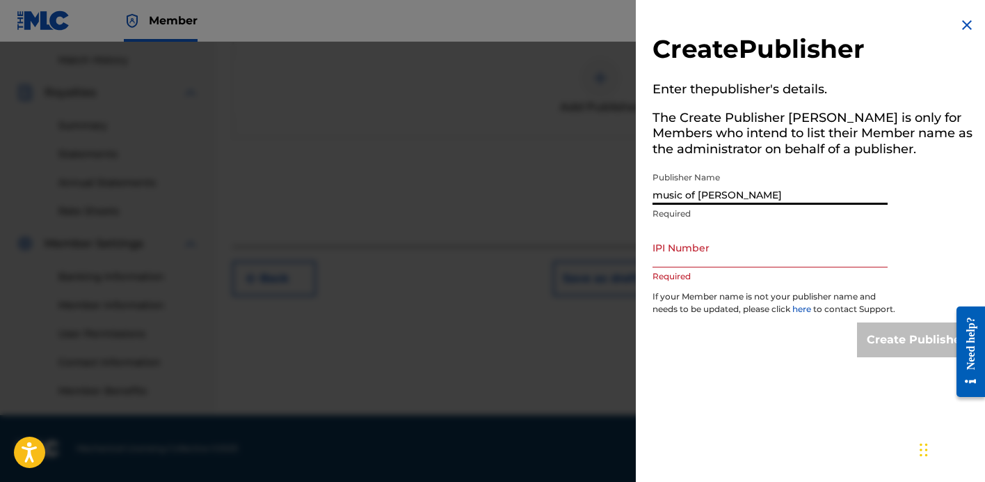
click at [767, 196] on input "music of aj stanco" at bounding box center [770, 185] width 235 height 40
type input "Anthony Stanco"
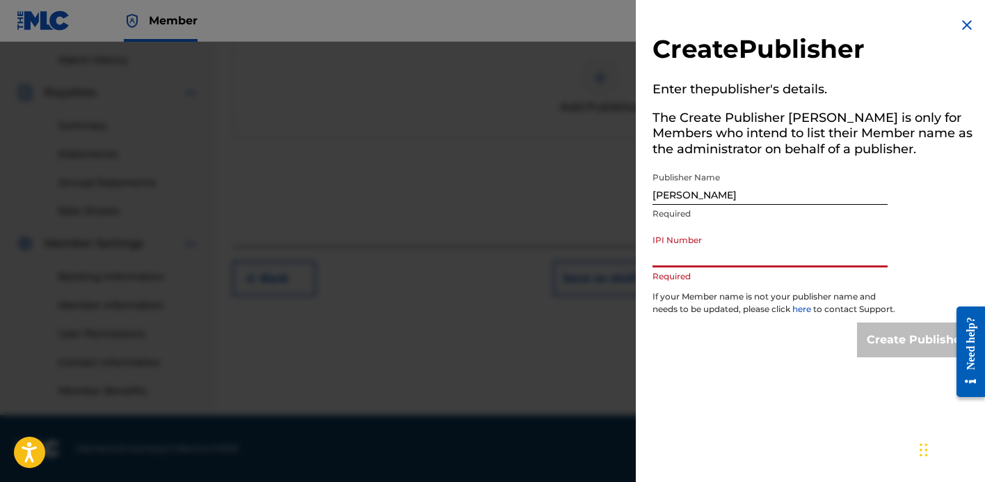
click at [724, 244] on input "IPI Number" at bounding box center [770, 248] width 235 height 40
type input "550307245"
click at [738, 342] on div "Create Publisher" at bounding box center [814, 339] width 323 height 35
click at [802, 310] on link "here" at bounding box center [803, 308] width 21 height 10
click at [963, 24] on img at bounding box center [967, 25] width 17 height 17
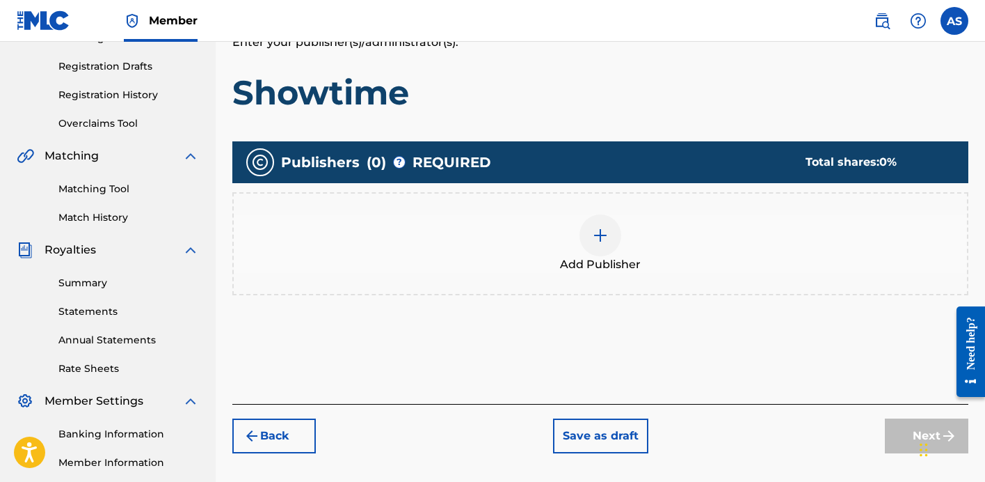
scroll to position [234, 0]
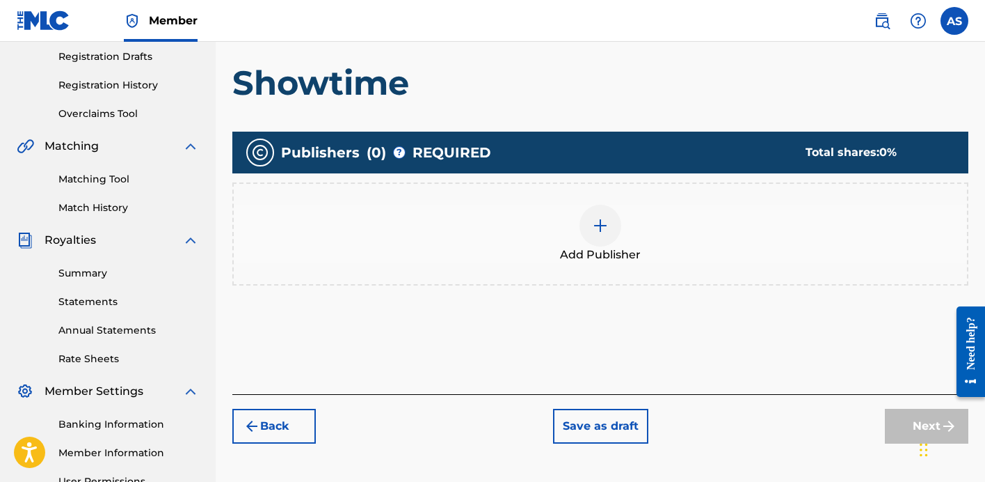
click at [603, 229] on img at bounding box center [600, 225] width 17 height 17
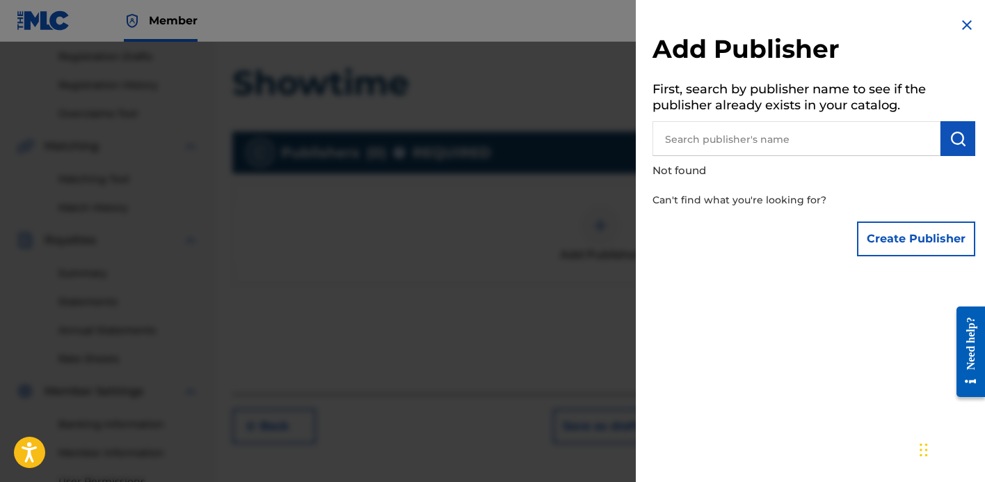
click at [779, 140] on input "text" at bounding box center [797, 138] width 288 height 35
click at [898, 229] on button "Create Publisher" at bounding box center [916, 238] width 118 height 35
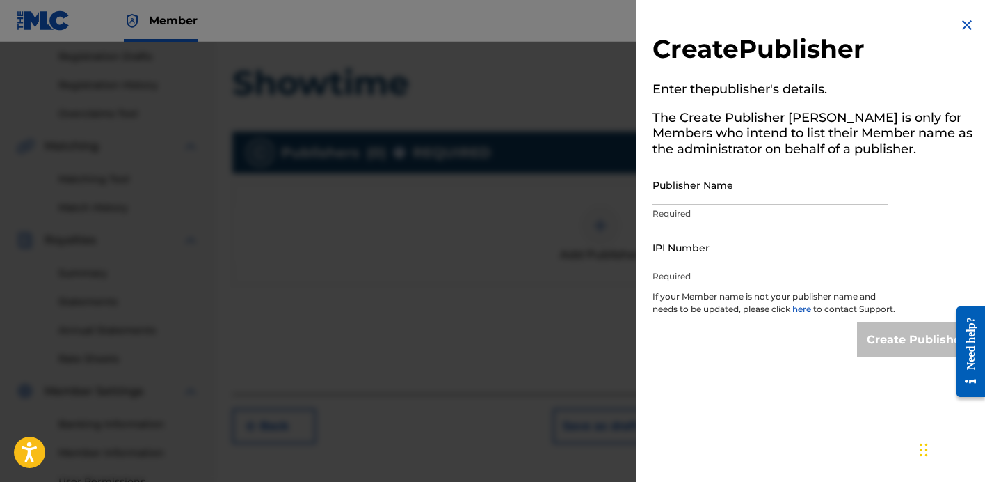
click at [790, 188] on input "Publisher Name" at bounding box center [770, 185] width 235 height 40
type input "Anthony Stanco"
click at [741, 250] on input "IPI Number" at bounding box center [770, 248] width 235 height 40
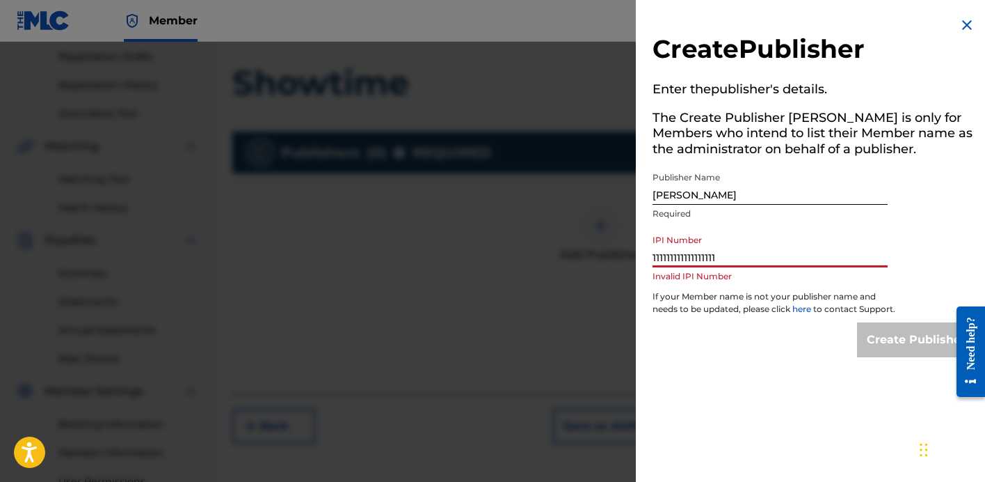
type input "1111111111111111111"
click at [653, 259] on input "1111111111111111111" at bounding box center [770, 248] width 235 height 40
click at [730, 245] on input "IPI Number" at bounding box center [770, 248] width 235 height 40
click at [959, 29] on img at bounding box center [967, 25] width 17 height 17
